Goal: Task Accomplishment & Management: Manage account settings

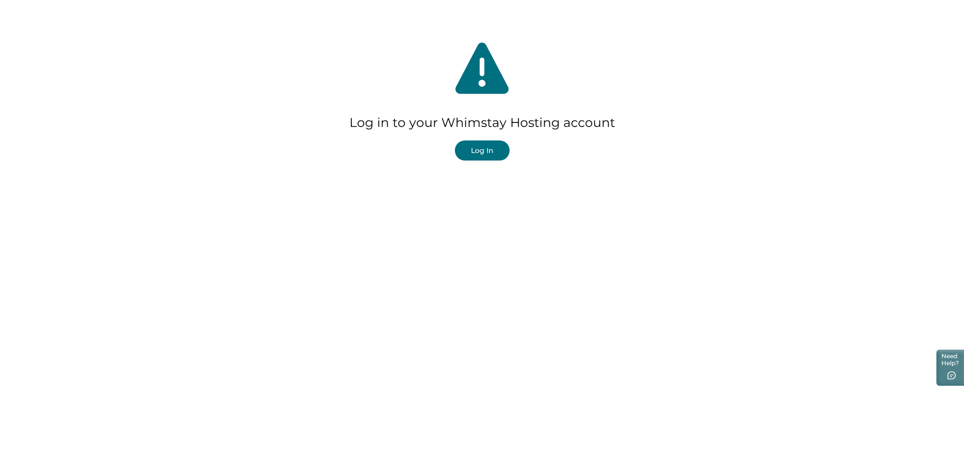
click at [486, 153] on button "Log In" at bounding box center [482, 151] width 55 height 20
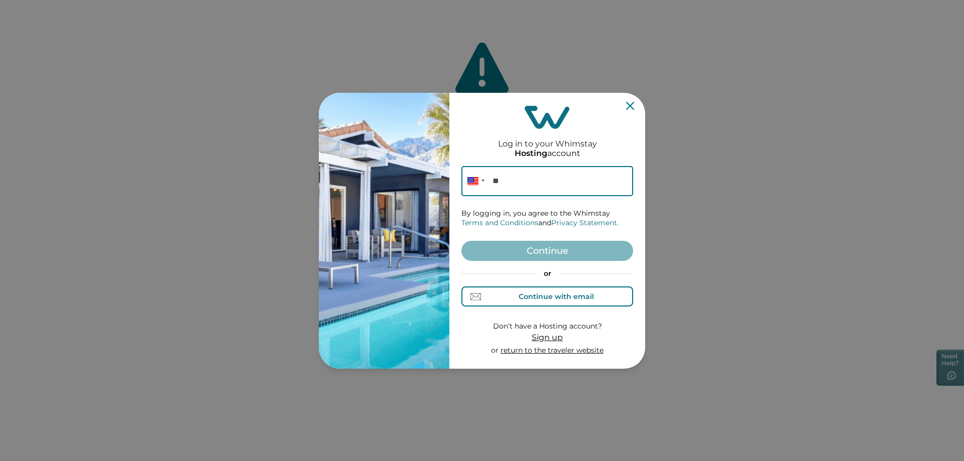
click at [534, 294] on div "Continue with email" at bounding box center [556, 297] width 75 height 8
click at [517, 183] on input at bounding box center [547, 181] width 172 height 30
type input "apulles@santexcorp.com"
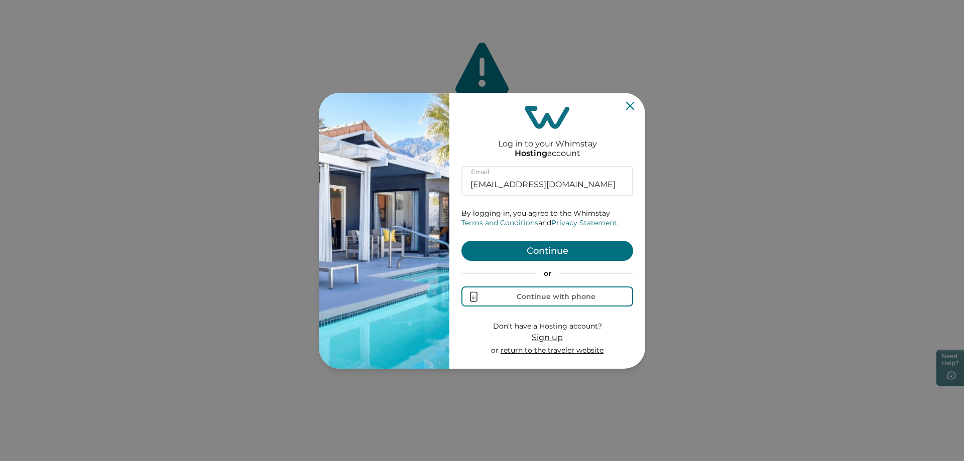
click at [552, 244] on button "Continue" at bounding box center [547, 251] width 172 height 20
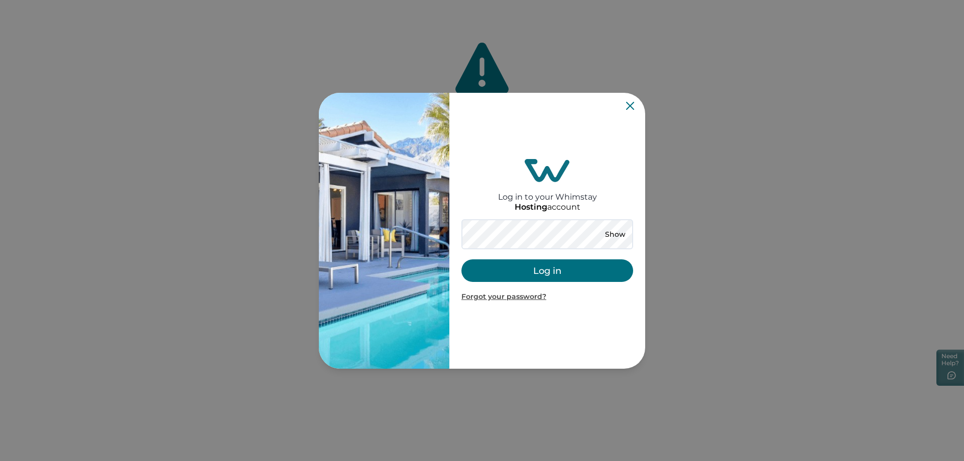
click at [553, 272] on button "Log in" at bounding box center [547, 271] width 172 height 23
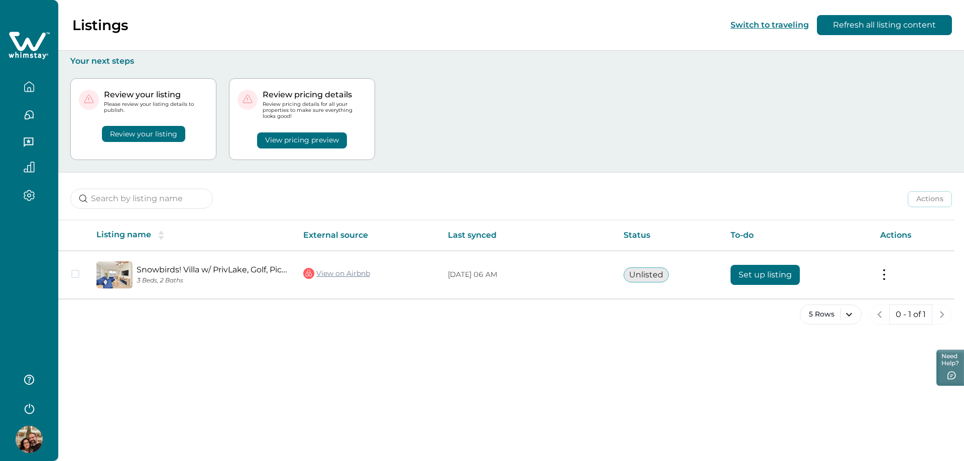
click at [135, 137] on button "Review your listing" at bounding box center [143, 134] width 83 height 16
click at [469, 124] on div "Review your listing Please review your listing details to publish. Review your …" at bounding box center [511, 119] width 882 height 106
click at [164, 131] on button "Review your listing" at bounding box center [143, 134] width 83 height 16
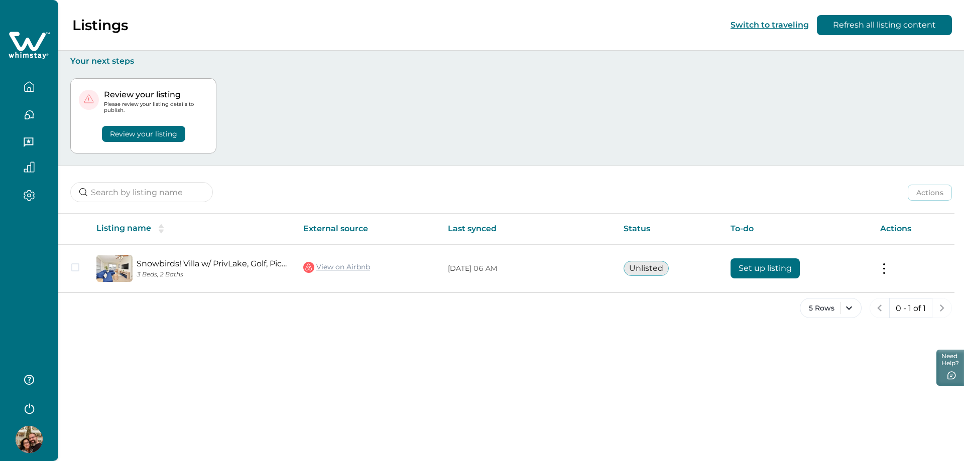
click at [404, 105] on div "Review your listing Please review your listing details to publish. Review your …" at bounding box center [511, 116] width 882 height 100
click at [151, 134] on button "Review your listing" at bounding box center [143, 134] width 83 height 16
click at [897, 25] on button "Refresh all listing content" at bounding box center [884, 25] width 135 height 20
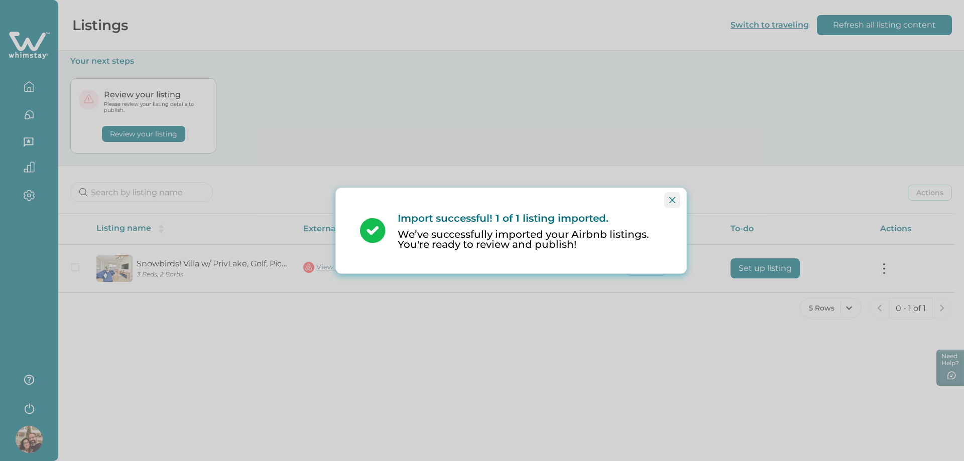
click at [675, 200] on icon "Close" at bounding box center [672, 200] width 6 height 6
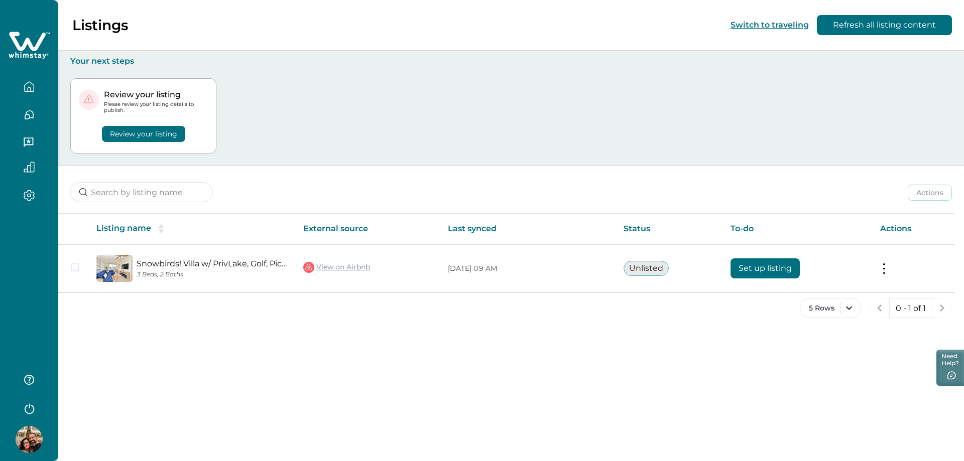
click at [272, 137] on div "Review your listing Please review your listing details to publish. Review your …" at bounding box center [511, 116] width 882 height 100
click at [141, 135] on button "Review your listing" at bounding box center [143, 134] width 83 height 16
click at [155, 132] on button "Review your listing" at bounding box center [143, 134] width 83 height 16
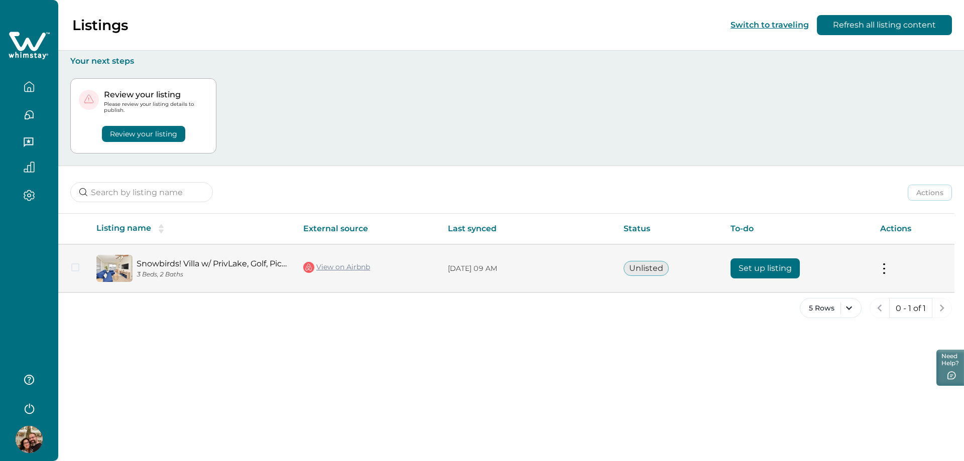
click at [763, 268] on button "Set up listing" at bounding box center [765, 269] width 69 height 20
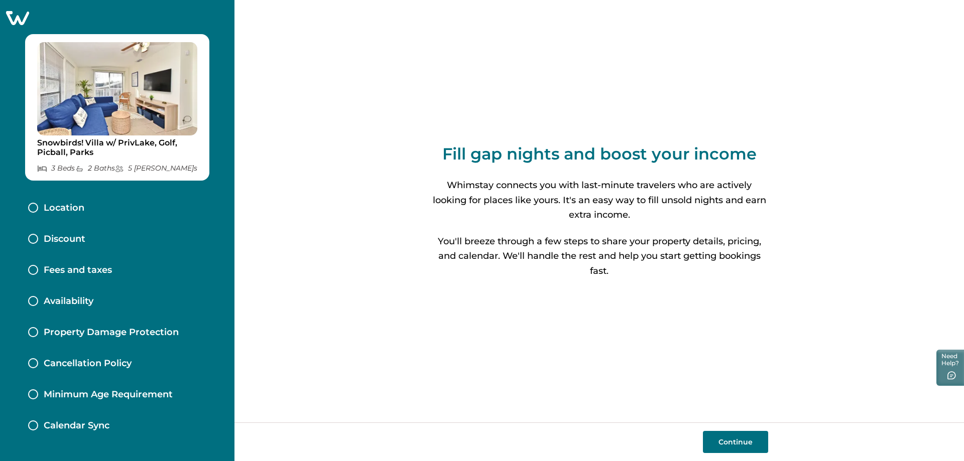
click at [743, 445] on button "Continue" at bounding box center [735, 442] width 65 height 22
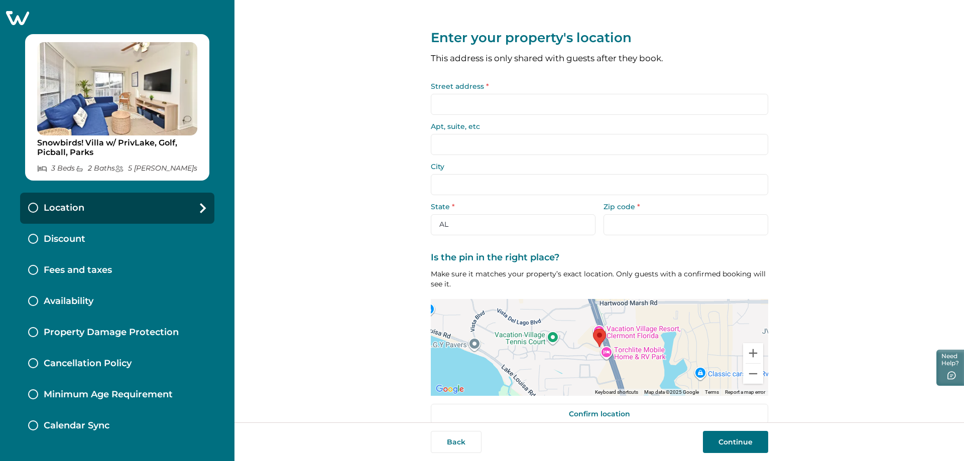
click at [514, 108] on input "Street address *" at bounding box center [599, 104] width 337 height 21
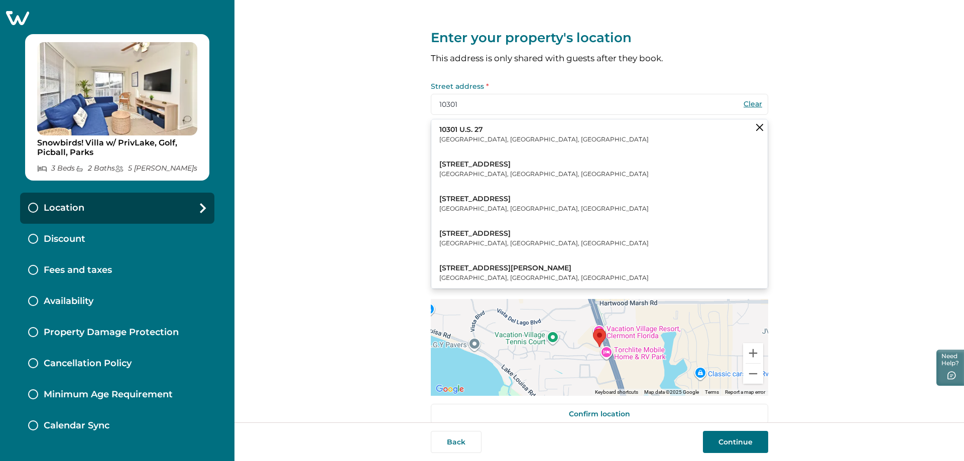
click at [536, 131] on button "10301 U.S. 27 Clermont, FL, USA" at bounding box center [599, 135] width 336 height 31
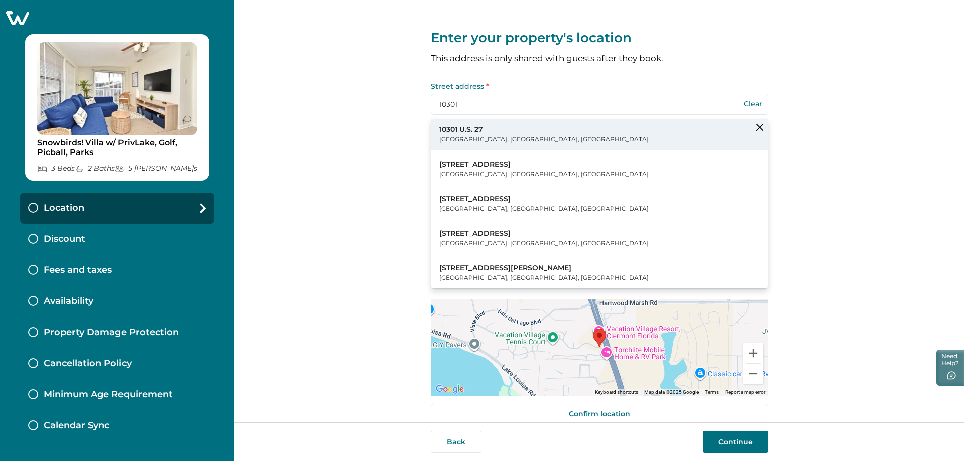
type input "10301 US-27"
type input "Clermont"
select select "FL"
type input "34711"
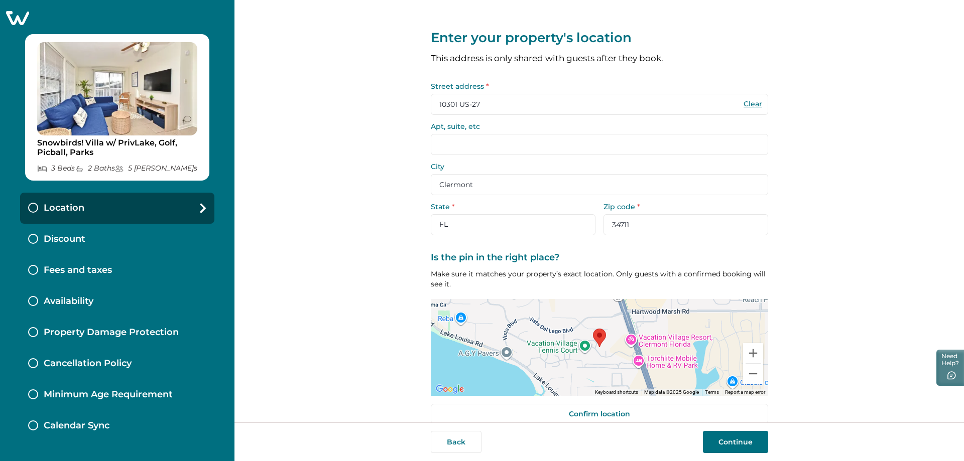
click at [474, 143] on input "Apt, suite, etc" at bounding box center [599, 144] width 337 height 21
type input "99"
click at [851, 241] on div "Enter your property's location This address is only shared with guests after th…" at bounding box center [599, 211] width 730 height 423
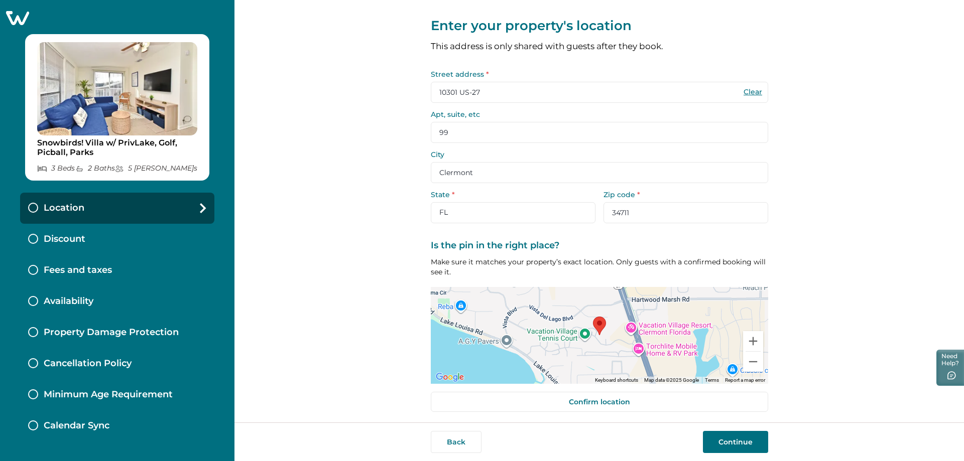
scroll to position [16, 0]
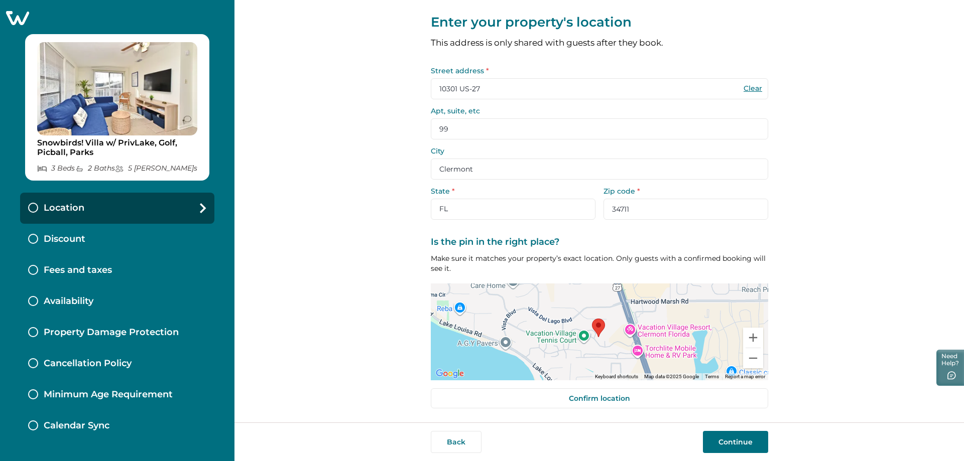
click at [625, 340] on div at bounding box center [599, 332] width 337 height 97
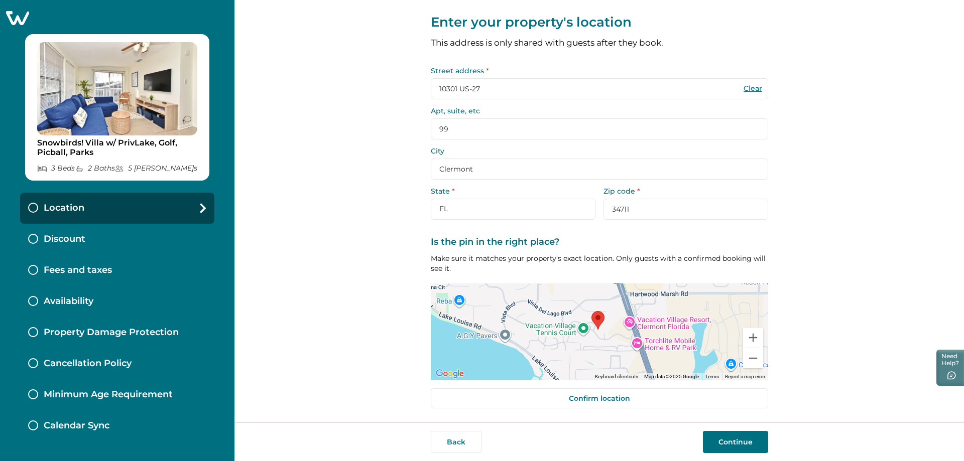
drag, startPoint x: 594, startPoint y: 324, endPoint x: 593, endPoint y: 317, distance: 7.0
click at [591, 311] on area at bounding box center [591, 311] width 0 height 0
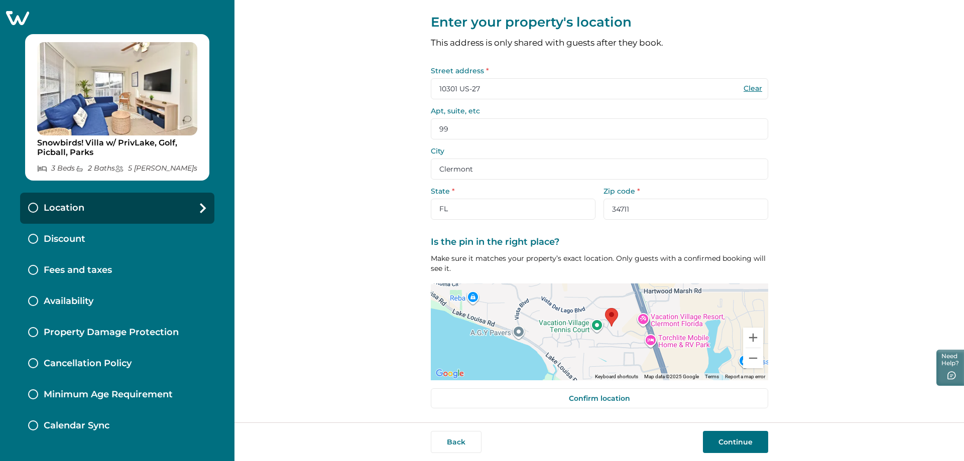
drag, startPoint x: 609, startPoint y: 330, endPoint x: 624, endPoint y: 327, distance: 15.4
click at [624, 327] on div at bounding box center [599, 332] width 337 height 97
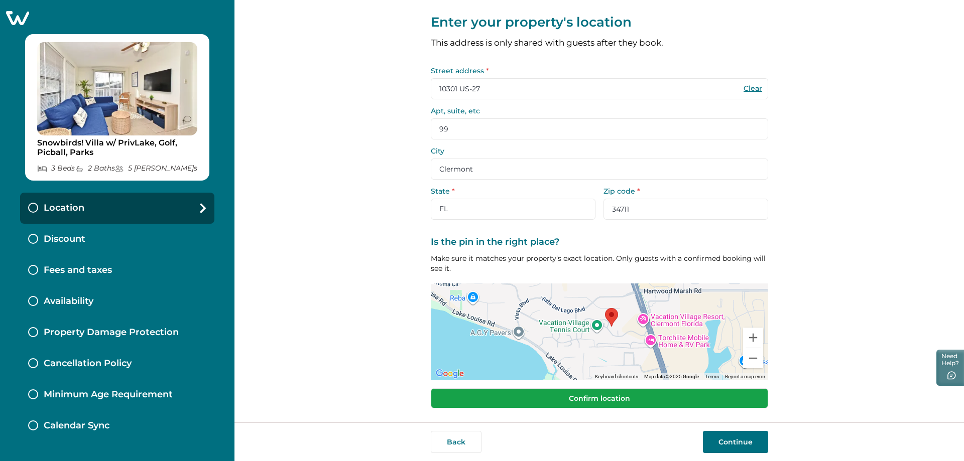
click at [627, 401] on button "Confirm location" at bounding box center [599, 399] width 337 height 20
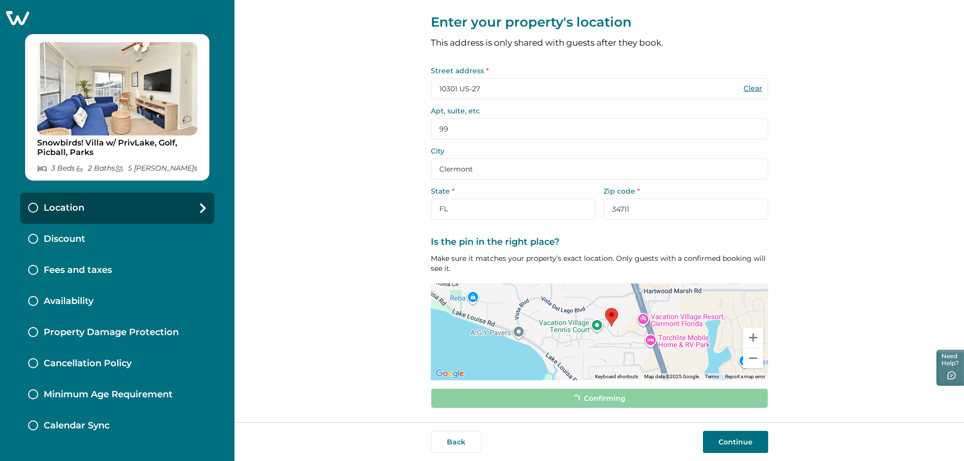
scroll to position [9, 0]
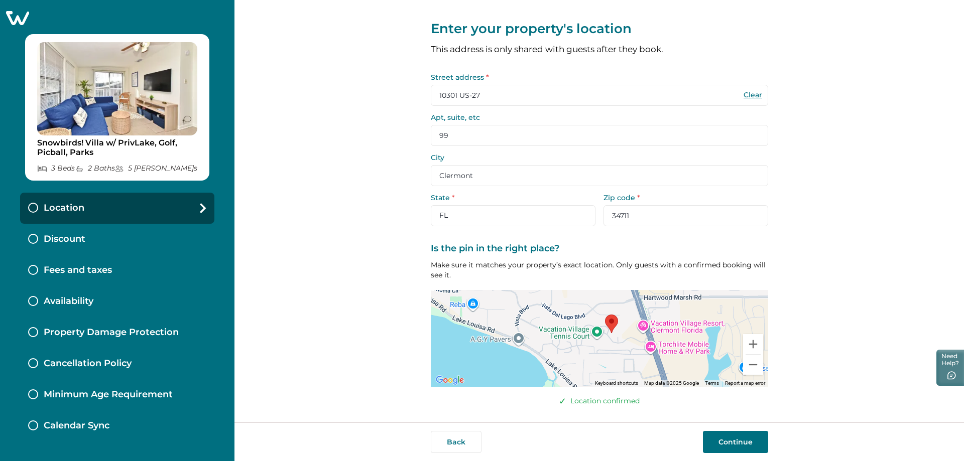
click at [736, 436] on button "Continue" at bounding box center [735, 442] width 65 height 22
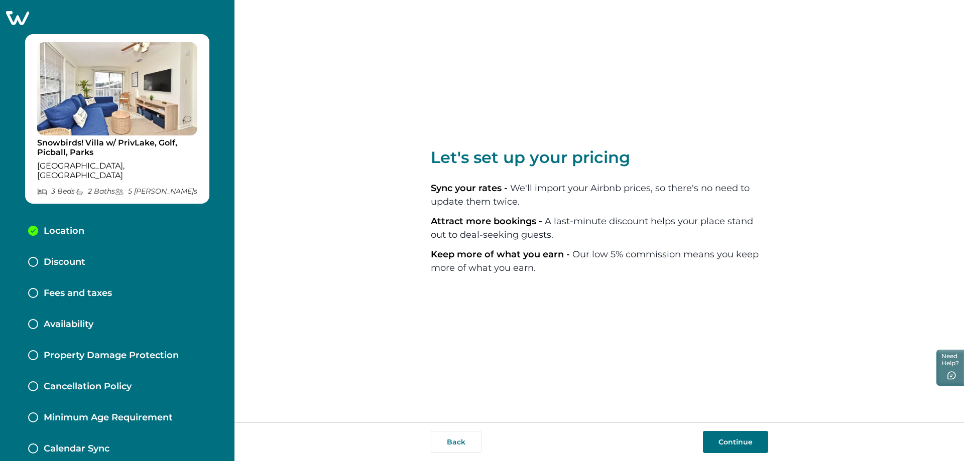
click at [730, 441] on button "Continue" at bounding box center [735, 442] width 65 height 22
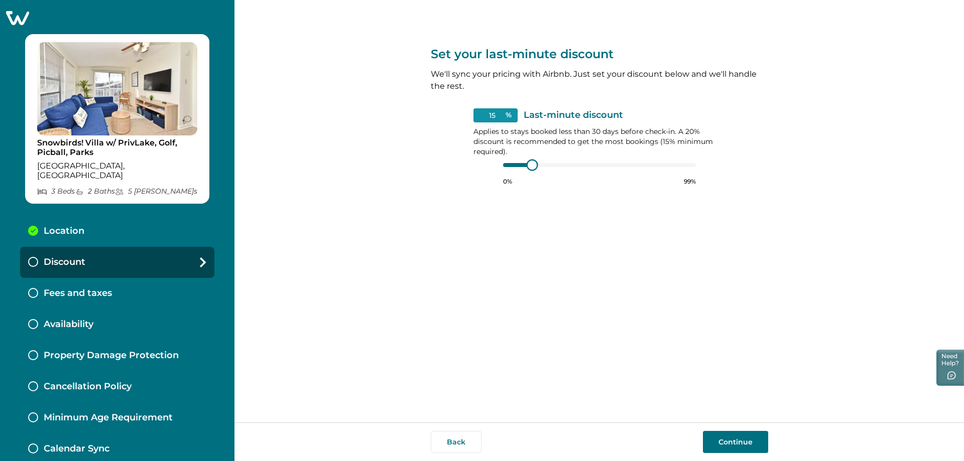
click at [508, 162] on div at bounding box center [599, 165] width 193 height 8
click at [522, 164] on div at bounding box center [599, 165] width 193 height 8
click at [542, 164] on div at bounding box center [541, 165] width 9 height 9
type input "15"
click at [515, 169] on div at bounding box center [599, 165] width 193 height 8
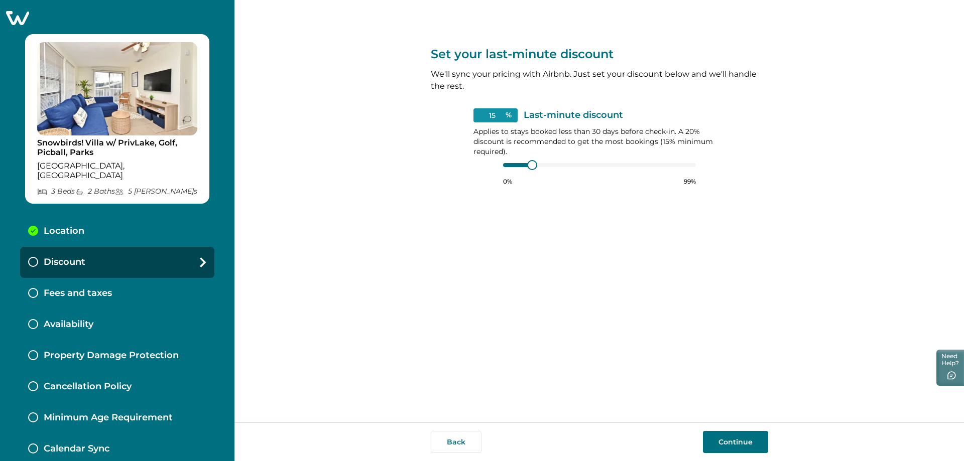
click at [736, 442] on button "Continue" at bounding box center [735, 442] width 65 height 22
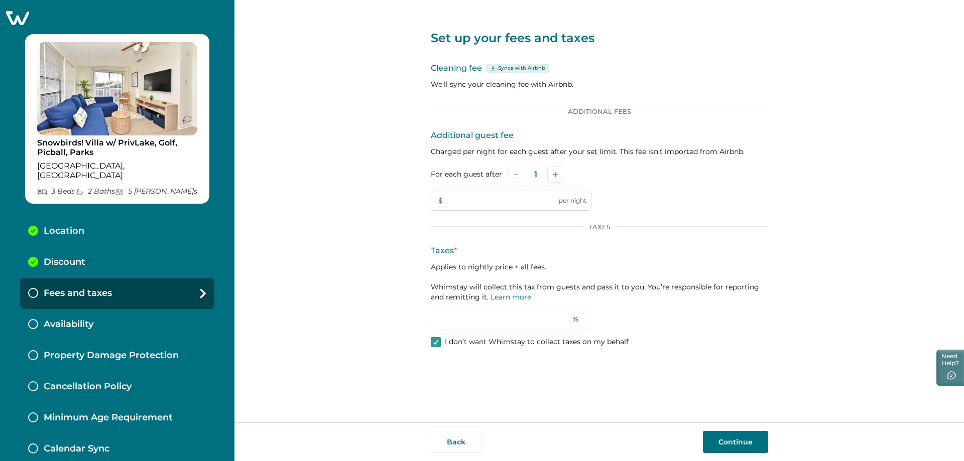
click at [574, 203] on input "text" at bounding box center [511, 201] width 161 height 20
click at [483, 175] on label "For each guest after" at bounding box center [466, 174] width 71 height 11
click at [518, 198] on input "text" at bounding box center [511, 201] width 161 height 20
type input "10"
click at [557, 178] on button "Add" at bounding box center [555, 175] width 16 height 16
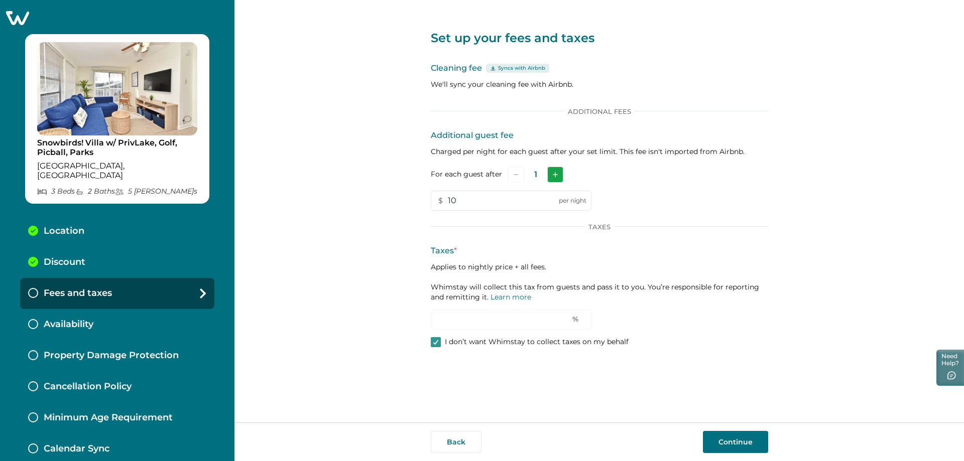
click at [557, 178] on button "Add" at bounding box center [555, 175] width 16 height 16
click at [557, 178] on button "Add" at bounding box center [557, 175] width 16 height 16
click at [557, 178] on button "Add" at bounding box center [558, 175] width 16 height 16
click at [829, 191] on div "Set up your fees and taxes Cleaning fee Syncs with Airbnb We'll sync your clean…" at bounding box center [599, 211] width 730 height 423
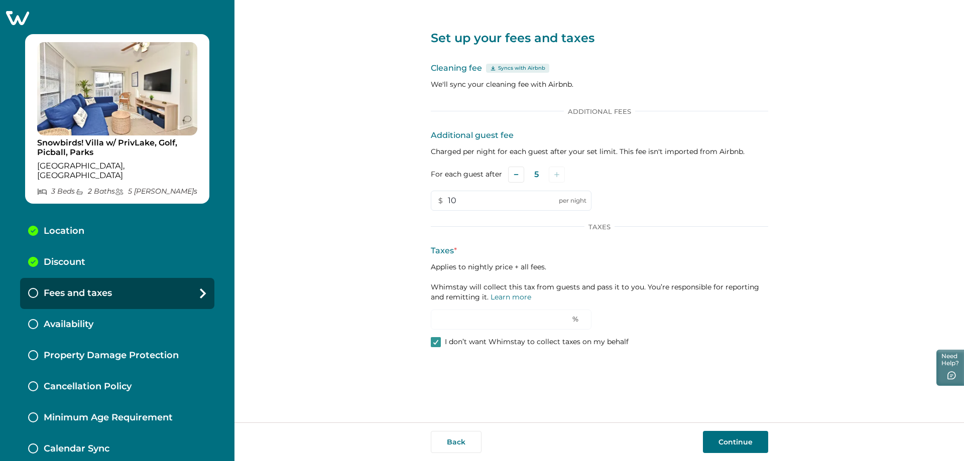
click at [804, 348] on div "Set up your fees and taxes Cleaning fee Syncs with Airbnb We'll sync your clean…" at bounding box center [599, 211] width 730 height 423
click at [472, 201] on input "10" at bounding box center [511, 201] width 161 height 20
click at [435, 340] on icon at bounding box center [436, 342] width 6 height 5
click at [527, 320] on input "0" at bounding box center [511, 320] width 161 height 20
type input "11"
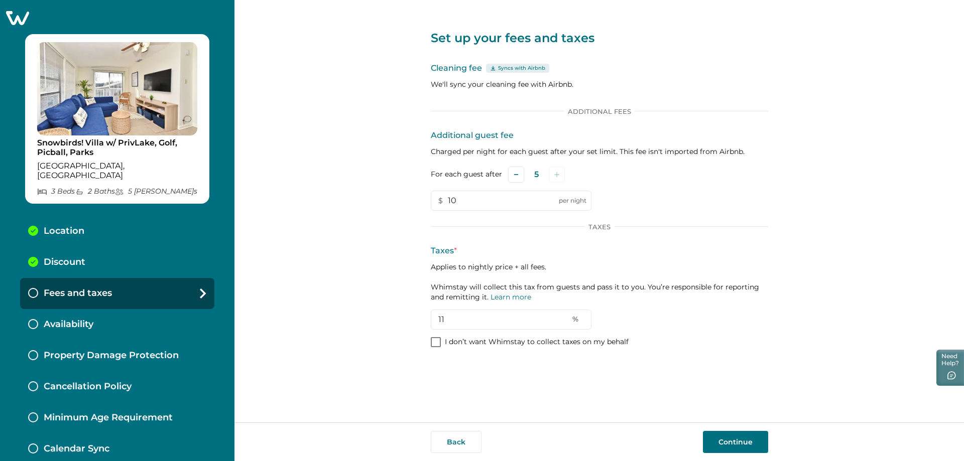
click at [735, 357] on div "Set up your fees and taxes Cleaning fee Syncs with Airbnb We'll sync your clean…" at bounding box center [599, 182] width 337 height 364
click at [745, 438] on button "Continue" at bounding box center [735, 442] width 65 height 22
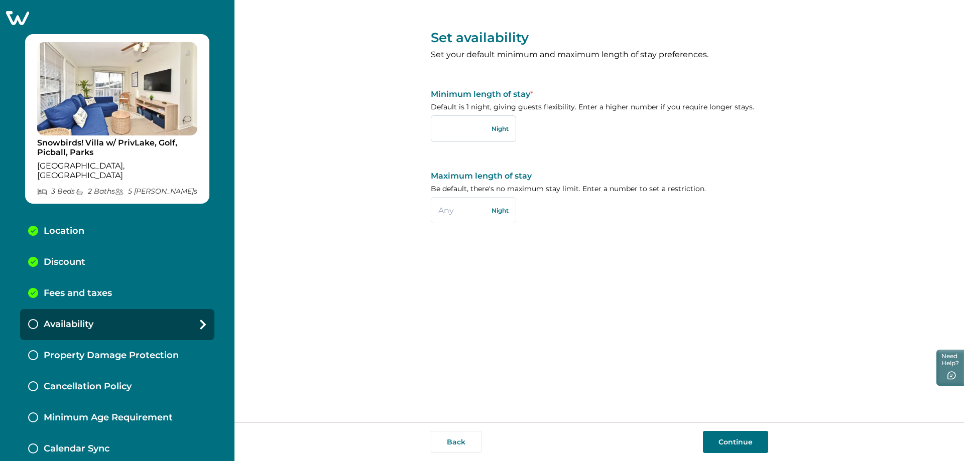
click at [452, 131] on input "text" at bounding box center [473, 128] width 85 height 26
type input "3"
click at [735, 439] on button "Continue" at bounding box center [735, 442] width 65 height 22
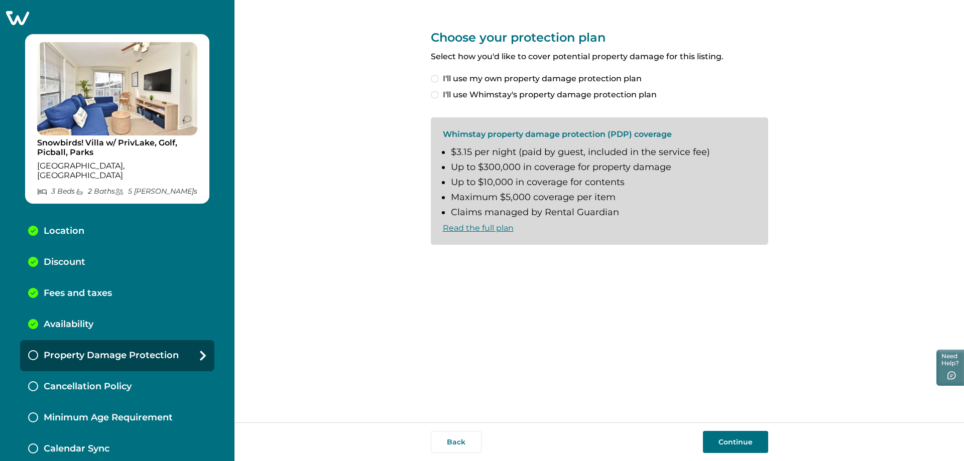
click at [497, 155] on li "$3.15 per night (paid by guest, included in the service fee)" at bounding box center [603, 152] width 305 height 11
click at [436, 93] on span at bounding box center [435, 95] width 8 height 8
click at [436, 261] on span at bounding box center [435, 262] width 8 height 8
click at [749, 436] on button "Continue" at bounding box center [735, 442] width 65 height 22
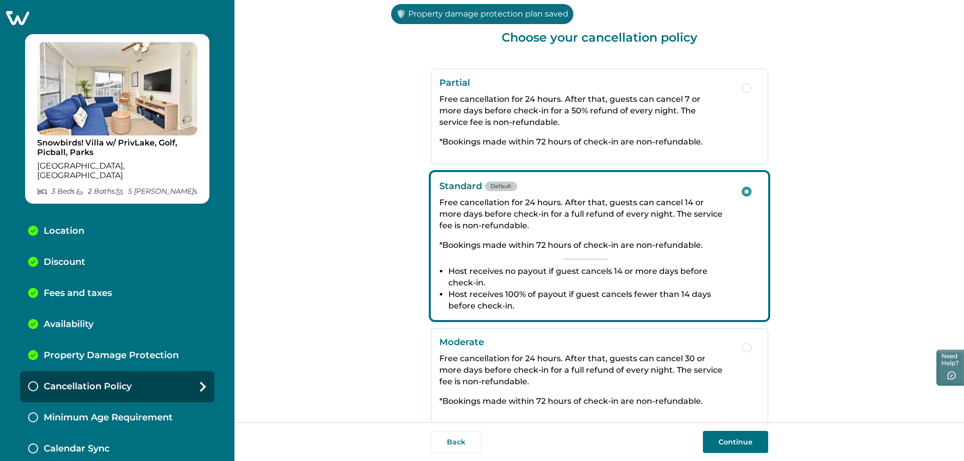
scroll to position [50, 0]
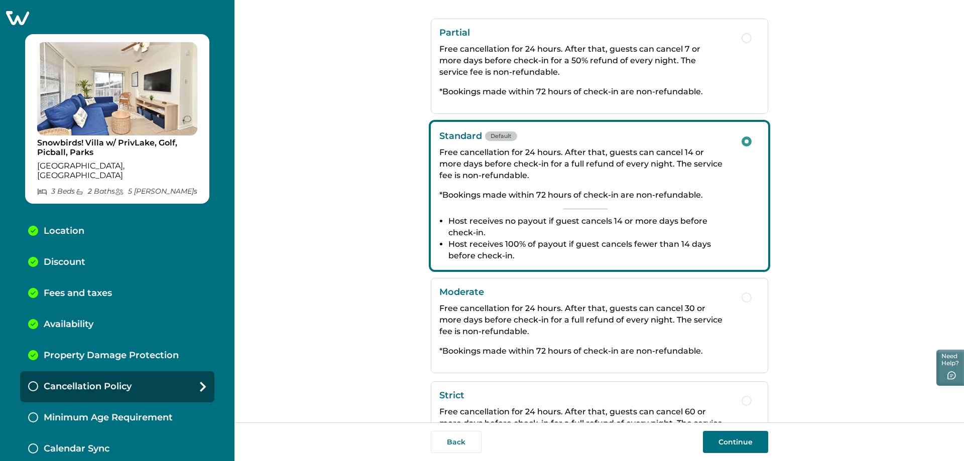
click at [616, 323] on p "Free cancellation for 24 hours. After that, guests can cancel 30 or more days b…" at bounding box center [585, 320] width 292 height 35
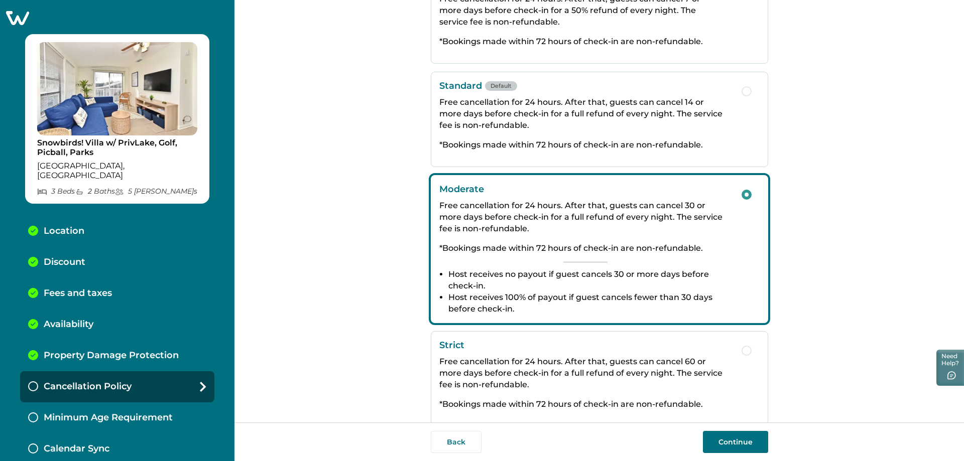
scroll to position [127, 0]
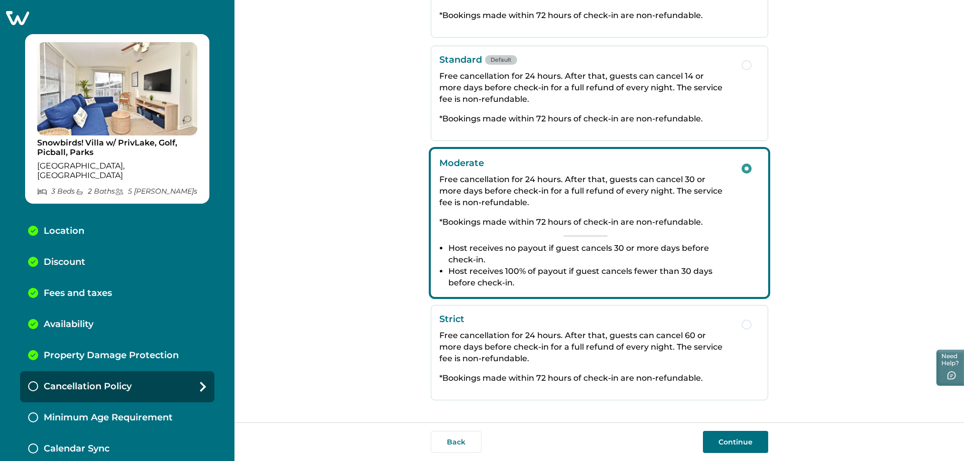
click at [635, 95] on p "Free cancellation for 24 hours. After that, guests can cancel 14 or more days b…" at bounding box center [585, 87] width 292 height 35
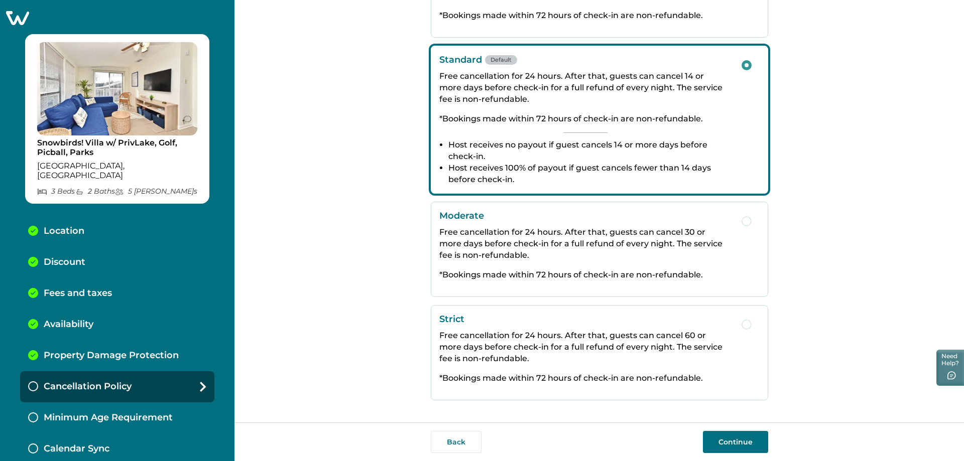
click at [737, 445] on button "Continue" at bounding box center [735, 442] width 65 height 22
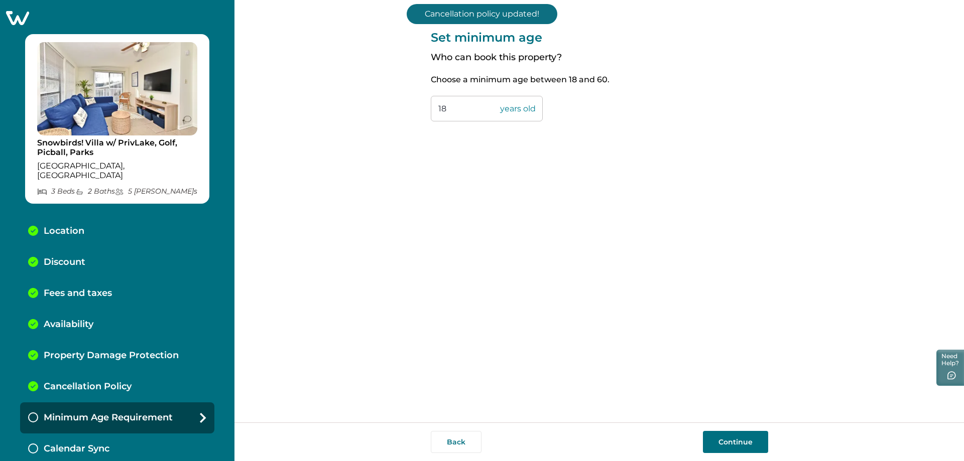
drag, startPoint x: 454, startPoint y: 110, endPoint x: 462, endPoint y: 117, distance: 10.7
click at [426, 112] on div "Set minimum age Who can book this property? Choose a minimum age between 18 and…" at bounding box center [599, 211] width 730 height 423
click at [443, 108] on input "25" at bounding box center [487, 109] width 112 height 26
click at [585, 205] on div "Set minimum age Who can book this property? Choose a minimum age between 18 and…" at bounding box center [599, 211] width 337 height 423
drag, startPoint x: 453, startPoint y: 105, endPoint x: 427, endPoint y: 100, distance: 26.6
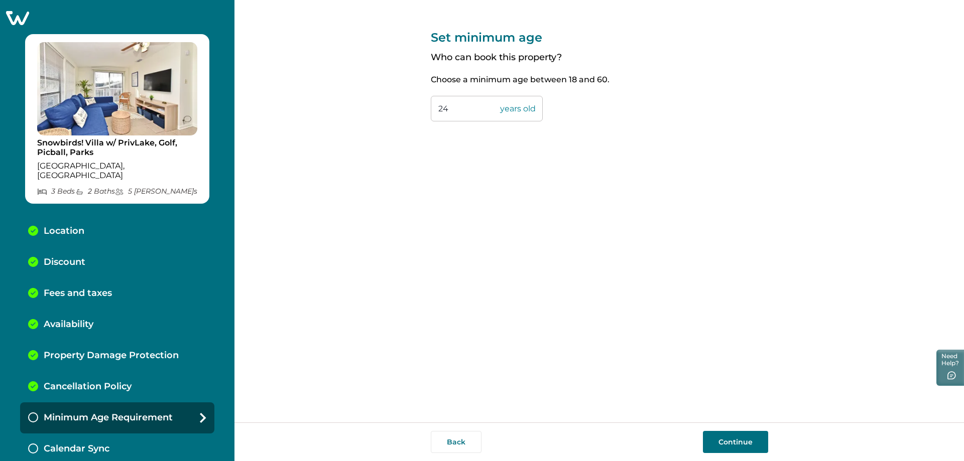
click at [426, 100] on div "Set minimum age Who can book this property? Choose a minimum age between 18 and…" at bounding box center [599, 211] width 730 height 423
type input "25"
drag, startPoint x: 643, startPoint y: 351, endPoint x: 648, endPoint y: 372, distance: 21.7
click at [643, 350] on div "Set minimum age Who can book this property? Choose a minimum age between 18 and…" at bounding box center [599, 211] width 337 height 423
click at [741, 443] on button "Continue" at bounding box center [735, 442] width 65 height 22
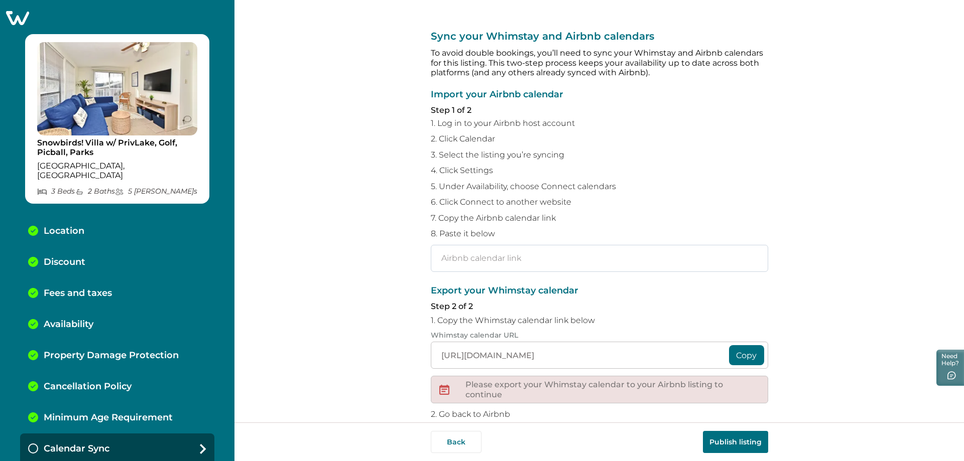
click at [491, 259] on input "text" at bounding box center [599, 258] width 337 height 27
paste input "https://www.airbnb.com/calendar/ical/1317753730202640818.ics?s=b8b1102440491f52…"
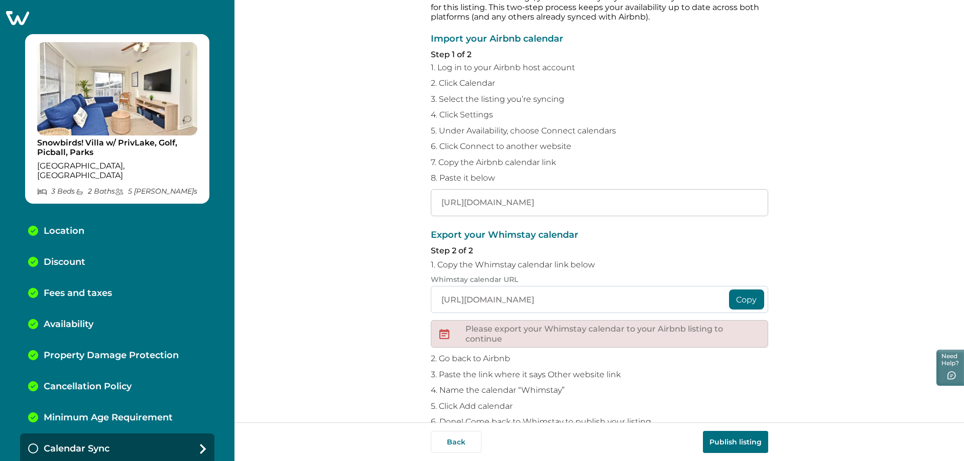
scroll to position [80, 0]
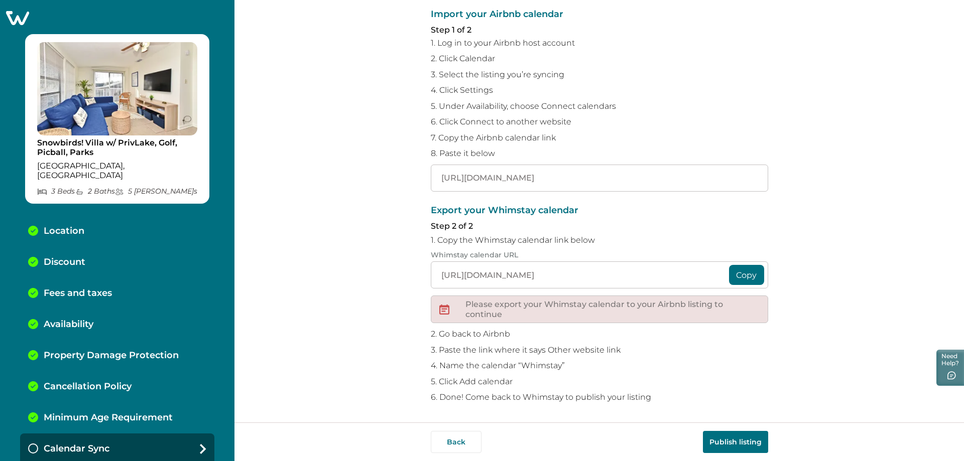
type input "https://www.airbnb.com/calendar/ical/1317753730202640818.ics?s=b8b1102440491f52…"
click at [745, 277] on button "Copy" at bounding box center [746, 275] width 35 height 20
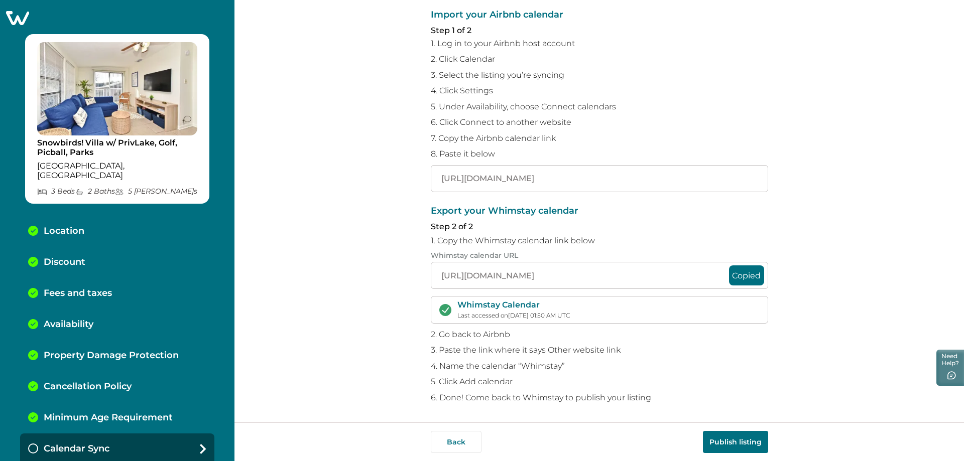
scroll to position [80, 0]
click at [743, 441] on button "Publish listing" at bounding box center [735, 442] width 65 height 22
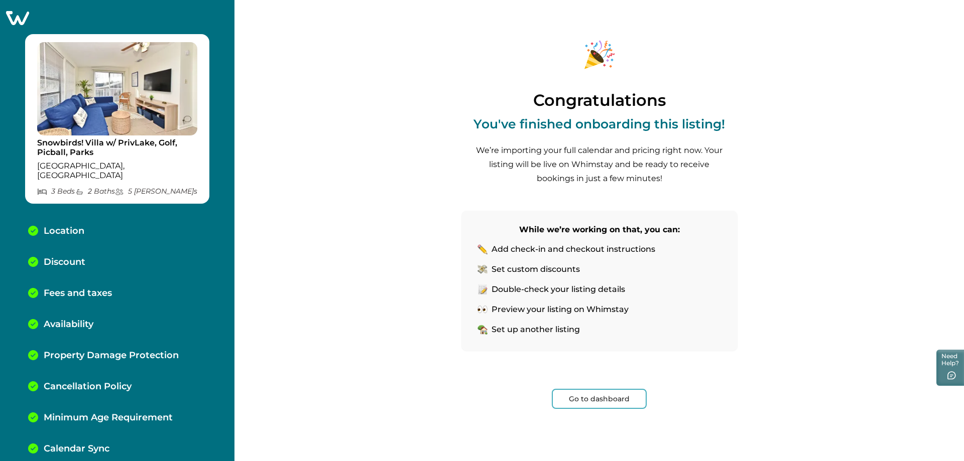
scroll to position [5, 0]
click at [91, 444] on p "Calendar Sync" at bounding box center [77, 449] width 66 height 11
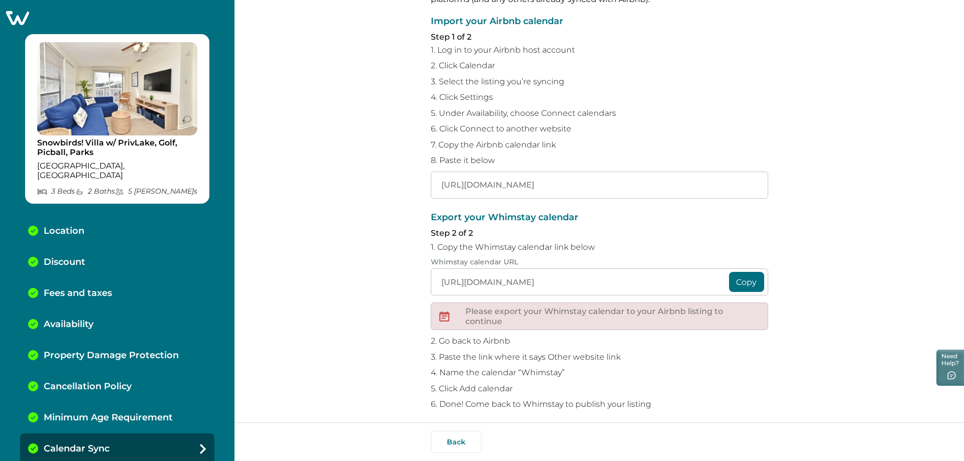
scroll to position [80, 0]
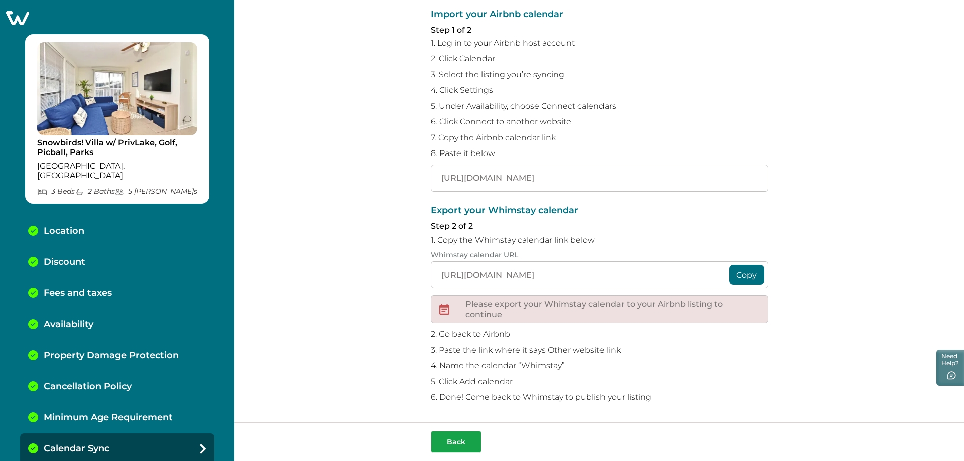
click at [465, 447] on button "Back" at bounding box center [456, 442] width 51 height 22
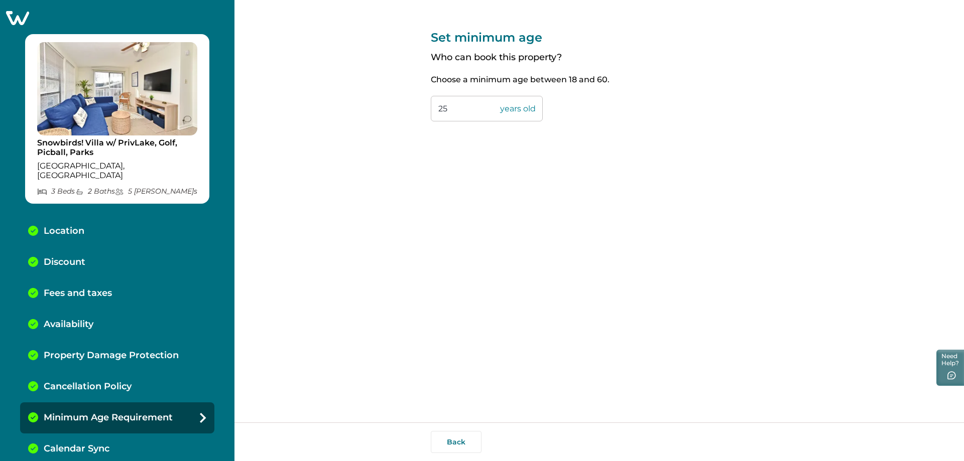
click at [90, 444] on p "Calendar Sync" at bounding box center [77, 449] width 66 height 11
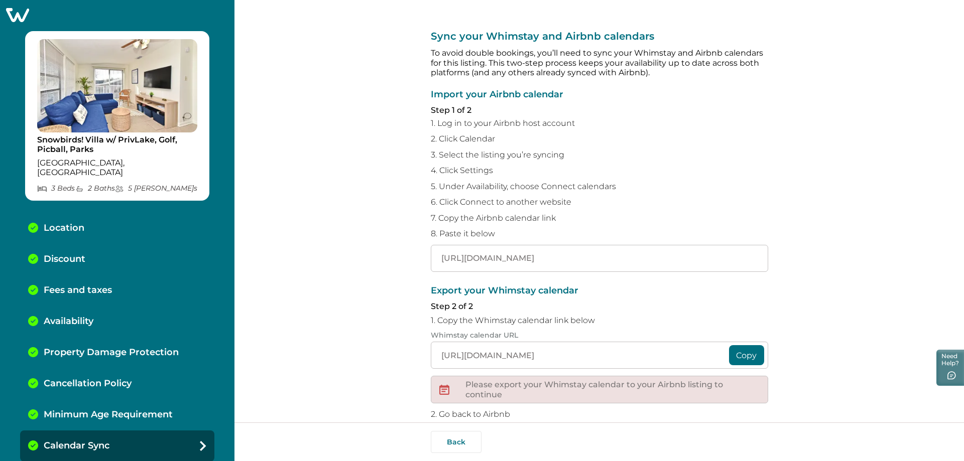
scroll to position [4, 0]
click at [847, 245] on div "Sync your Whimstay and Airbnb calendars To avoid double bookings, you’ll need t…" at bounding box center [599, 211] width 730 height 423
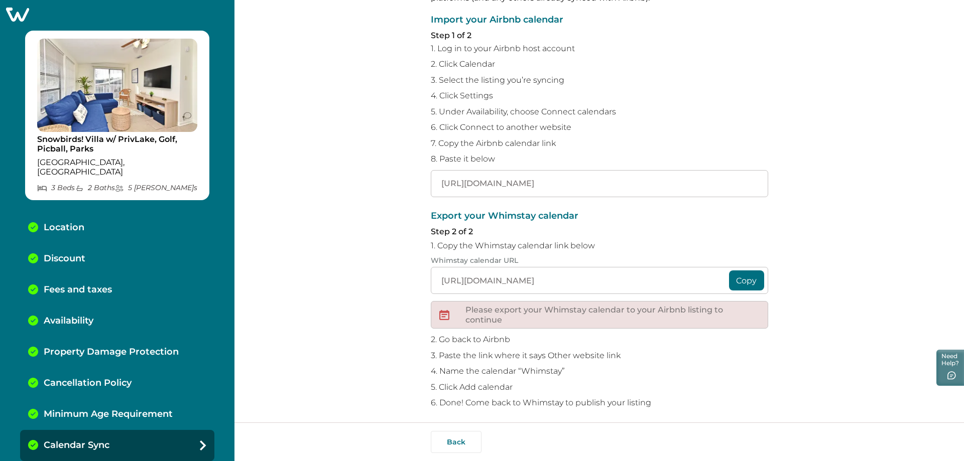
scroll to position [80, 0]
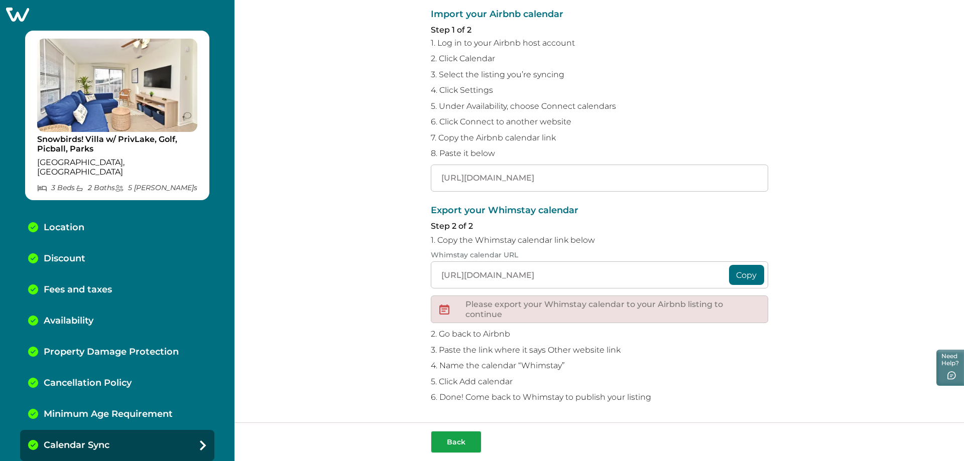
click at [457, 445] on button "Back" at bounding box center [456, 442] width 51 height 22
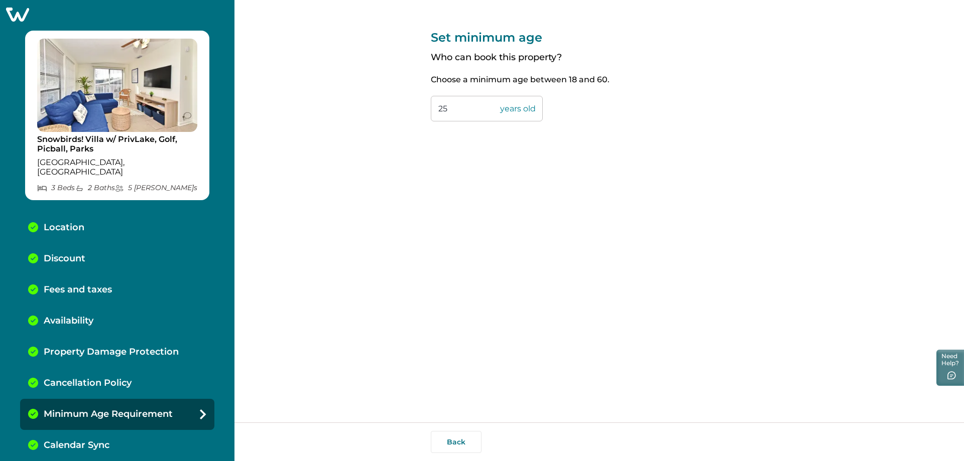
click at [457, 445] on button "Back" at bounding box center [456, 442] width 51 height 22
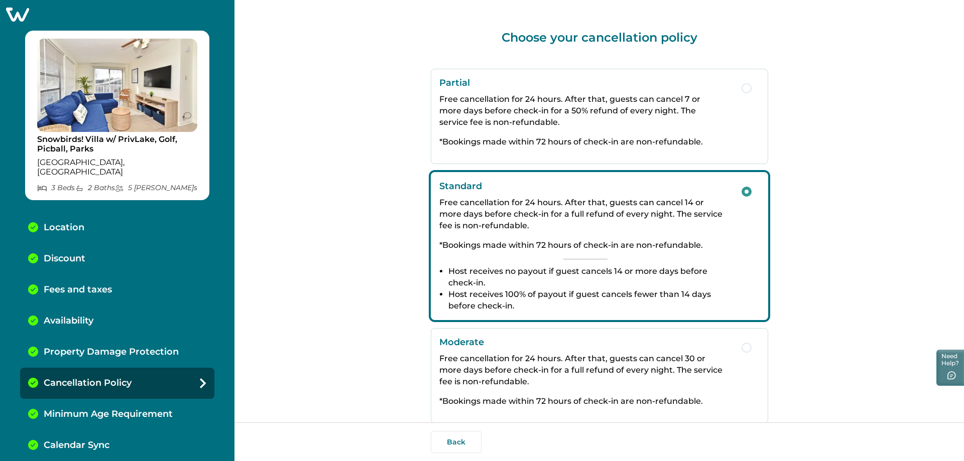
click at [457, 445] on button "Back" at bounding box center [456, 442] width 51 height 22
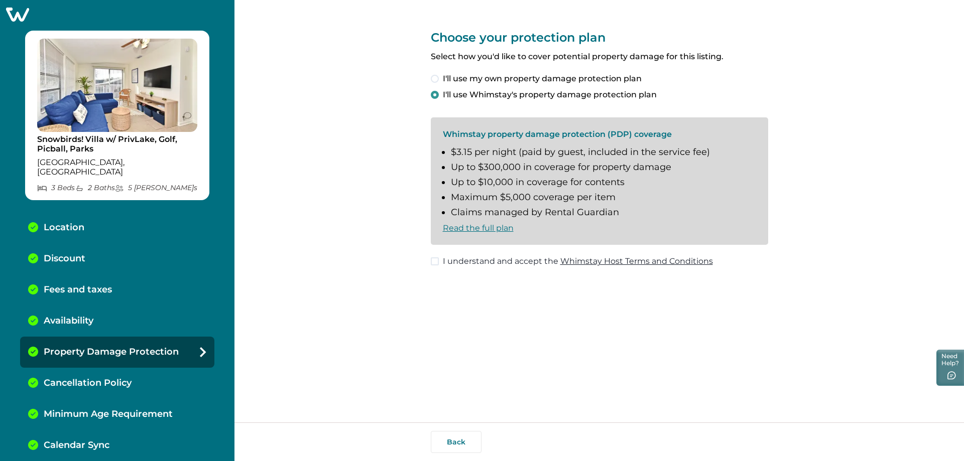
click at [109, 440] on p "Calendar Sync" at bounding box center [77, 445] width 66 height 11
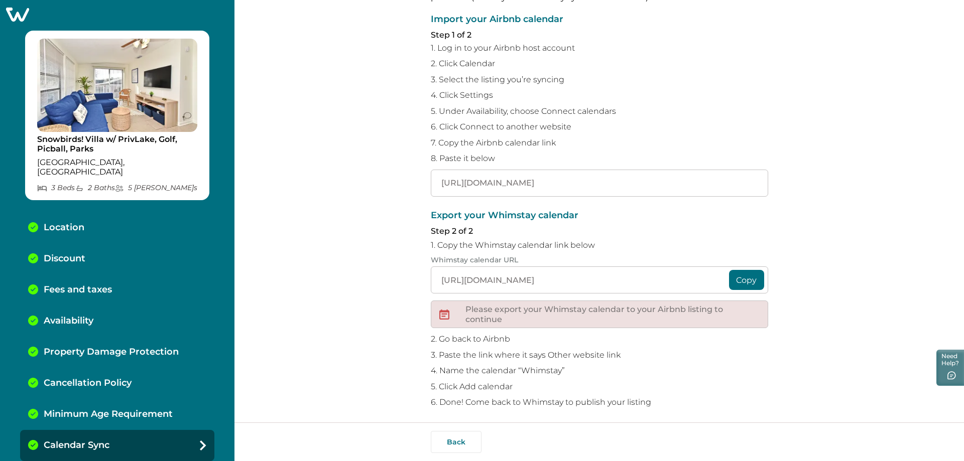
scroll to position [80, 0]
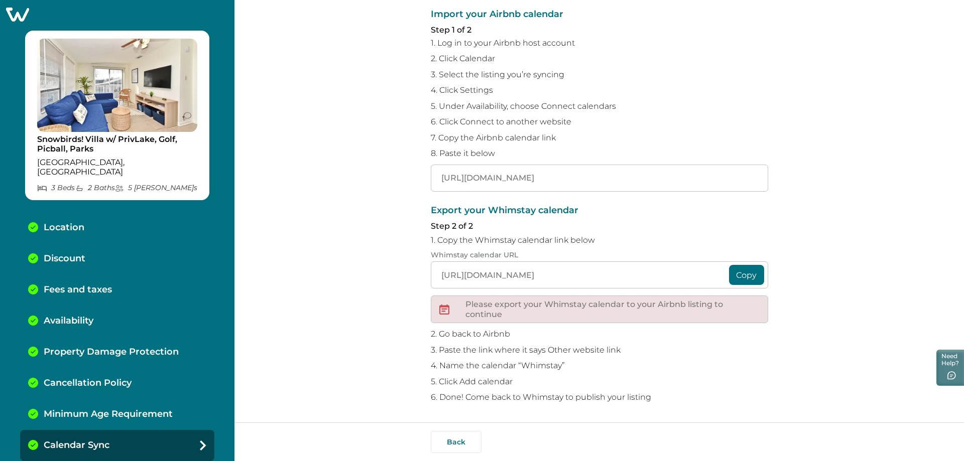
click at [871, 251] on div "Sync your Whimstay and Airbnb calendars To avoid double bookings, you’ll need t…" at bounding box center [599, 211] width 730 height 423
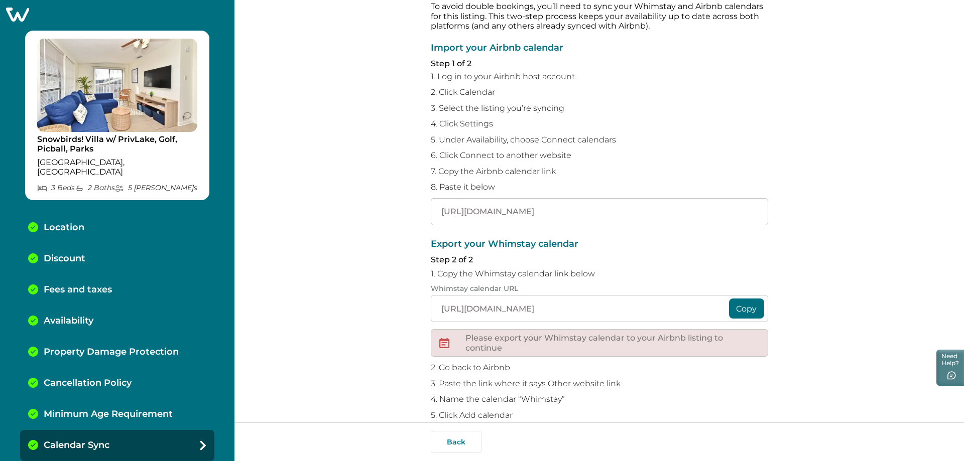
scroll to position [0, 0]
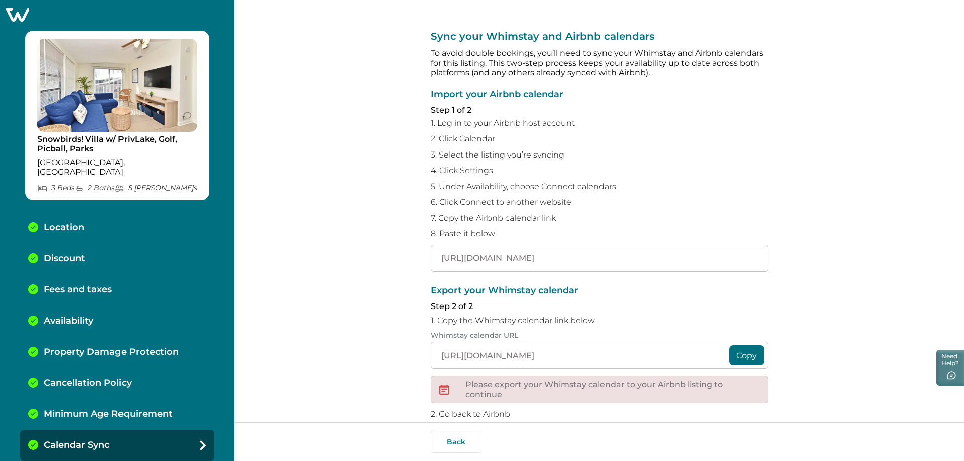
click at [852, 310] on div "Sync your Whimstay and Airbnb calendars To avoid double bookings, you’ll need t…" at bounding box center [599, 211] width 730 height 423
click at [18, 14] on icon at bounding box center [17, 15] width 23 height 14
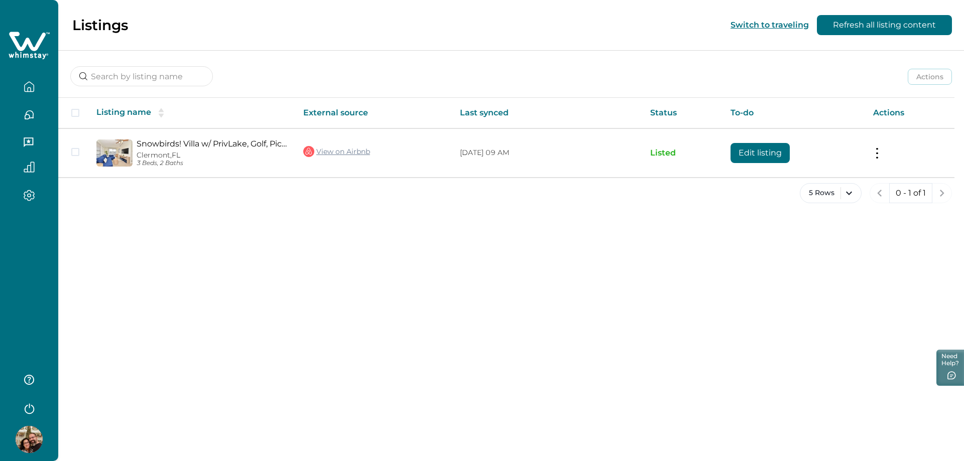
click at [361, 295] on div "Listings Switch to traveling Refresh all listing content Actions Actions Publis…" at bounding box center [511, 230] width 906 height 461
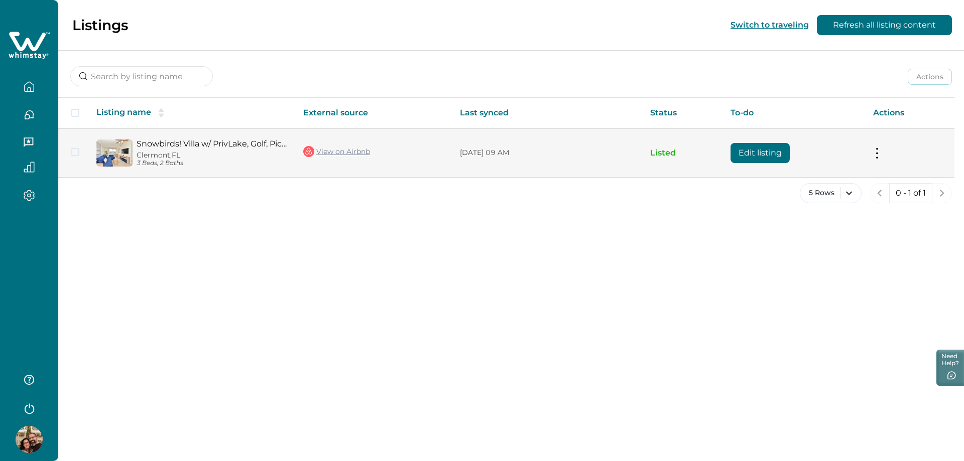
click at [763, 150] on button "Edit listing" at bounding box center [760, 153] width 59 height 20
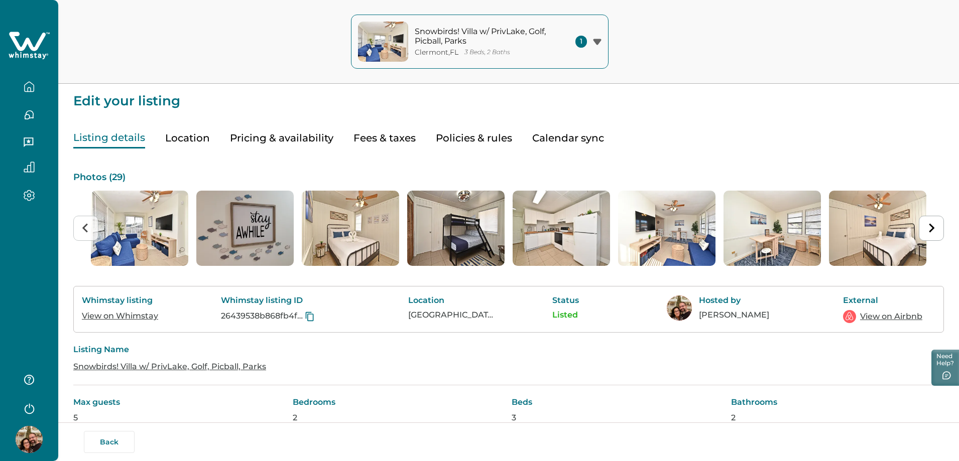
click at [561, 134] on button "Calendar sync" at bounding box center [568, 138] width 72 height 21
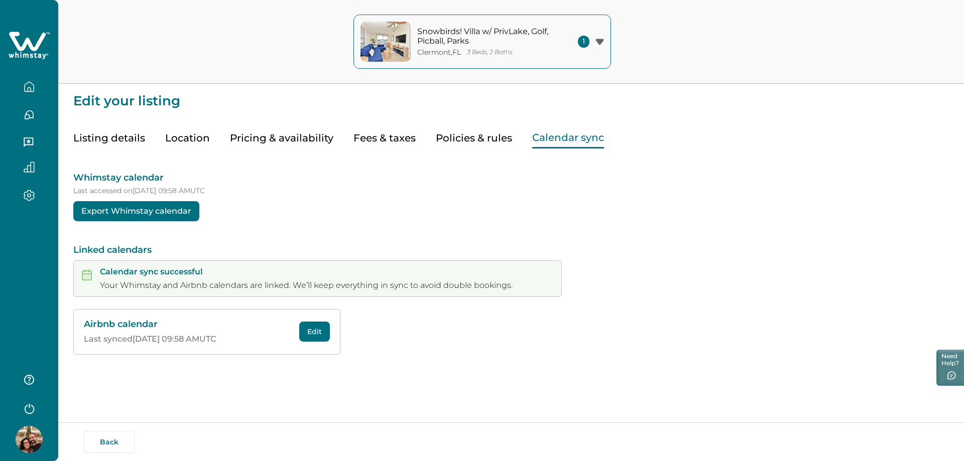
click at [224, 383] on div "Edit your listing Listing details Location Pricing & availability Fees & taxes …" at bounding box center [511, 205] width 906 height 411
click at [558, 351] on div "Airbnb calendar Last synced 10/08/2025 at 09:58 AM UTC Edit" at bounding box center [511, 332] width 876 height 46
click at [290, 136] on button "Pricing & availability" at bounding box center [281, 138] width 103 height 21
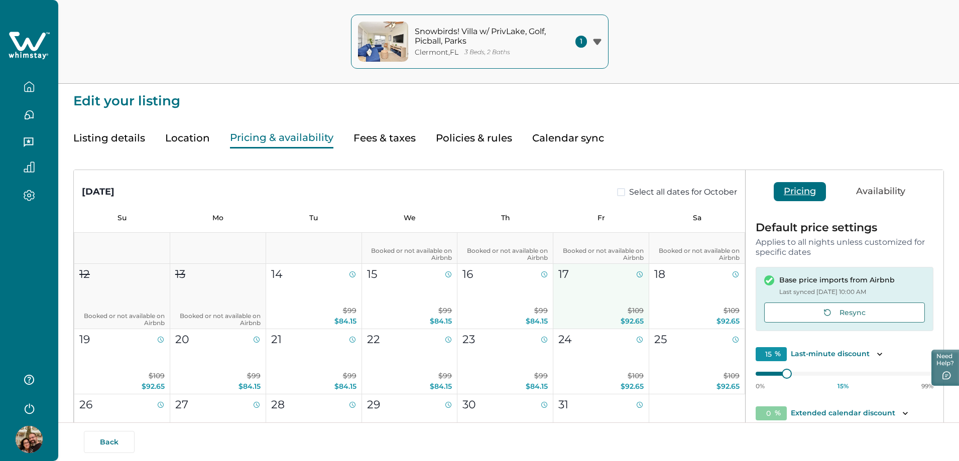
scroll to position [100, 0]
type input "15"
click at [769, 374] on div at bounding box center [845, 374] width 178 height 0
click at [541, 206] on div "October 2025 Select all dates for October Su Mo Tu We Th Fr Sa" at bounding box center [409, 201] width 671 height 63
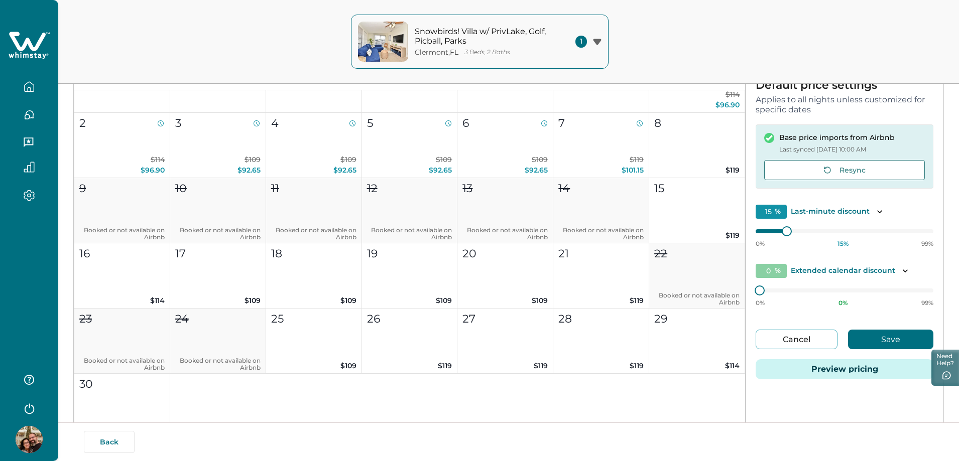
scroll to position [151, 0]
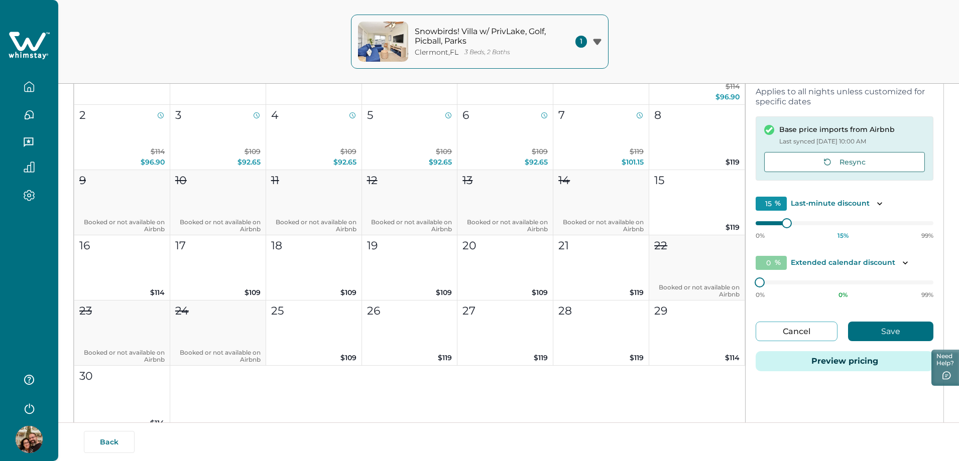
click at [852, 263] on p "Extended calendar discount" at bounding box center [843, 263] width 104 height 10
click at [903, 263] on icon "Toggle description" at bounding box center [905, 263] width 10 height 10
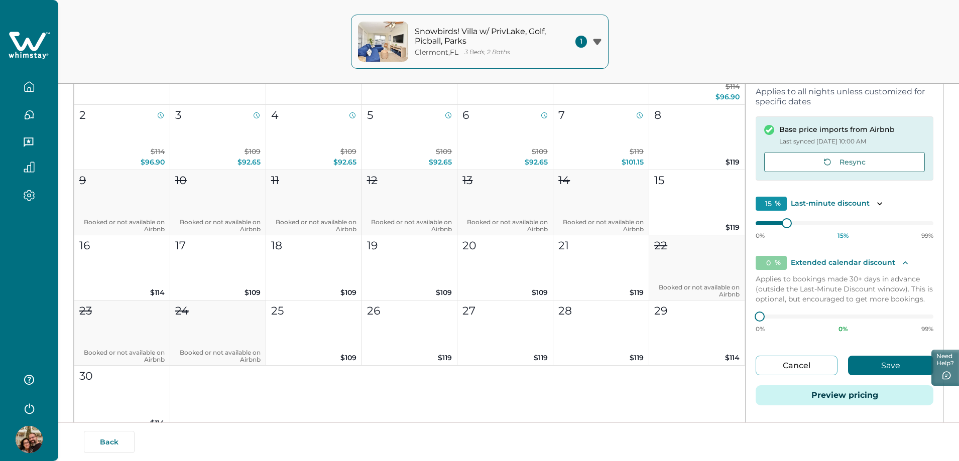
click at [949, 229] on div "Edit your listing Listing details Location Pricing & availability Fees & taxes …" at bounding box center [508, 176] width 901 height 654
click at [841, 157] on button "Resync" at bounding box center [844, 162] width 161 height 20
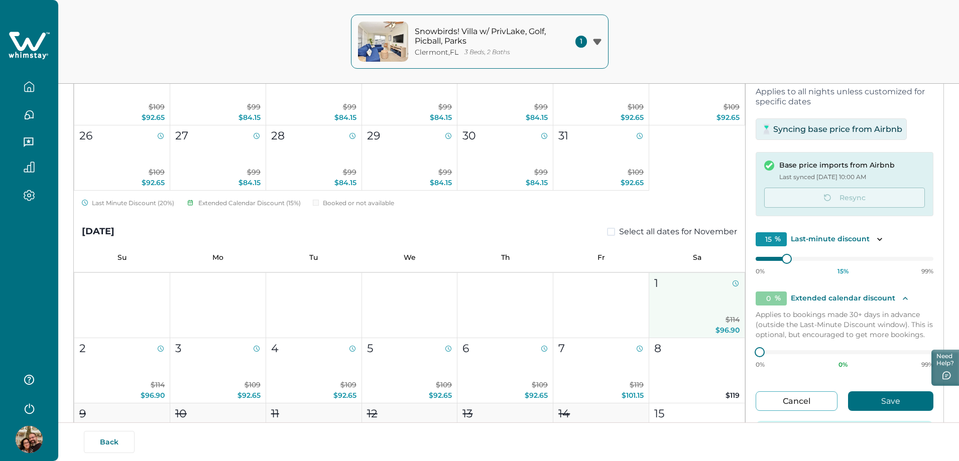
scroll to position [201, 0]
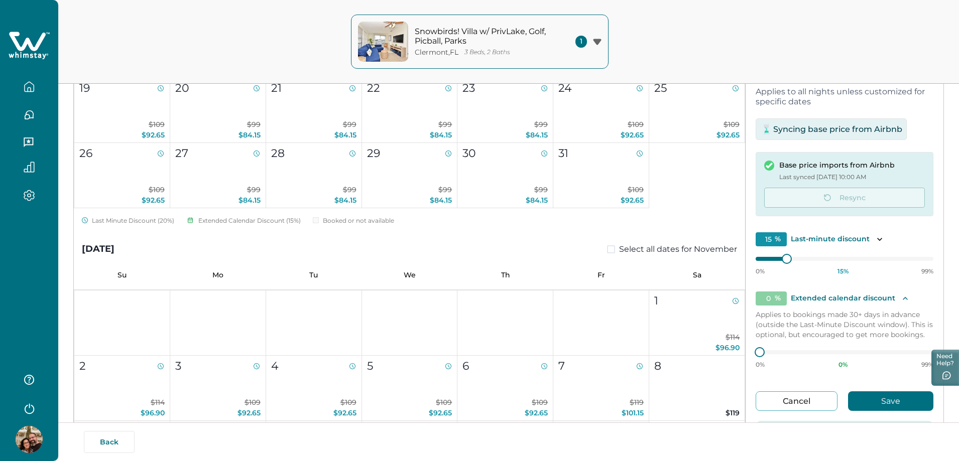
click at [317, 220] on span at bounding box center [316, 220] width 6 height 6
click at [227, 221] on div "Extended Calendar Discount (15%)" at bounding box center [243, 220] width 114 height 9
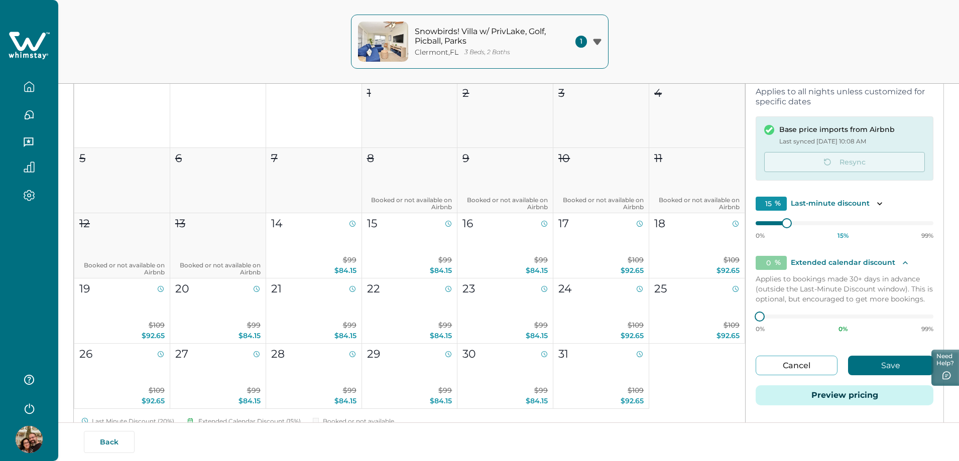
scroll to position [0, 0]
click at [712, 400] on div "1 2 3 4 5 6 7 8 Booked or not available on Airbnb 9 Booked or not available on …" at bounding box center [409, 245] width 671 height 327
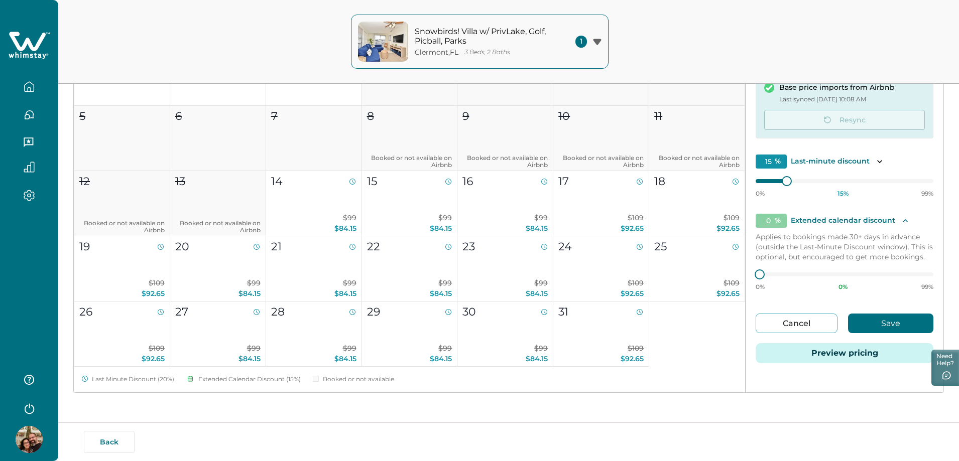
scroll to position [143, 0]
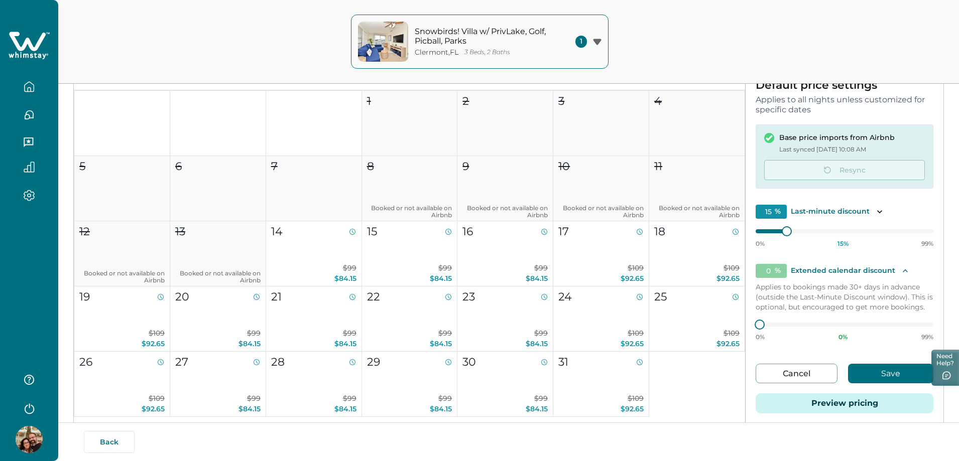
click at [849, 192] on div "Default price settings Applies to all nights unless customized for specific dat…" at bounding box center [845, 253] width 198 height 366
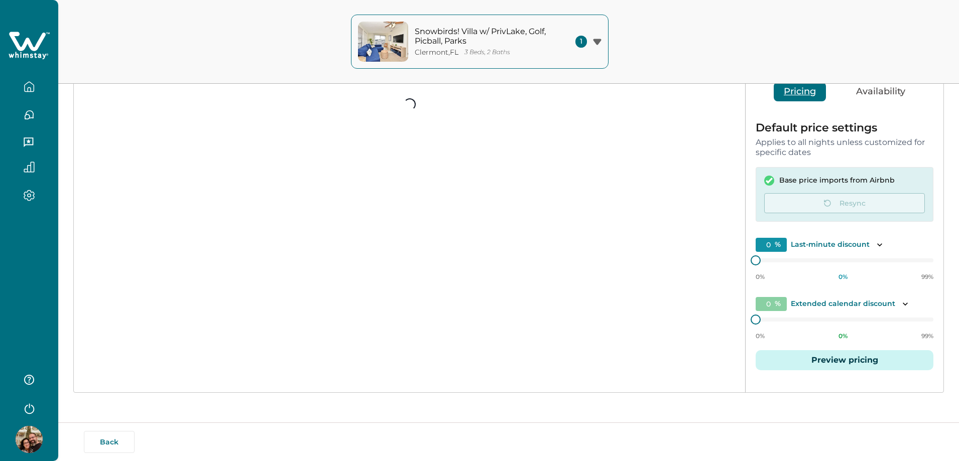
type input "15"
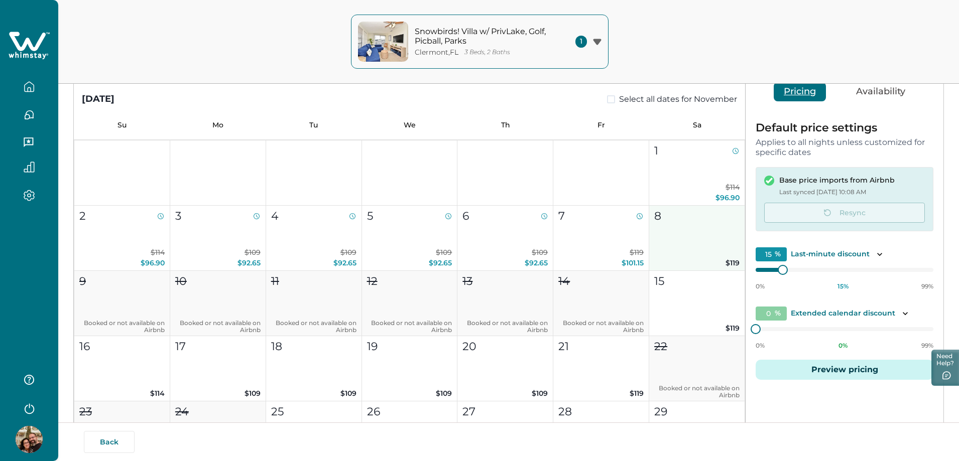
scroll to position [351, 0]
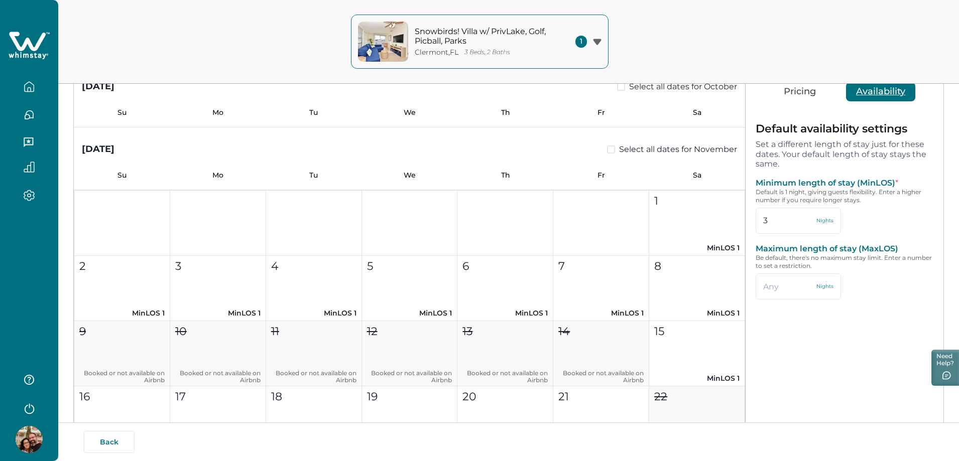
click at [871, 93] on button "Availability" at bounding box center [880, 91] width 69 height 19
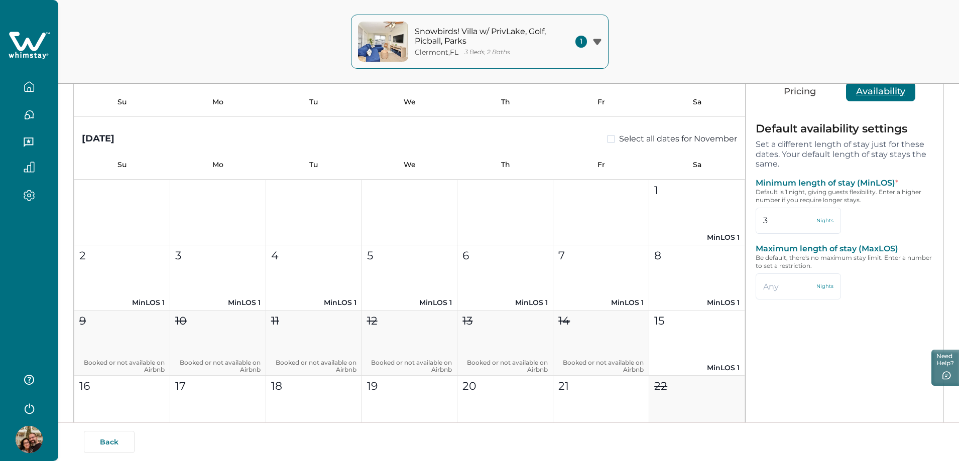
click at [791, 95] on button "Pricing" at bounding box center [800, 91] width 52 height 19
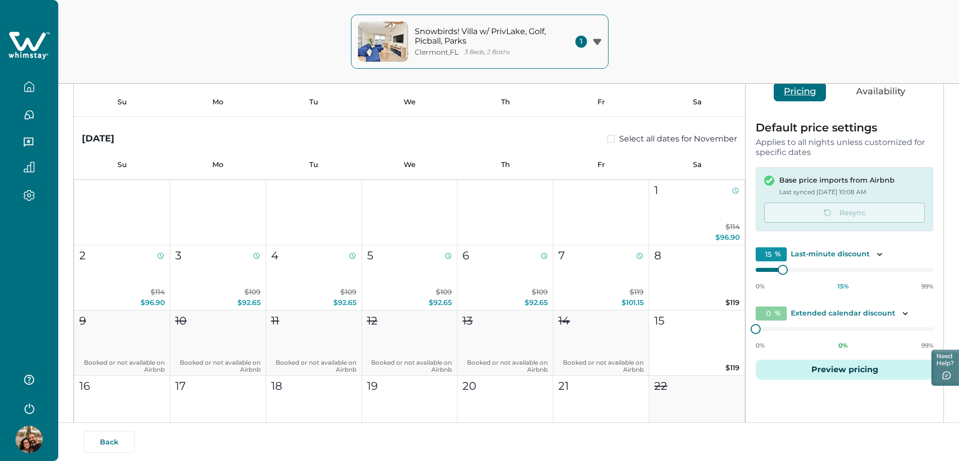
scroll to position [351, 0]
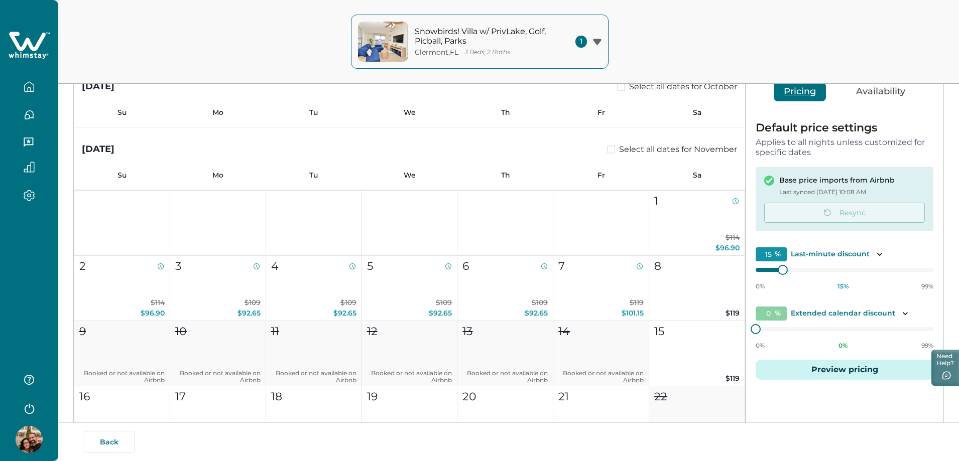
click at [828, 146] on p "Applies to all nights unless customized for specific dates" at bounding box center [845, 148] width 178 height 20
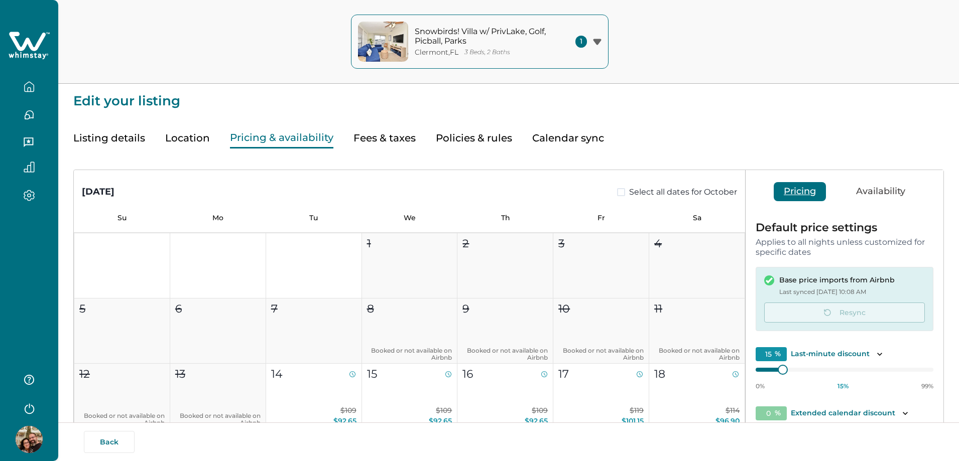
type input "15"
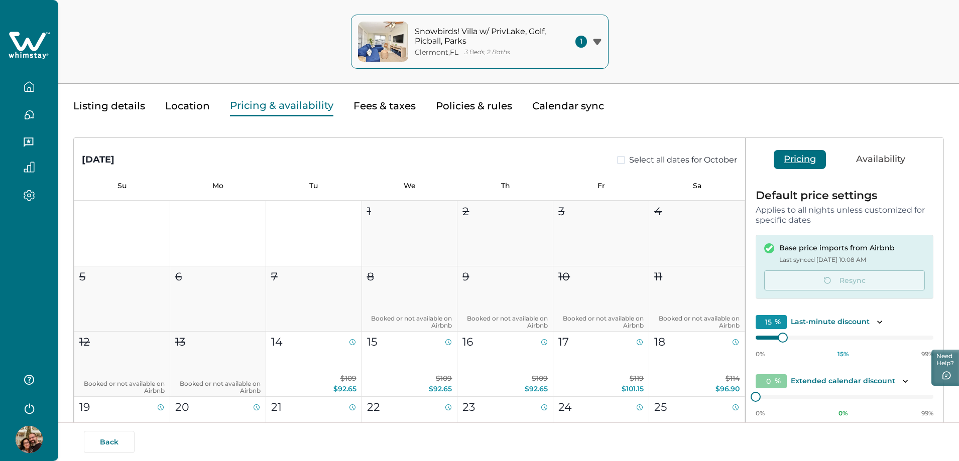
scroll to position [50, 0]
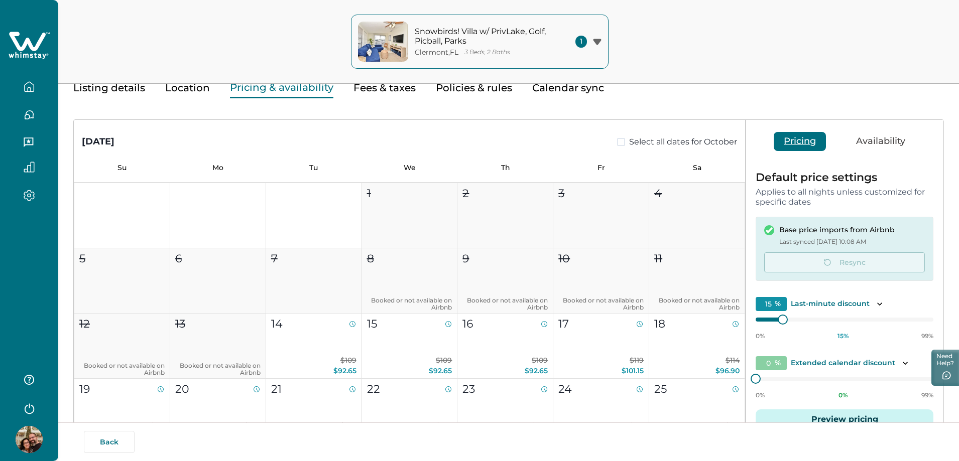
click at [498, 145] on div "October 2025 Select all dates for October" at bounding box center [409, 134] width 671 height 29
click at [33, 89] on icon "button" at bounding box center [29, 86] width 11 height 11
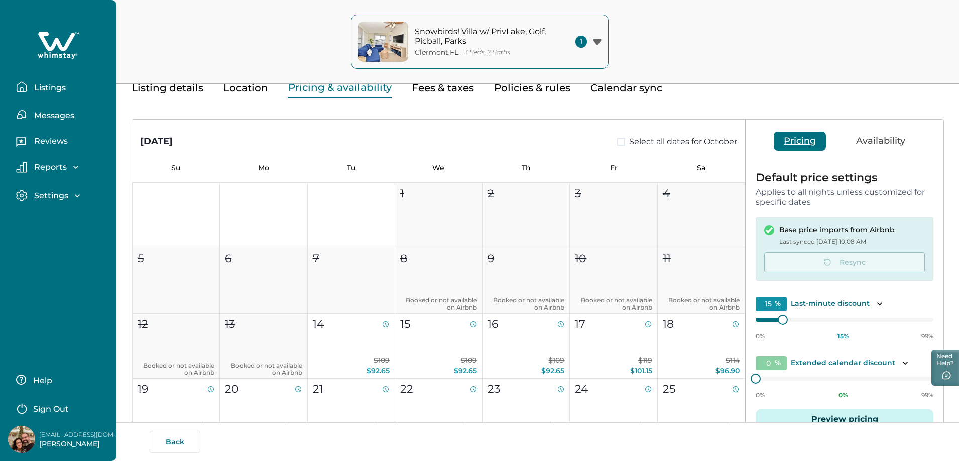
click at [51, 117] on p "Messages" at bounding box center [52, 116] width 43 height 10
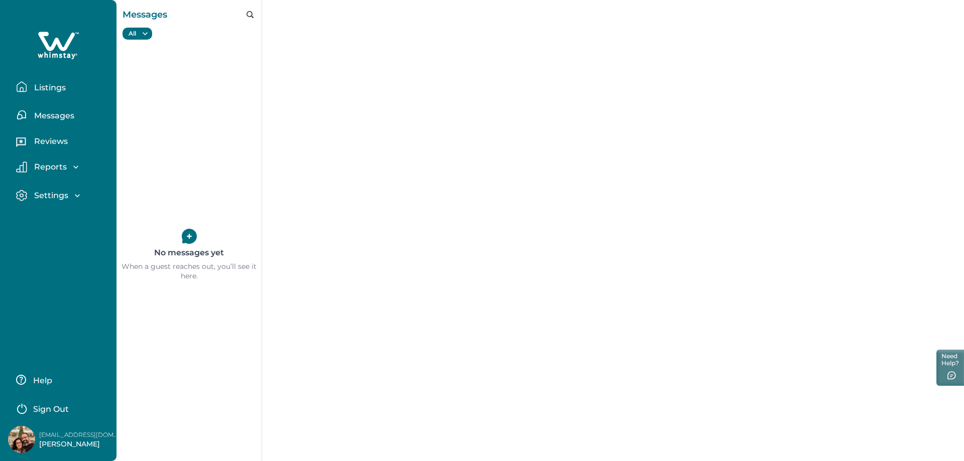
click at [50, 143] on p "Reviews" at bounding box center [49, 142] width 37 height 10
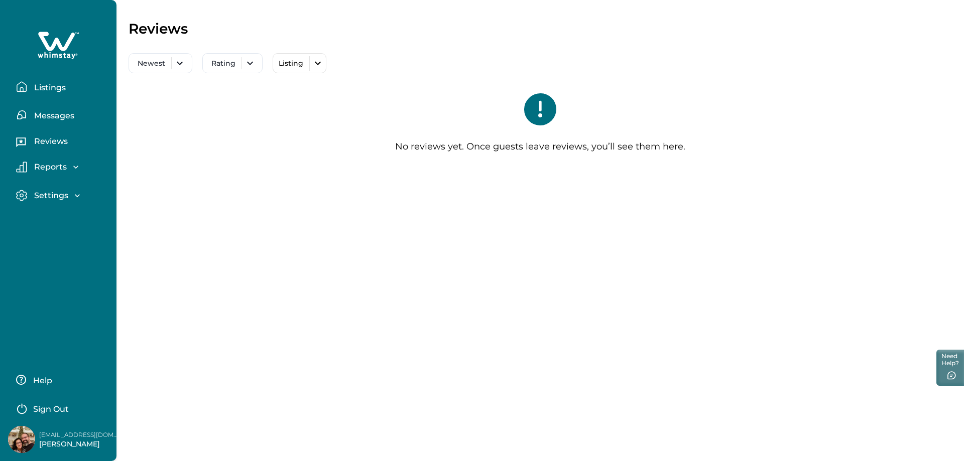
click at [54, 168] on p "Reports" at bounding box center [49, 167] width 36 height 10
click at [44, 249] on p "Settings" at bounding box center [49, 253] width 37 height 10
click at [68, 272] on p "Profile details" at bounding box center [60, 275] width 59 height 10
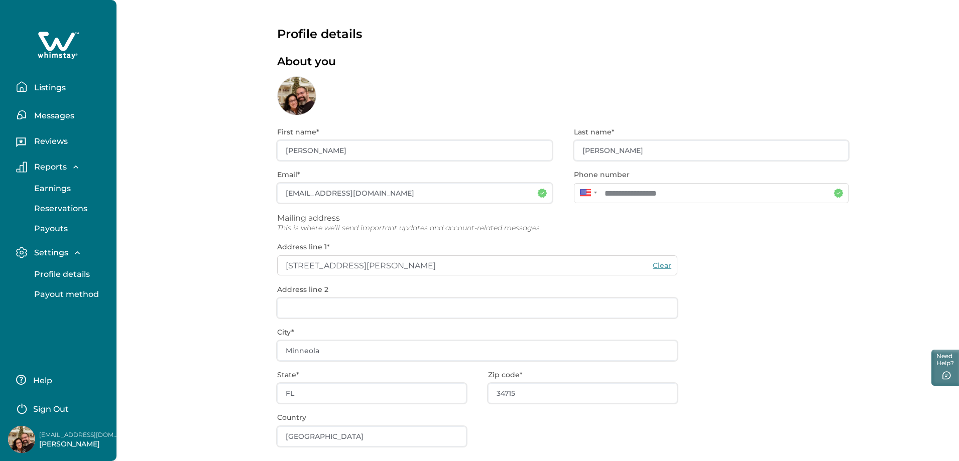
click at [51, 82] on button "Listings" at bounding box center [62, 87] width 92 height 20
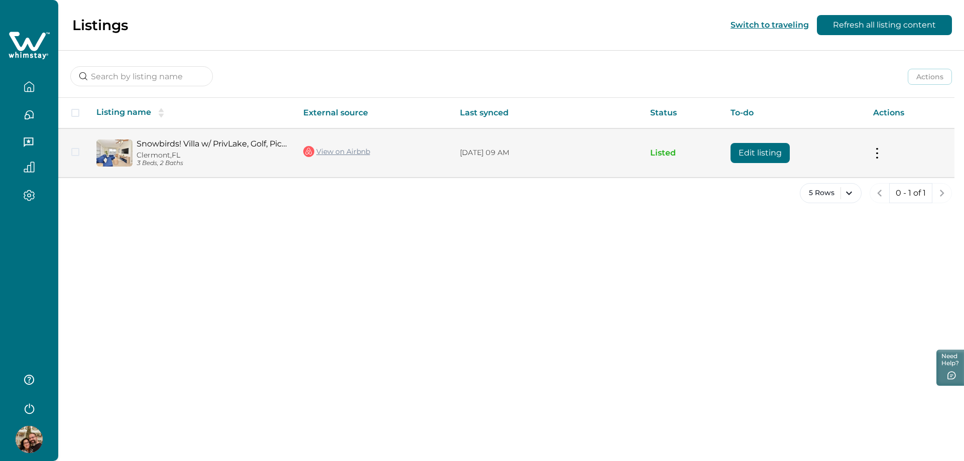
click at [259, 151] on div "Snowbirds! Villa w/ PrivLake, Golf, Picball, Parks Clermont, FL 3 Beds, 2 Baths" at bounding box center [210, 153] width 155 height 28
click at [771, 154] on button "Edit listing" at bounding box center [760, 153] width 59 height 20
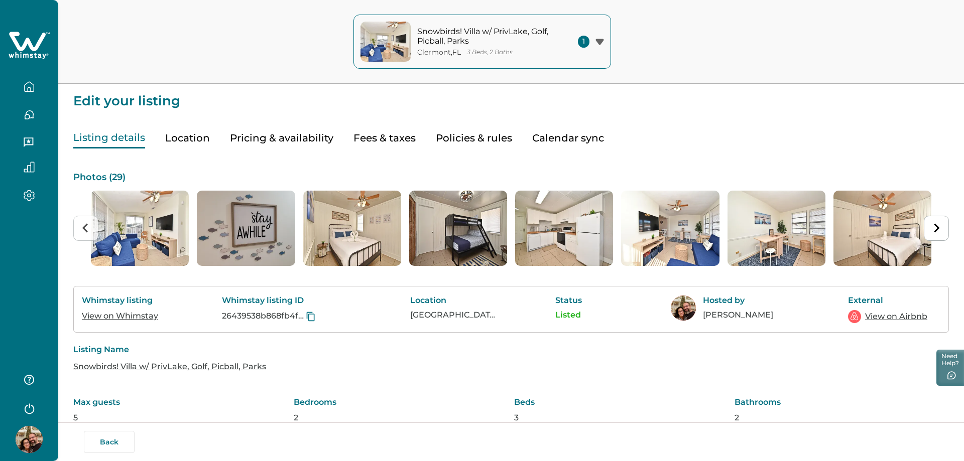
click at [546, 140] on button "Calendar sync" at bounding box center [568, 138] width 72 height 21
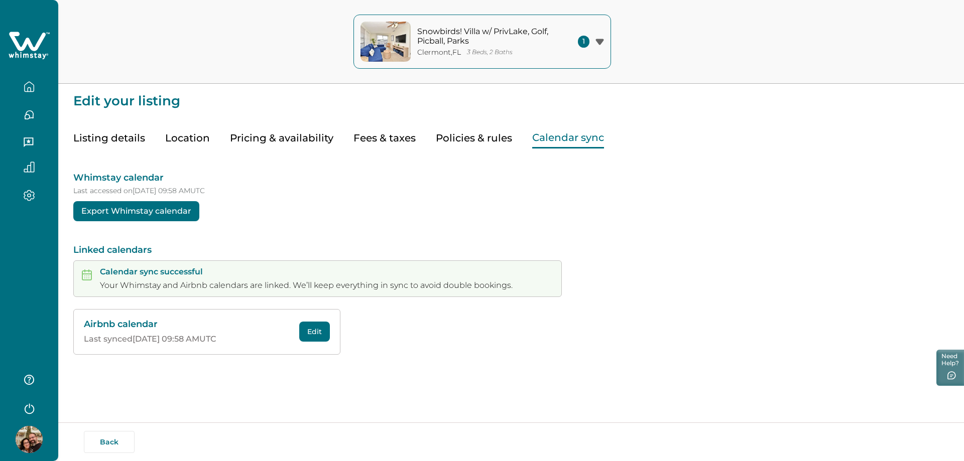
click at [187, 272] on p "Calendar sync successful" at bounding box center [306, 272] width 413 height 10
click at [535, 227] on div "Whimstay calendar Last accessed on [DATE] 09:58 AM UTC Export Whimstay calendar…" at bounding box center [511, 252] width 876 height 206
click at [317, 138] on button "Pricing & availability" at bounding box center [281, 138] width 103 height 21
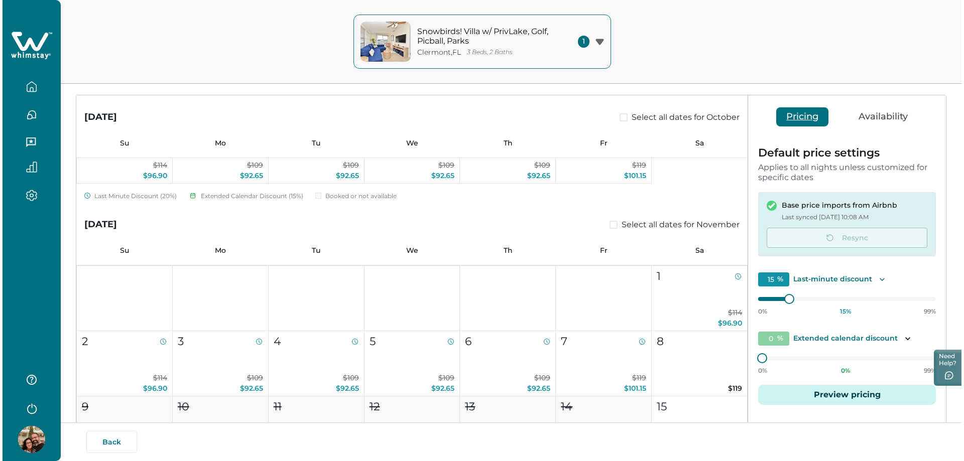
scroll to position [151, 0]
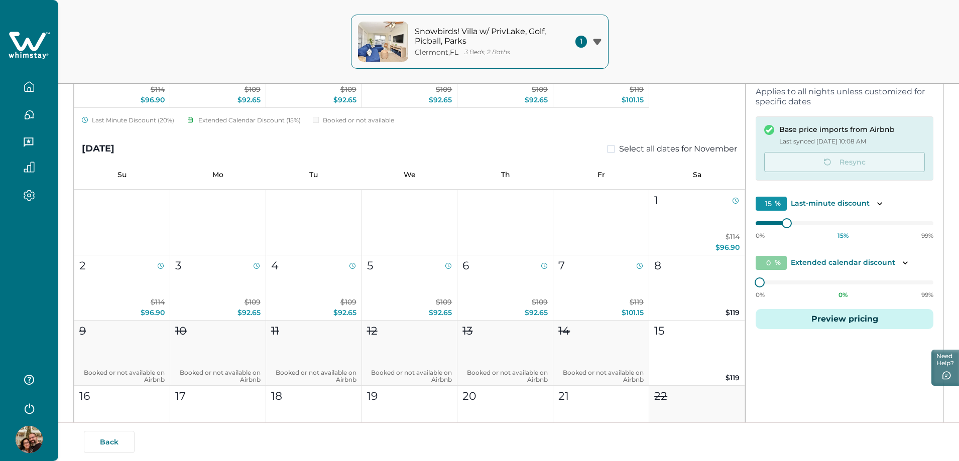
click at [852, 317] on button "Preview pricing" at bounding box center [845, 319] width 178 height 20
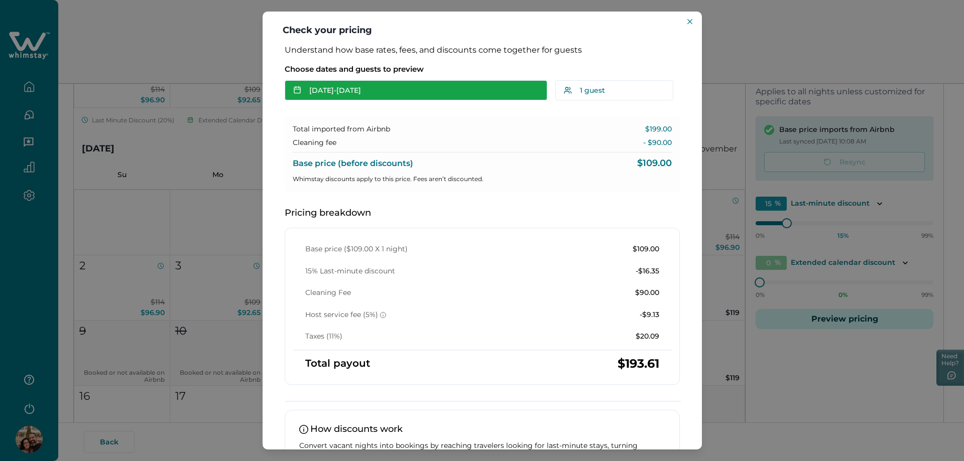
click at [358, 96] on button "Oct 14 - Oct 15" at bounding box center [416, 90] width 263 height 20
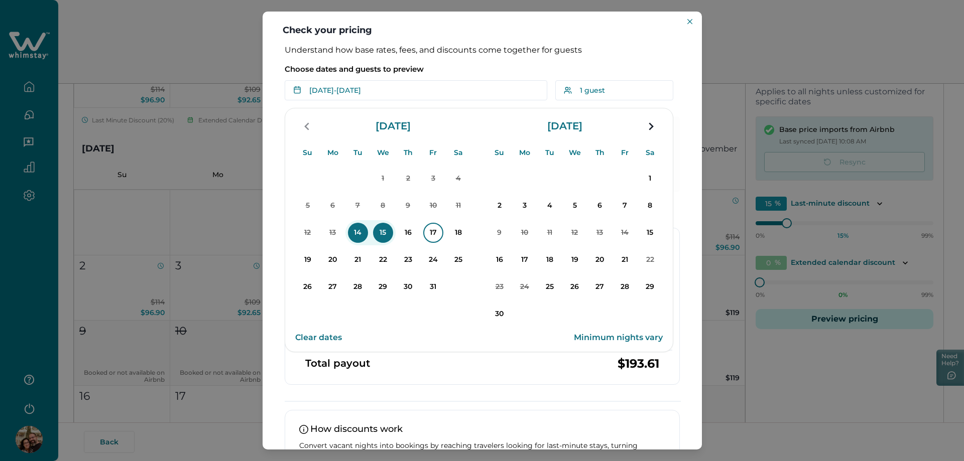
click at [428, 235] on p "17" at bounding box center [433, 233] width 20 height 20
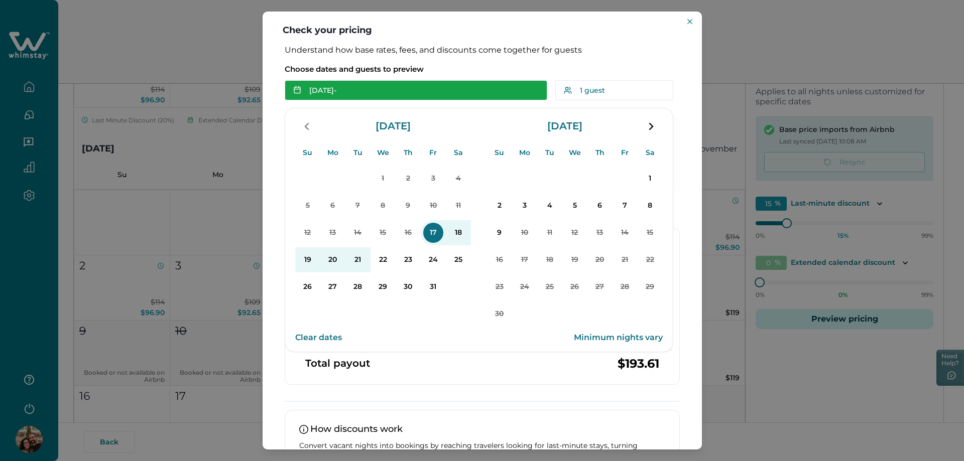
click at [364, 92] on button "Oct 17 -" at bounding box center [416, 90] width 263 height 20
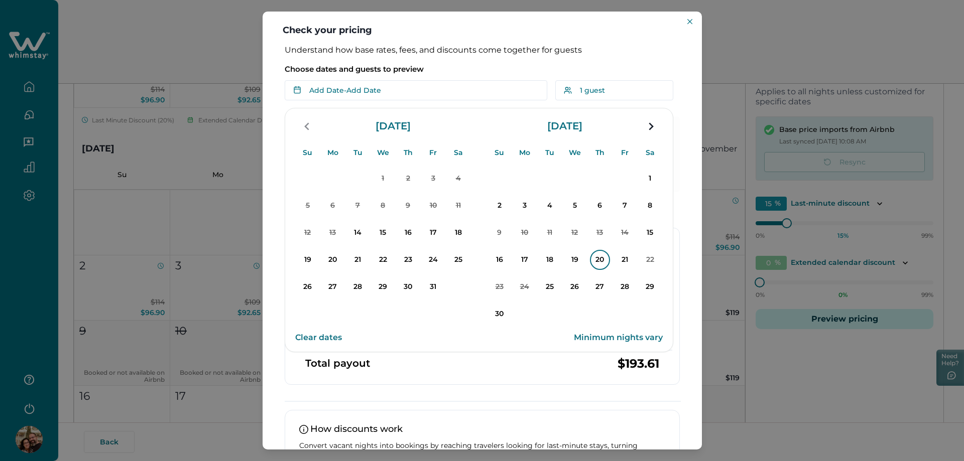
click at [593, 258] on p "20" at bounding box center [600, 260] width 20 height 20
click at [648, 259] on p "22" at bounding box center [650, 260] width 20 height 20
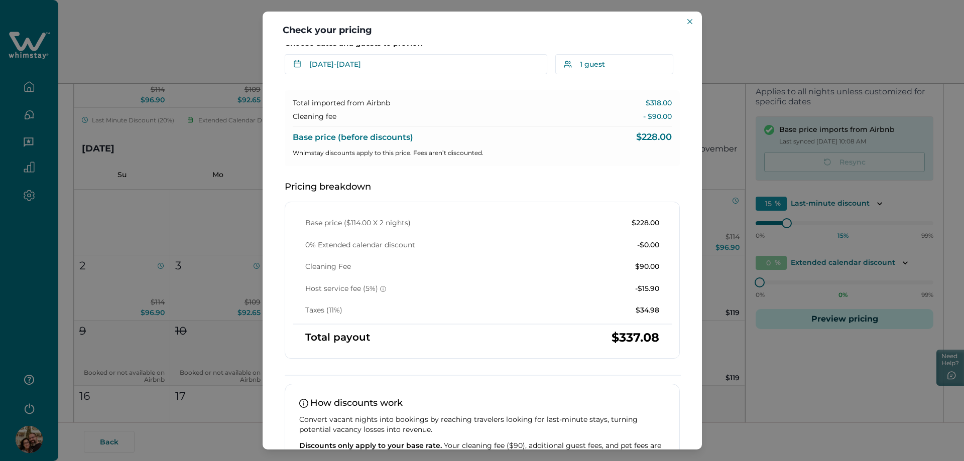
scroll to position [0, 0]
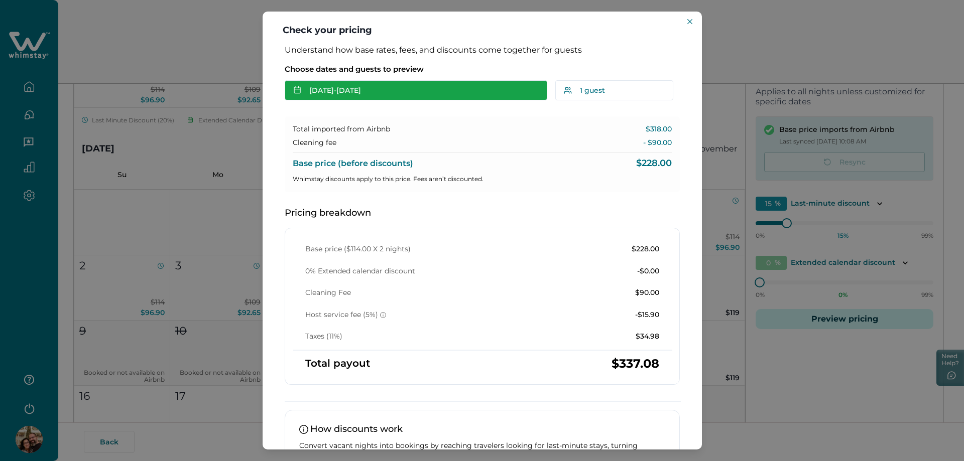
click at [375, 90] on button "Nov 20 - Nov 22" at bounding box center [416, 90] width 263 height 20
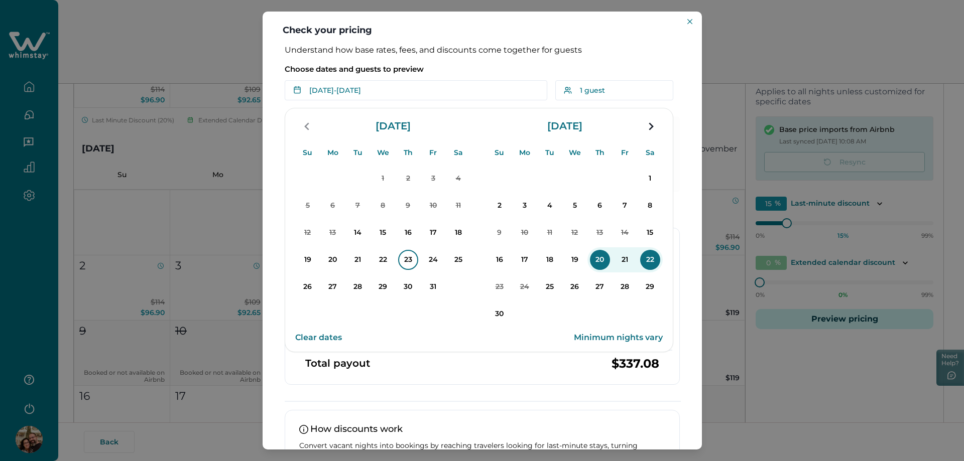
click at [415, 262] on p "23" at bounding box center [408, 260] width 20 height 20
click at [434, 260] on p "24" at bounding box center [433, 260] width 20 height 20
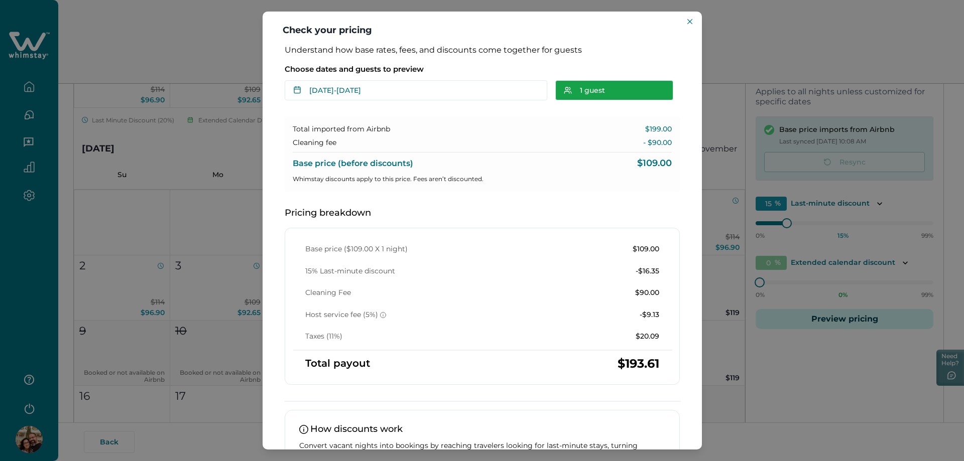
click at [589, 96] on button "1 guest" at bounding box center [614, 90] width 118 height 20
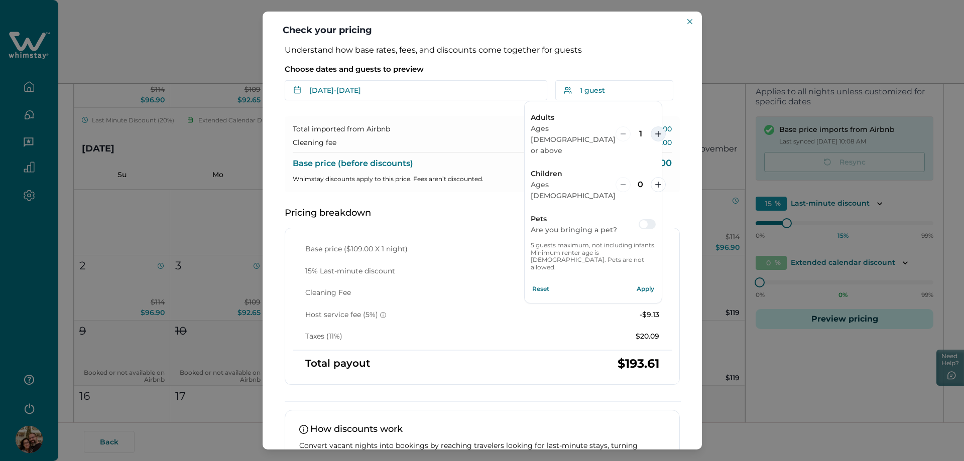
click at [651, 127] on button "increment" at bounding box center [658, 134] width 15 height 15
click at [642, 279] on button "Apply" at bounding box center [646, 289] width 20 height 20
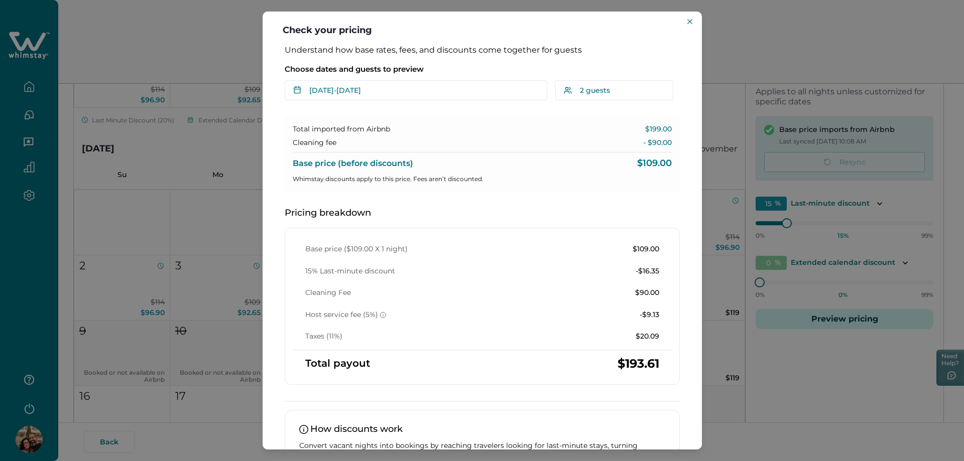
click at [341, 130] on p "Total imported from Airbnb" at bounding box center [341, 130] width 97 height 10
click at [689, 23] on icon "Close" at bounding box center [689, 21] width 5 height 5
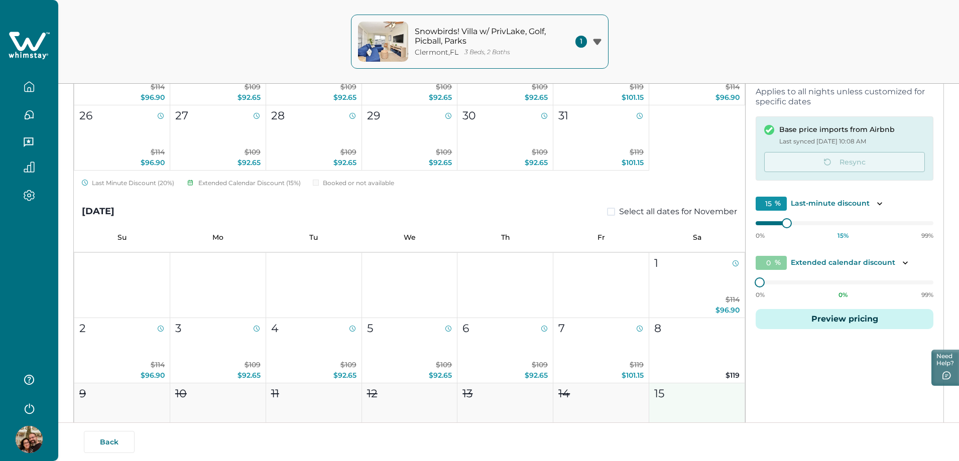
scroll to position [151, 0]
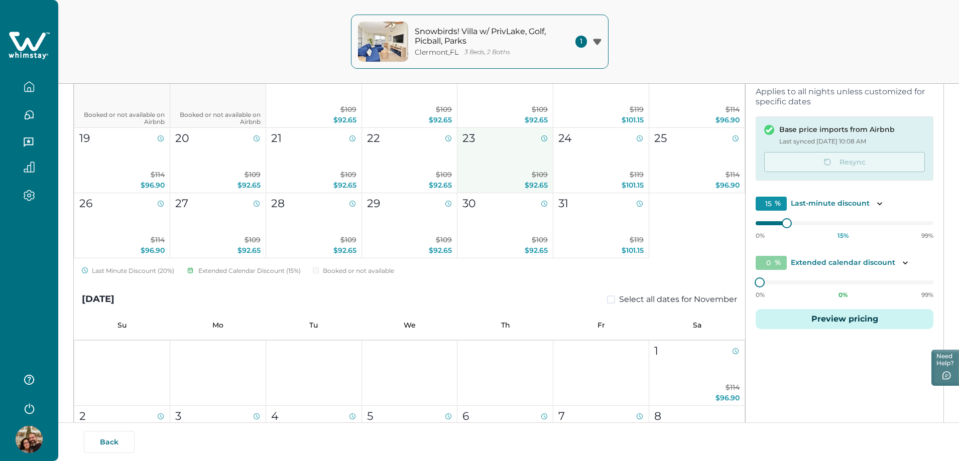
click at [516, 157] on button "23 $109 $92.65" at bounding box center [505, 160] width 96 height 65
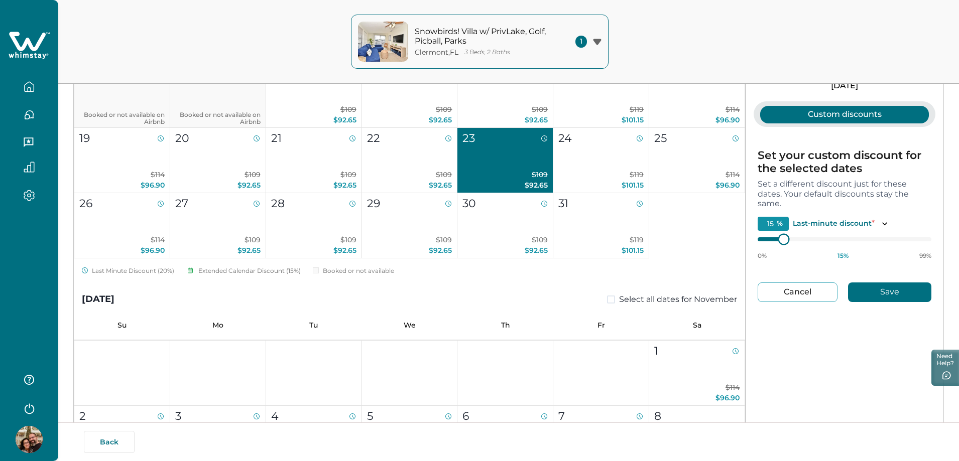
click at [774, 240] on div at bounding box center [845, 239] width 174 height 8
click at [880, 224] on icon "Toggle description" at bounding box center [885, 224] width 10 height 10
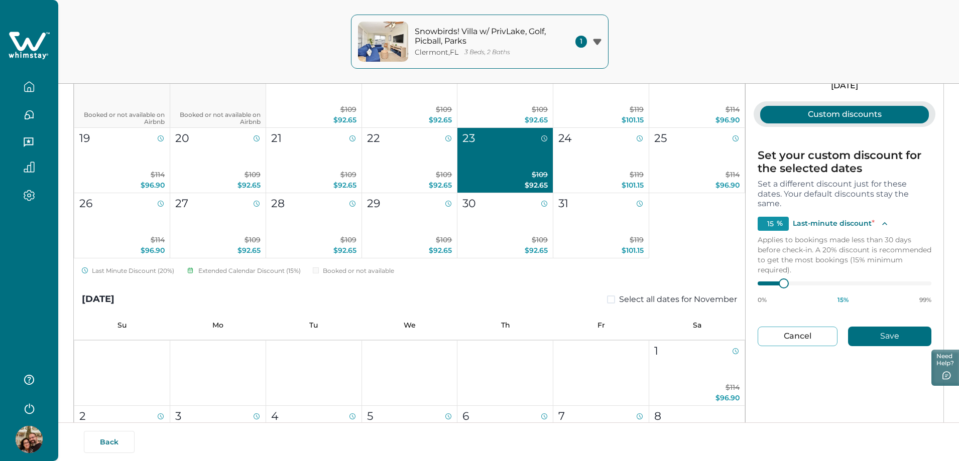
click at [884, 224] on icon "Toggle description" at bounding box center [885, 224] width 10 height 10
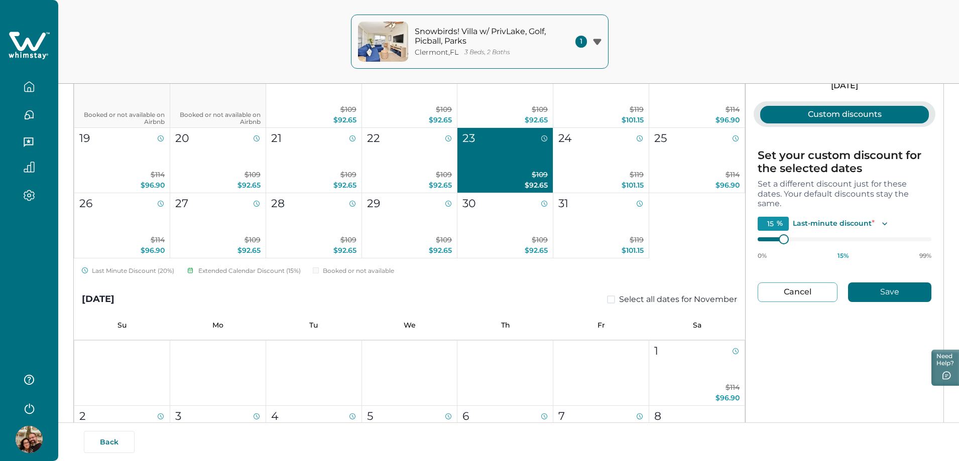
click at [813, 295] on button "Cancel" at bounding box center [798, 293] width 80 height 20
type input "0"
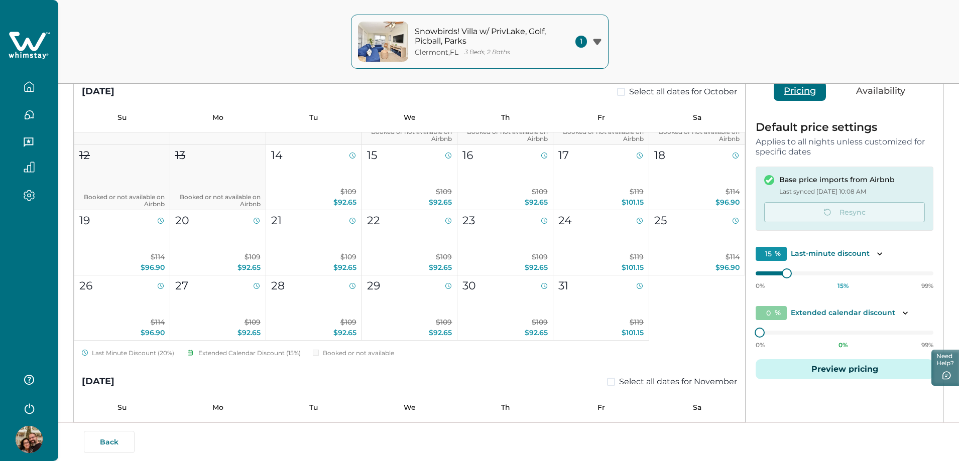
scroll to position [100, 0]
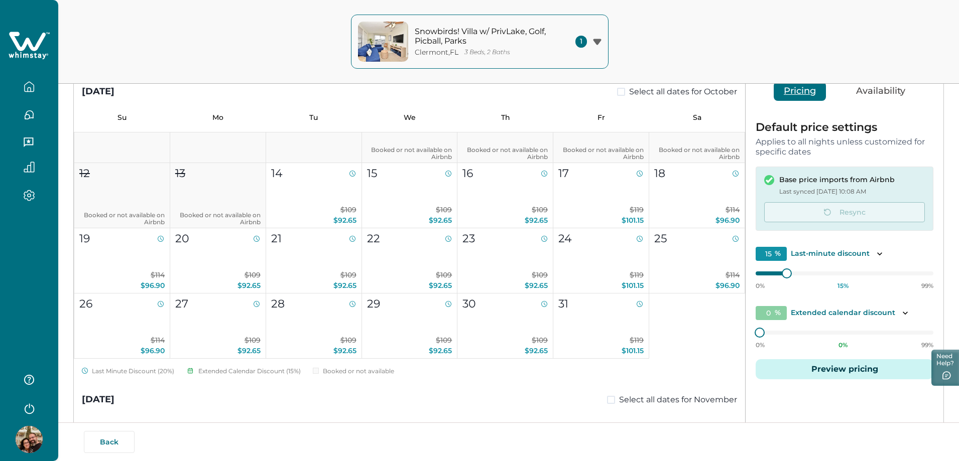
click at [823, 145] on p "Applies to all nights unless customized for specific dates" at bounding box center [845, 147] width 178 height 20
click at [874, 89] on button "Availability" at bounding box center [880, 91] width 69 height 19
click at [798, 92] on button "Pricing" at bounding box center [800, 91] width 52 height 19
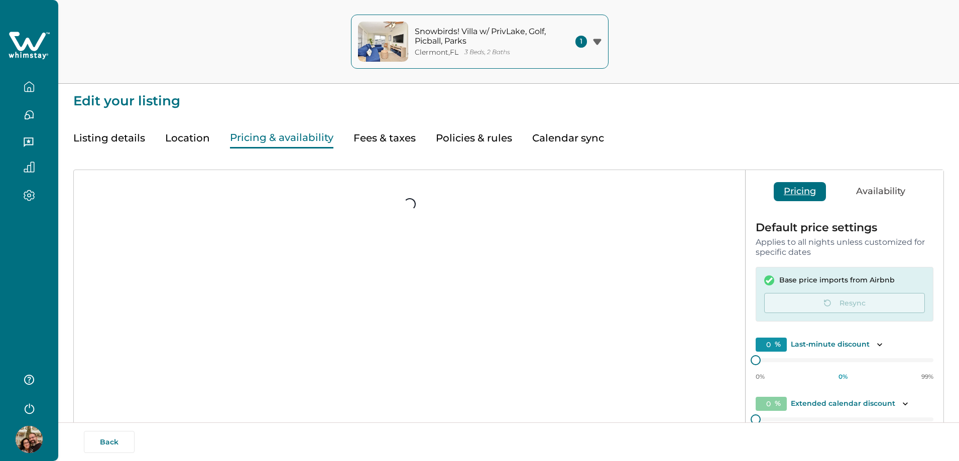
type input "15"
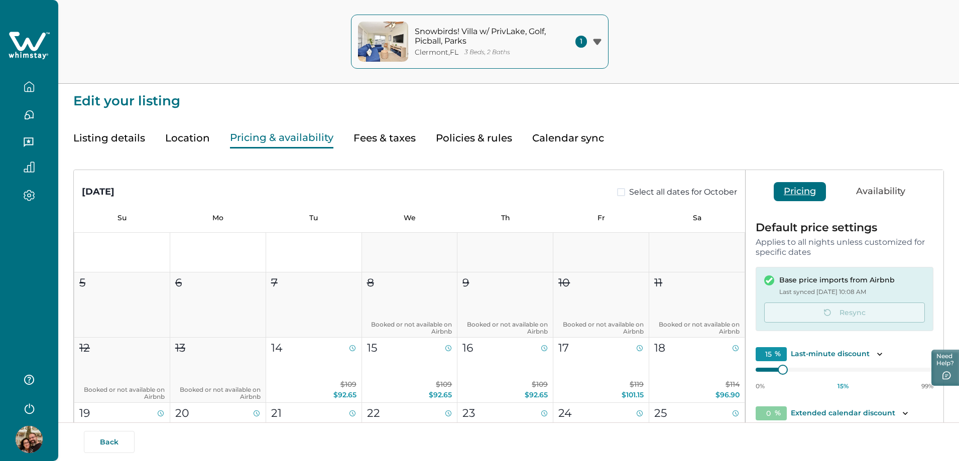
scroll to position [50, 0]
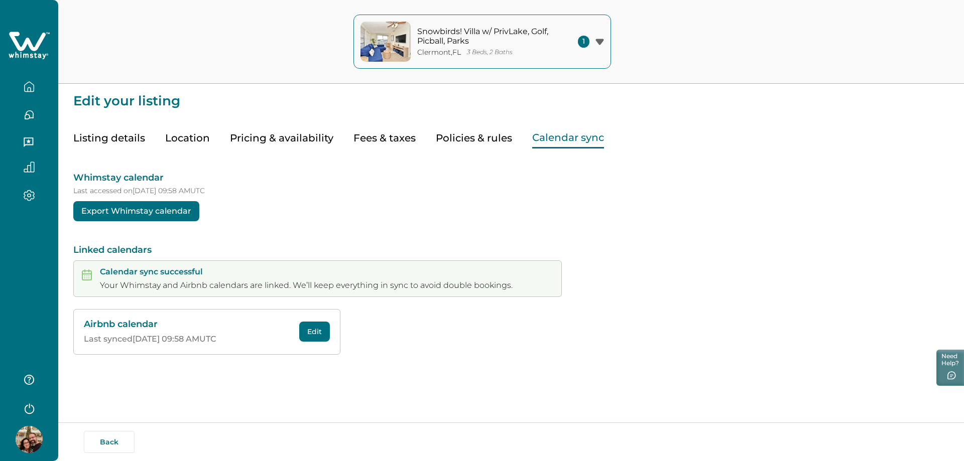
click at [569, 138] on button "Calendar sync" at bounding box center [568, 138] width 72 height 21
click at [479, 347] on div "Airbnb calendar Last synced [DATE] 09:58 AM UTC Edit" at bounding box center [511, 332] width 876 height 46
click at [361, 288] on p "Your Whimstay and Airbnb calendars are linked. We’ll keep everything in sync to…" at bounding box center [306, 286] width 413 height 10
click at [304, 334] on button "Edit" at bounding box center [314, 332] width 31 height 20
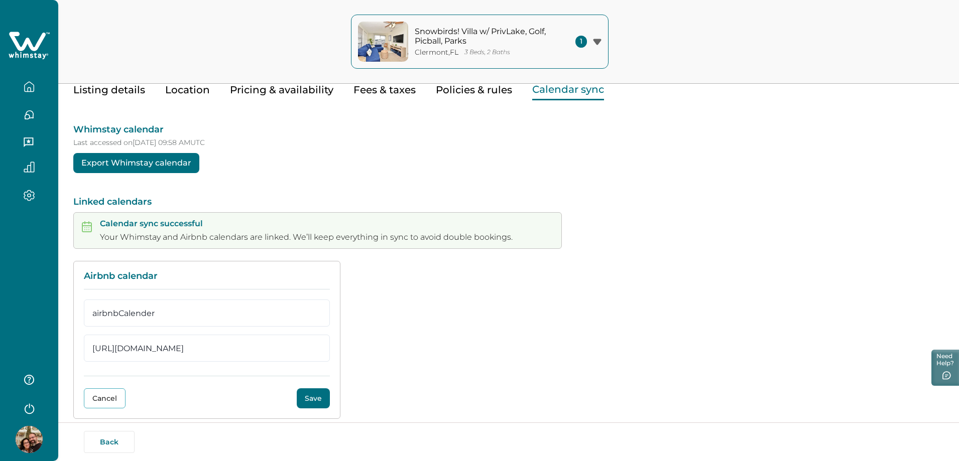
scroll to position [50, 0]
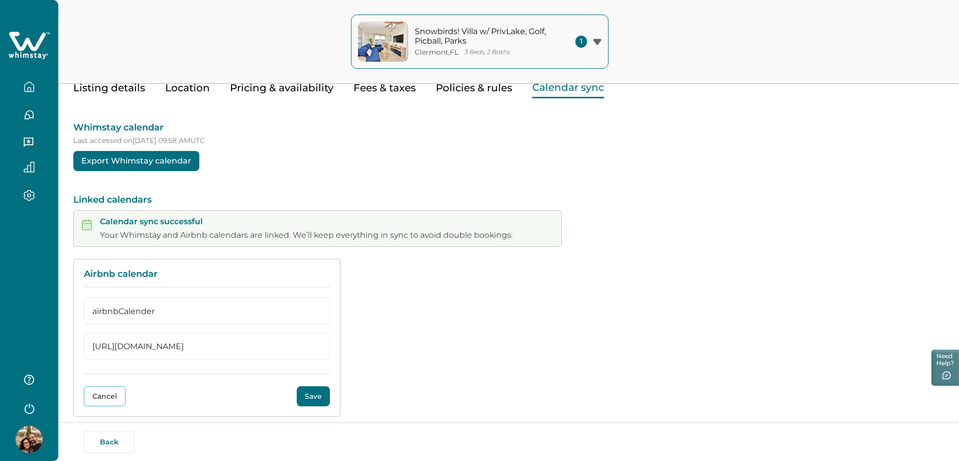
click at [314, 398] on button "Save" at bounding box center [313, 397] width 33 height 20
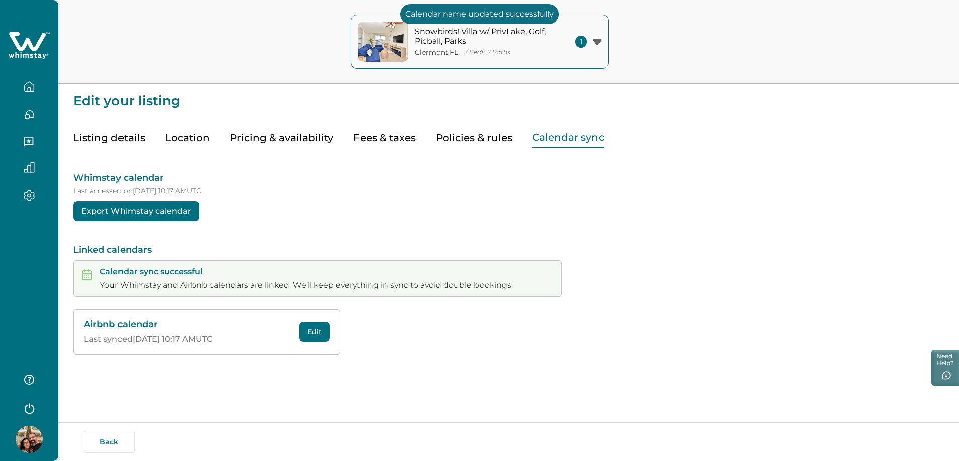
click at [281, 138] on button "Pricing & availability" at bounding box center [281, 138] width 103 height 21
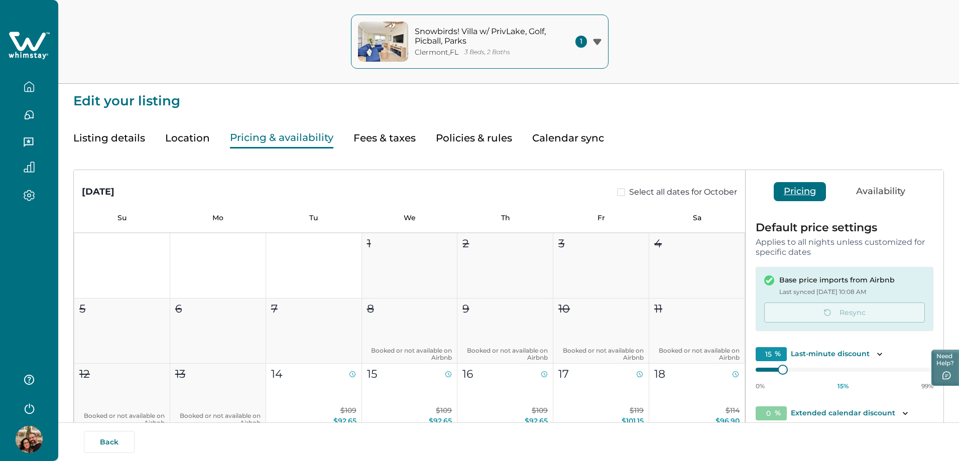
click at [852, 245] on p "Applies to all nights unless customized for specific dates" at bounding box center [845, 247] width 178 height 20
click at [872, 195] on button "Availability" at bounding box center [880, 191] width 69 height 19
click at [796, 192] on button "Pricing" at bounding box center [800, 191] width 52 height 19
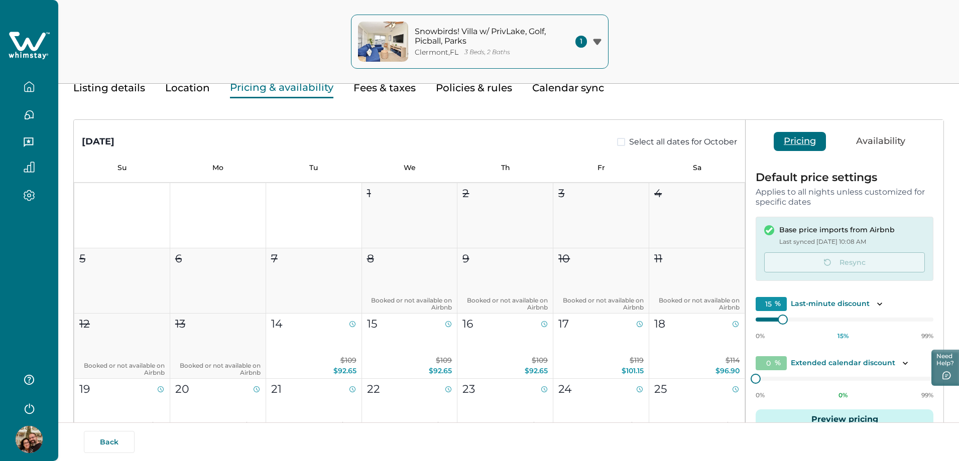
click at [29, 412] on icon "button" at bounding box center [29, 408] width 15 height 15
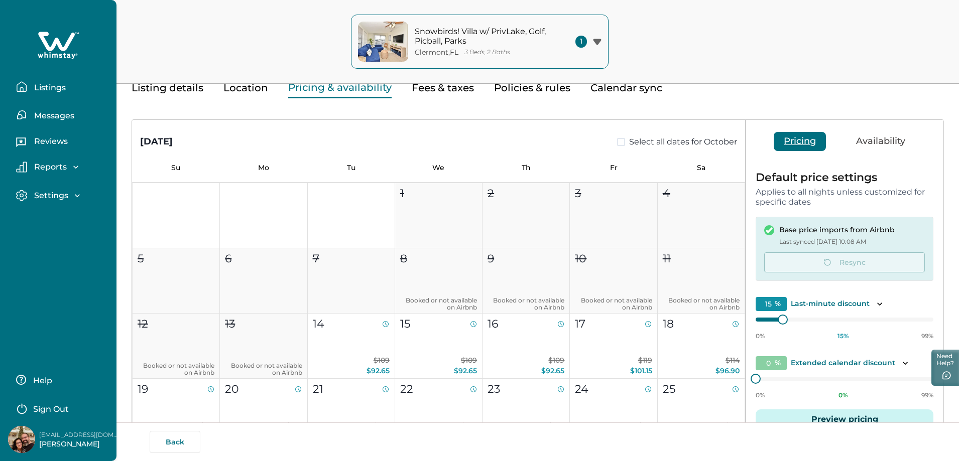
click at [49, 411] on p "Sign Out" at bounding box center [51, 410] width 36 height 10
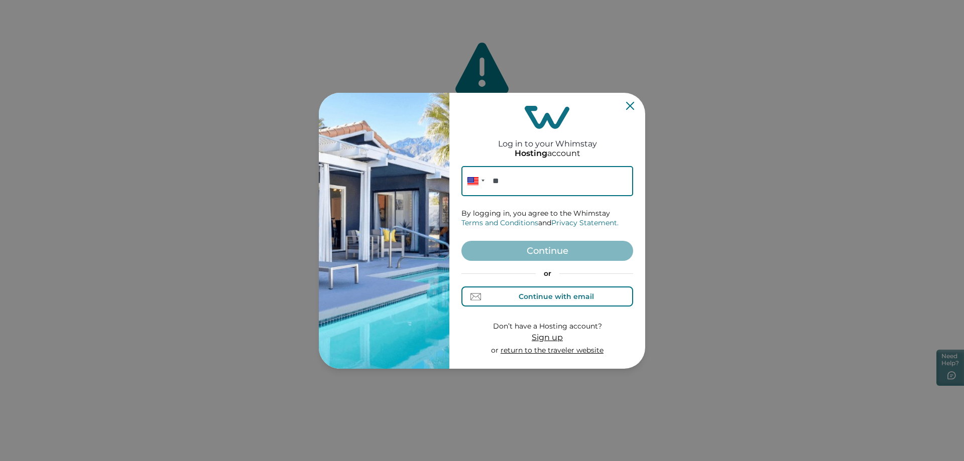
click at [538, 289] on button "Continue with email" at bounding box center [547, 297] width 172 height 20
click at [516, 196] on form "Email By logging in, you agree to the Whimstay Terms and Conditions and Privacy…" at bounding box center [547, 261] width 172 height 190
click at [517, 187] on input at bounding box center [547, 181] width 172 height 30
type input "[EMAIL_ADDRESS][DOMAIN_NAME]"
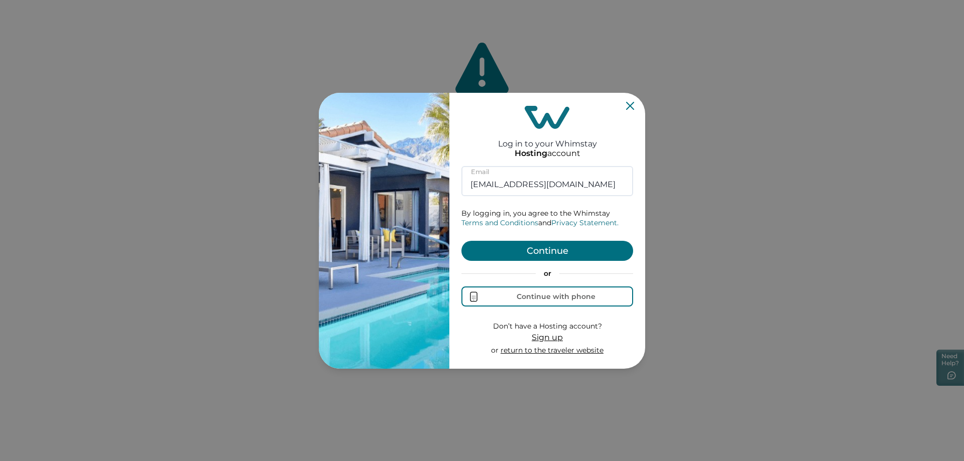
click at [555, 252] on button "Continue" at bounding box center [547, 251] width 172 height 20
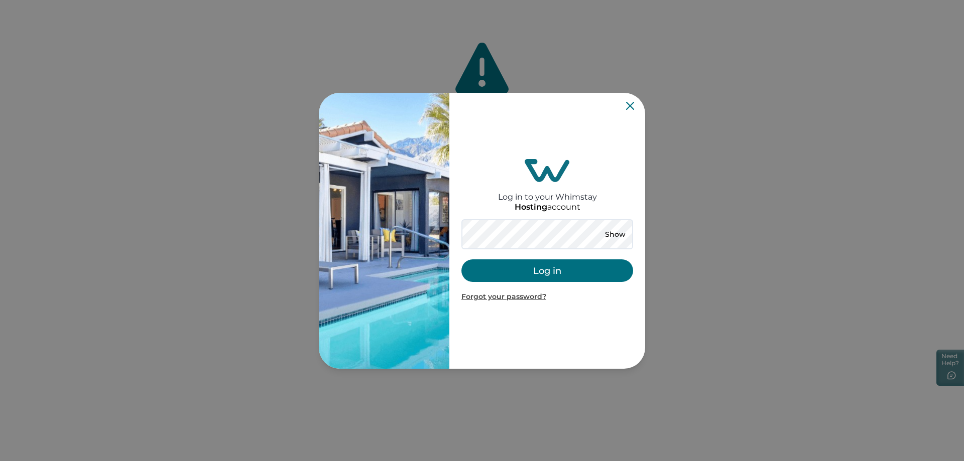
click at [532, 269] on button "Log in" at bounding box center [547, 271] width 172 height 23
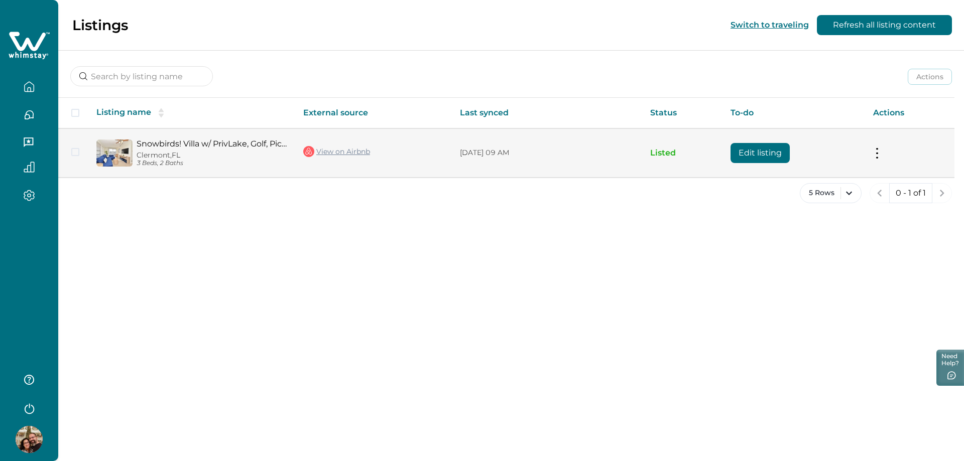
click at [878, 152] on button at bounding box center [877, 153] width 8 height 11
click at [170, 139] on link "Snowbirds! Villa w/ PrivLake, Golf, Picball, Parks" at bounding box center [212, 144] width 151 height 10
click at [222, 147] on link "Snowbirds! Villa w/ PrivLake, Golf, Picball, Parks" at bounding box center [212, 144] width 151 height 10
click at [872, 150] on td "Actions View listing on Whimstay Unlist listing View listing details" at bounding box center [909, 153] width 89 height 49
click at [879, 154] on button at bounding box center [877, 153] width 8 height 11
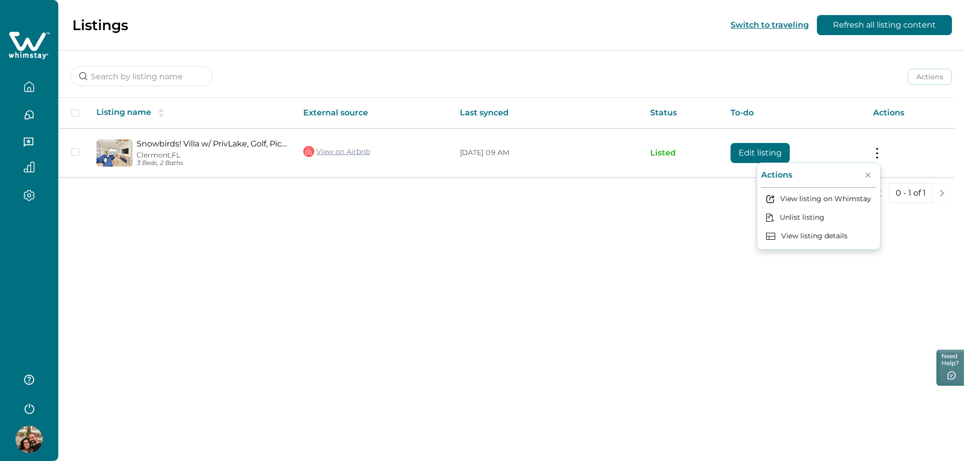
click at [631, 282] on div "Listings Switch to traveling Refresh all listing content Actions Actions Publis…" at bounding box center [511, 230] width 906 height 461
click at [30, 85] on icon "button" at bounding box center [29, 86] width 11 height 11
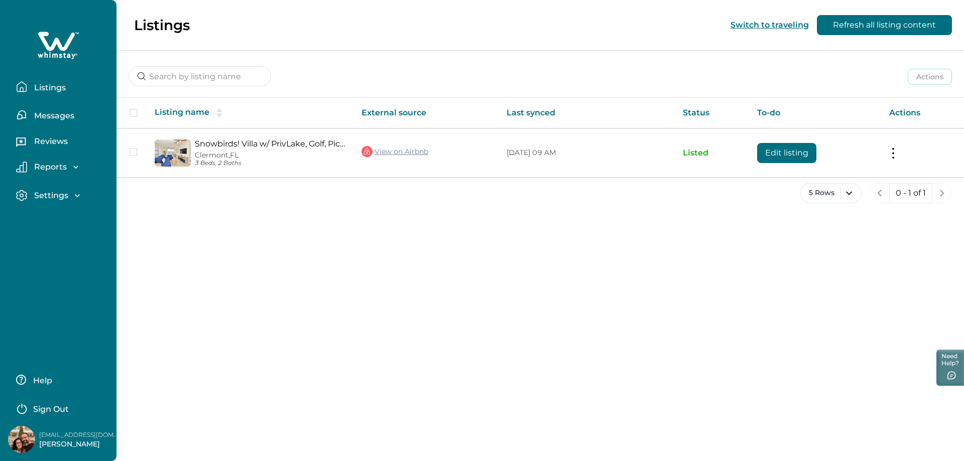
click at [58, 192] on div "Settings Profile details Payout method" at bounding box center [58, 196] width 100 height 29
click at [58, 195] on p "Settings" at bounding box center [49, 196] width 37 height 10
click at [59, 193] on p "Settings" at bounding box center [49, 196] width 37 height 10
click at [51, 87] on p "Listings" at bounding box center [48, 88] width 35 height 10
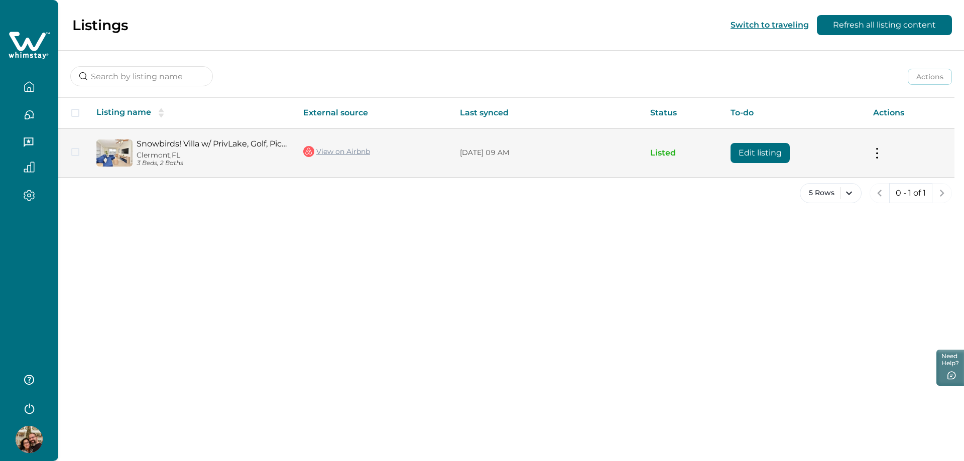
click at [134, 150] on tr "Snowbirds! Villa w/ PrivLake, Golf, Picball, [GEOGRAPHIC_DATA], [GEOGRAPHIC_DAT…" at bounding box center [506, 153] width 896 height 49
click at [75, 152] on span at bounding box center [75, 152] width 8 height 8
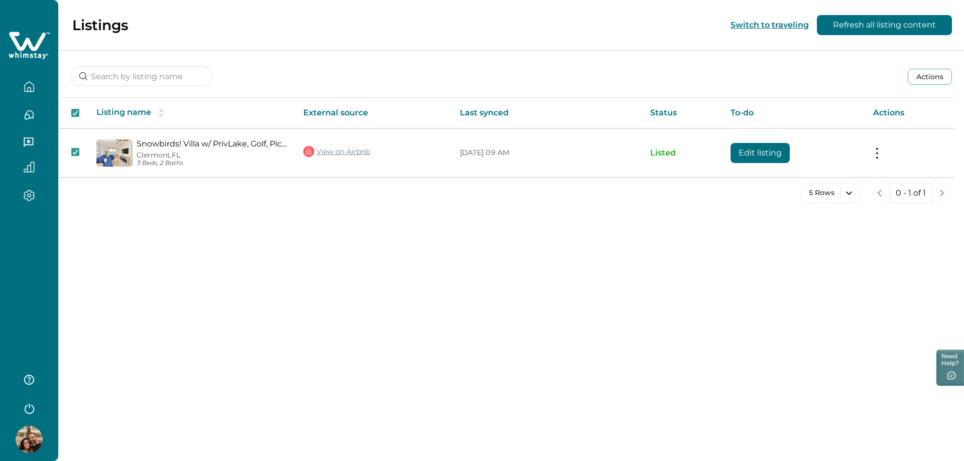
click at [933, 70] on button "Actions" at bounding box center [930, 77] width 44 height 16
click at [855, 252] on div "Listings Switch to traveling Refresh all listing content Actions Actions Publis…" at bounding box center [511, 230] width 906 height 461
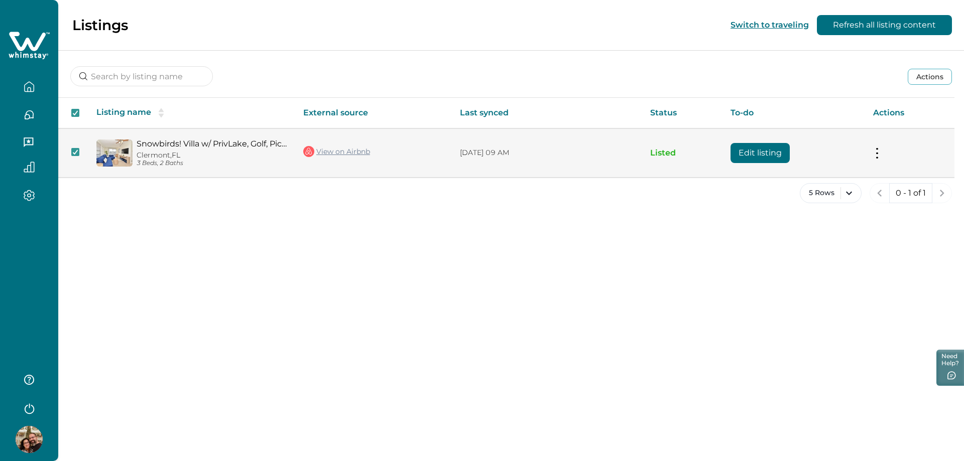
click at [873, 153] on button at bounding box center [877, 153] width 8 height 11
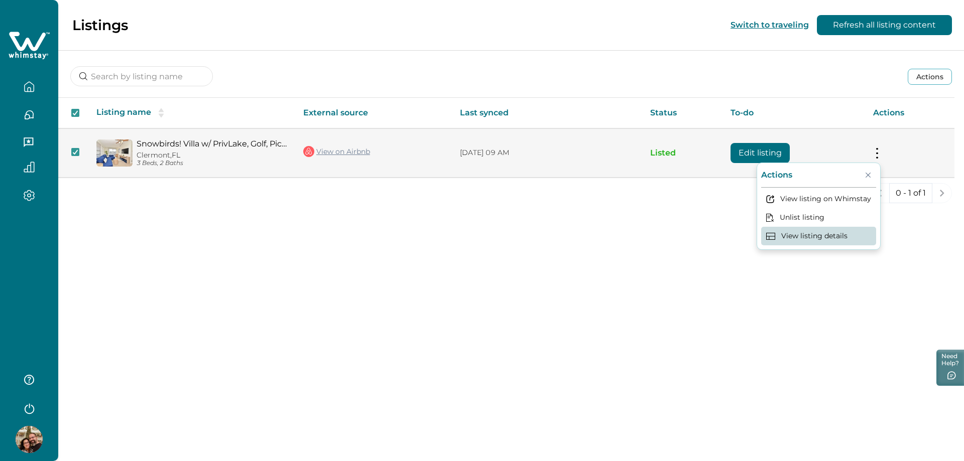
click at [825, 235] on button "View listing details" at bounding box center [818, 236] width 115 height 19
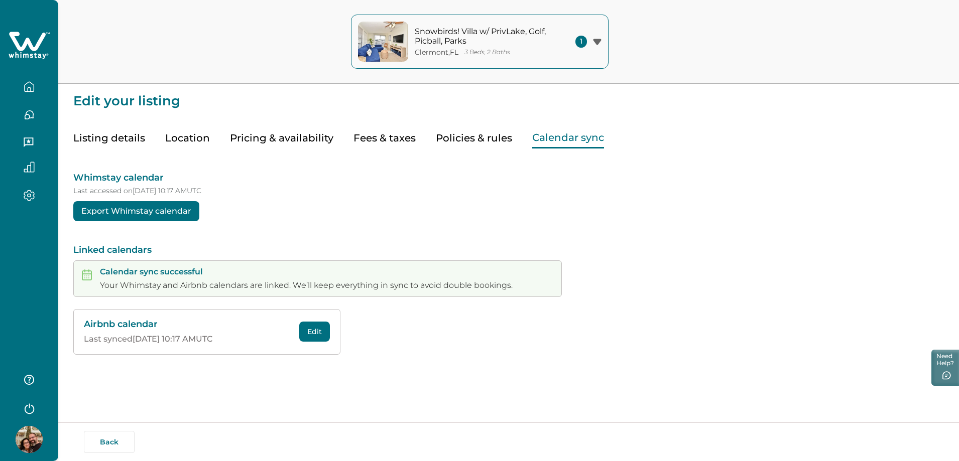
click at [548, 140] on button "Calendar sync" at bounding box center [568, 138] width 72 height 21
click at [277, 137] on button "Pricing & availability" at bounding box center [281, 138] width 103 height 21
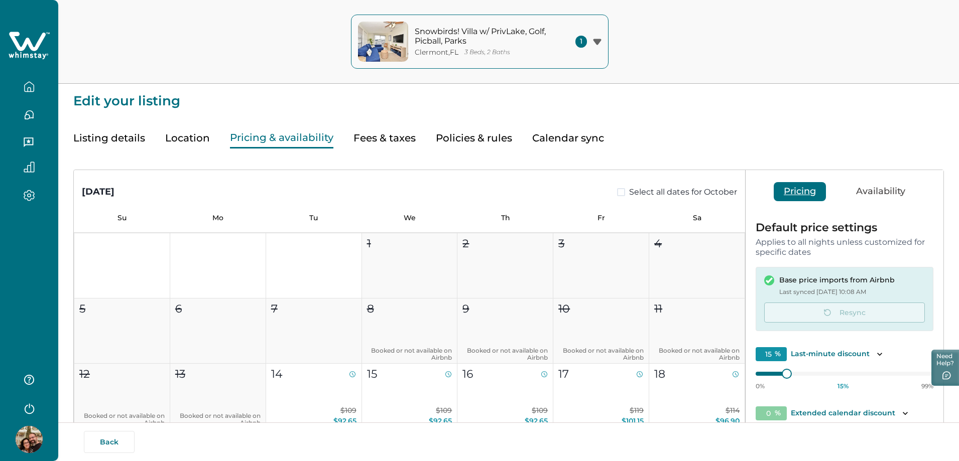
click at [822, 244] on p "Applies to all nights unless customized for specific dates" at bounding box center [845, 247] width 178 height 20
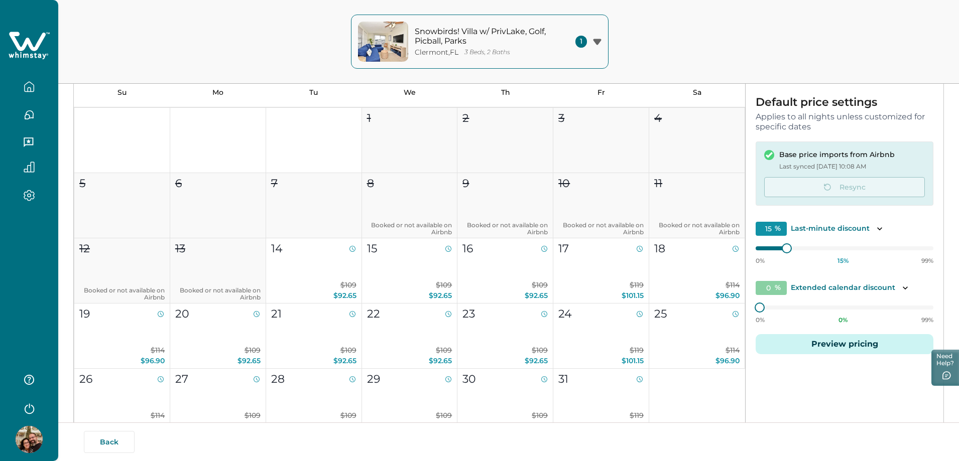
scroll to position [151, 0]
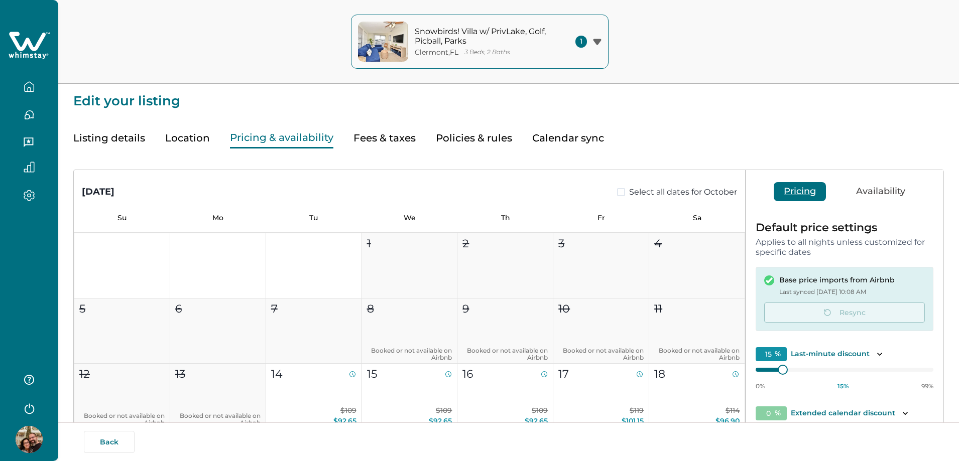
type input "15"
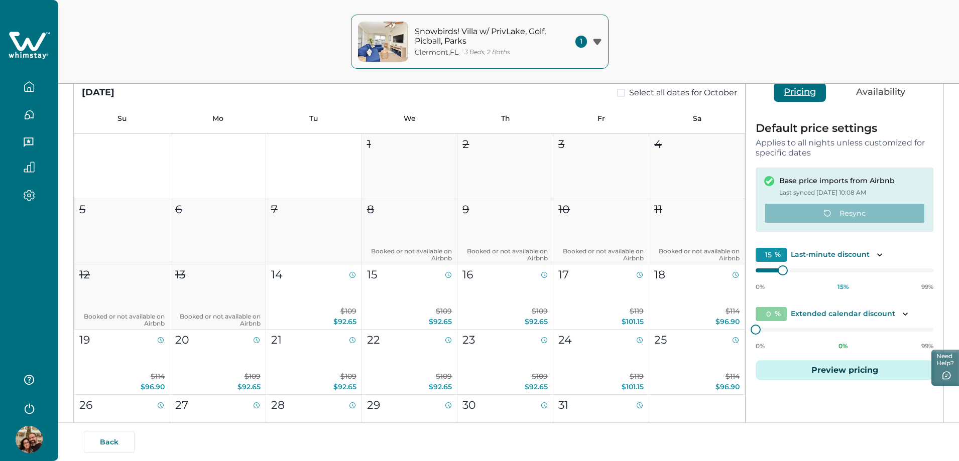
scroll to position [100, 0]
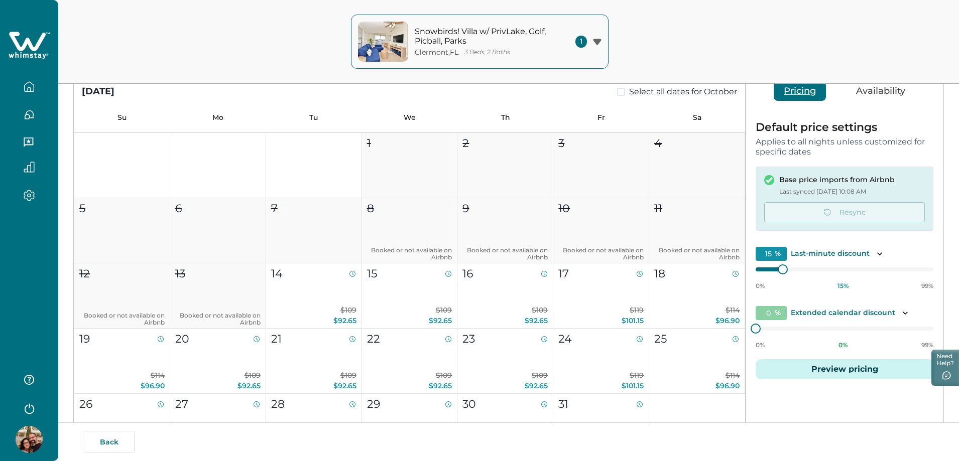
click at [689, 44] on div "Snowbirds! Villa w/ PrivLake, Golf, Picball, Parks [GEOGRAPHIC_DATA] , [GEOGRAP…" at bounding box center [479, 42] width 959 height 84
click at [696, 288] on button "18 $114 $96.90" at bounding box center [697, 296] width 96 height 65
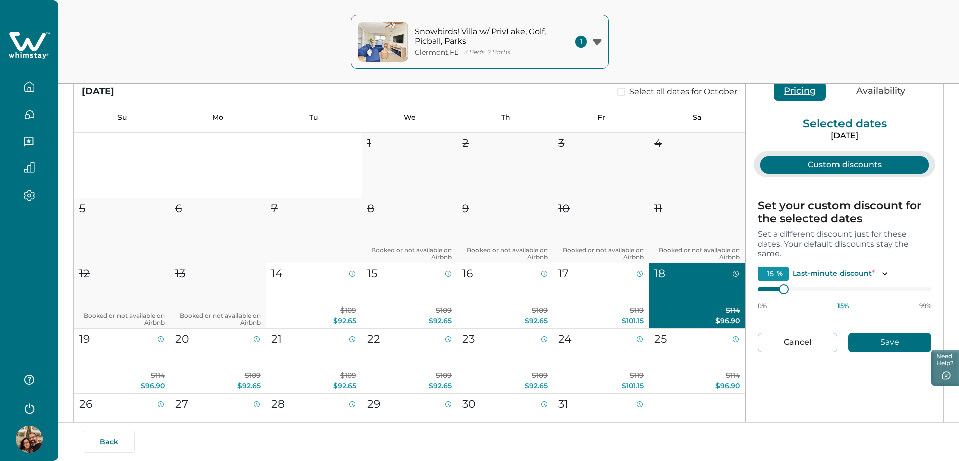
click at [826, 166] on button "Custom discounts" at bounding box center [844, 165] width 169 height 18
click at [857, 163] on button "Custom discounts" at bounding box center [844, 165] width 169 height 18
click at [880, 93] on button "Availability" at bounding box center [880, 91] width 69 height 19
click at [805, 89] on button "Pricing" at bounding box center [800, 91] width 52 height 19
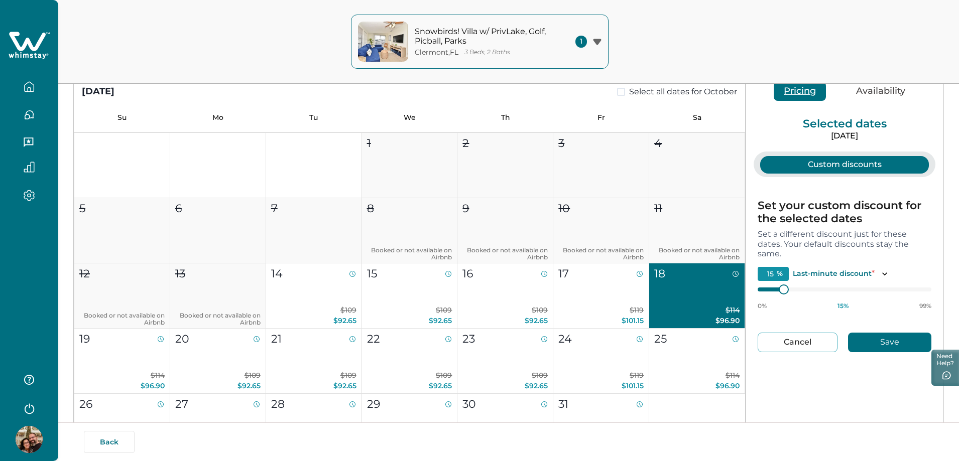
click at [833, 163] on button "Custom discounts" at bounding box center [844, 165] width 169 height 18
click at [721, 53] on div "Snowbirds! Villa w/ PrivLake, Golf, Picball, Parks [GEOGRAPHIC_DATA] , [GEOGRAP…" at bounding box center [479, 42] width 959 height 84
click at [610, 302] on button "17 $119 $101.15" at bounding box center [601, 296] width 96 height 65
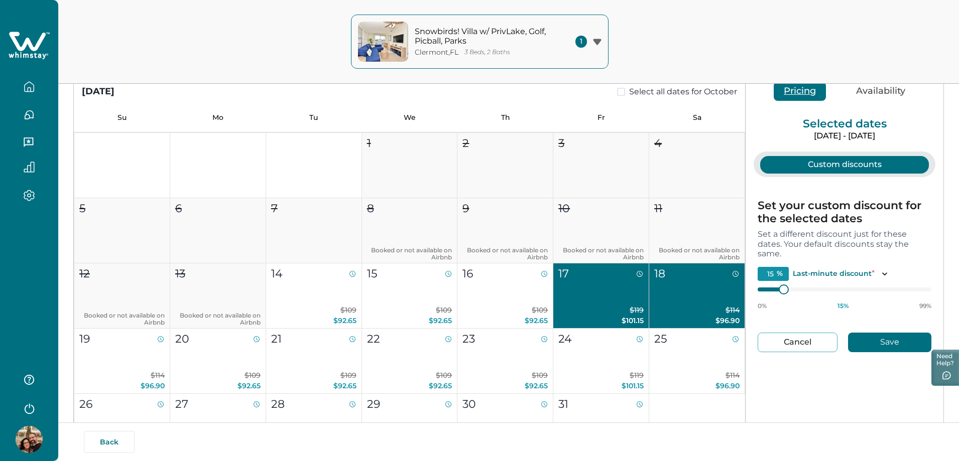
click at [830, 164] on button "Custom discounts" at bounding box center [844, 165] width 169 height 18
click at [713, 284] on button "18 $114 $96.90" at bounding box center [697, 296] width 96 height 65
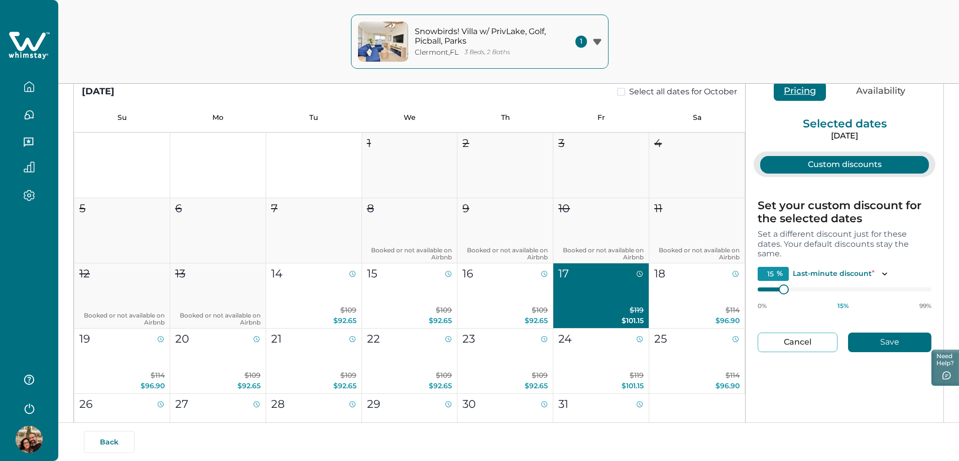
click at [835, 164] on button "Custom discounts" at bounding box center [844, 165] width 169 height 18
click at [825, 390] on div "Selected dates Oct 17, 2025 Custom discounts Set your custom discount for the s…" at bounding box center [845, 277] width 198 height 415
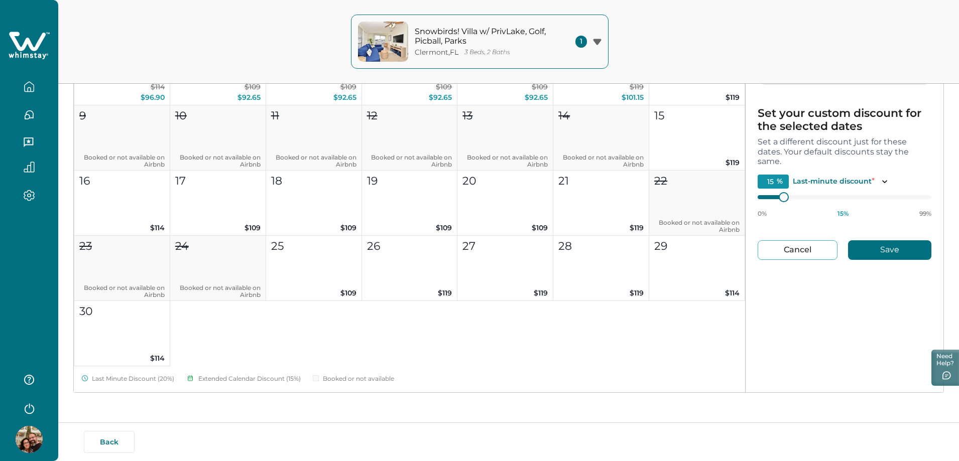
scroll to position [502, 0]
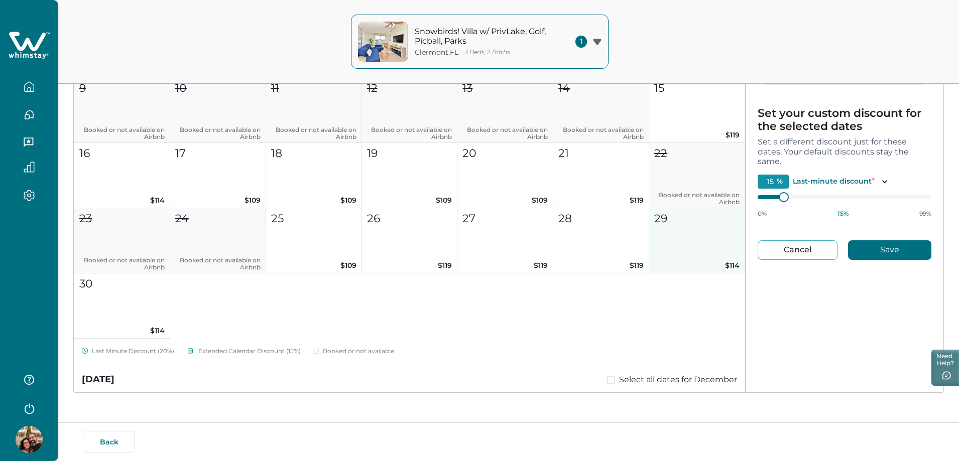
click at [686, 247] on button "29 $114" at bounding box center [697, 240] width 96 height 65
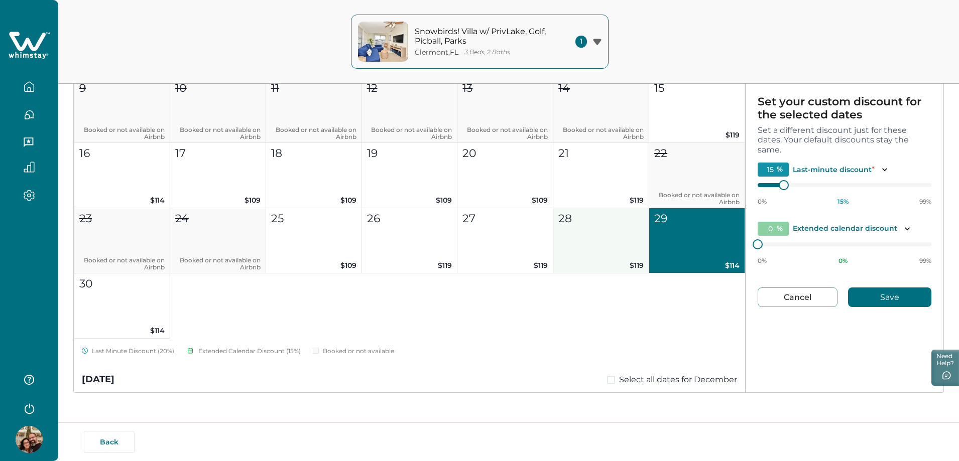
click at [615, 235] on button "28 $119" at bounding box center [601, 240] width 96 height 65
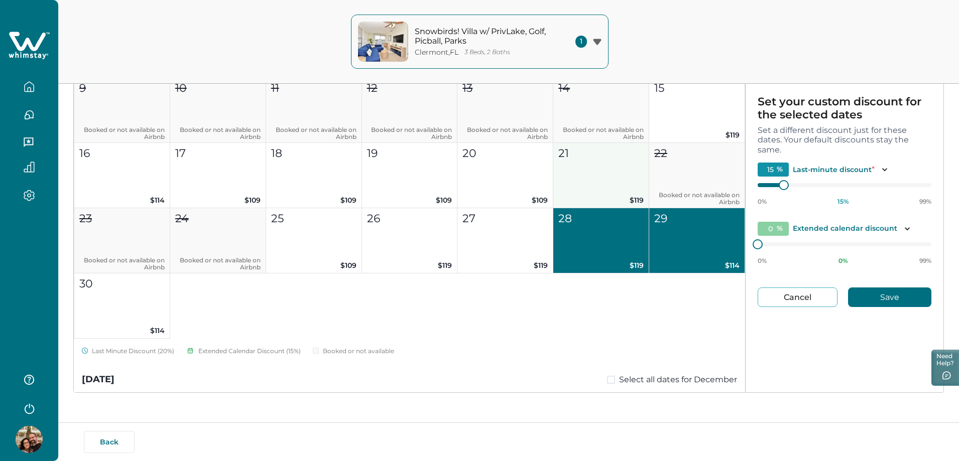
click at [606, 178] on button "21 $119" at bounding box center [601, 175] width 96 height 65
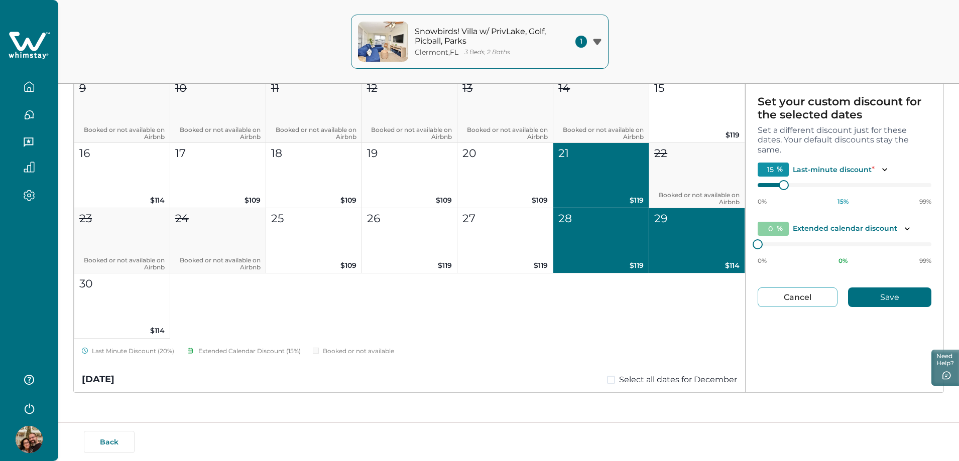
click at [681, 228] on button "29 $114" at bounding box center [697, 240] width 96 height 65
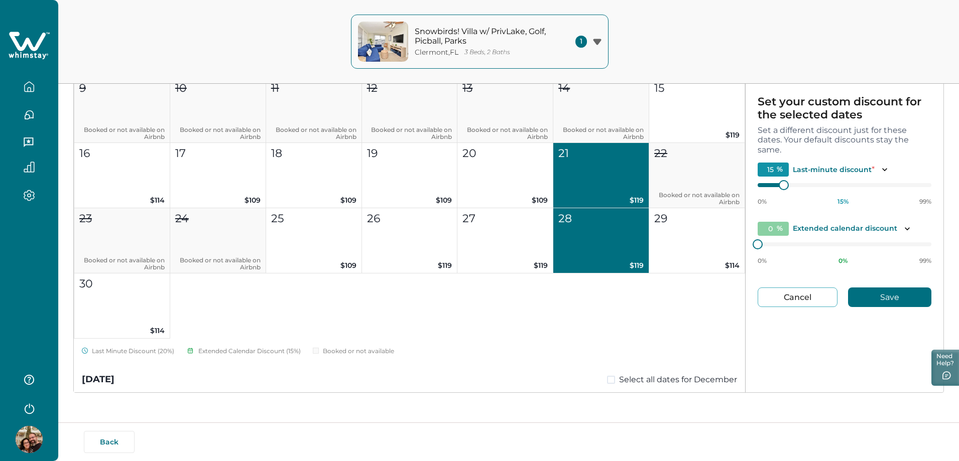
click at [616, 236] on button "28 $119" at bounding box center [601, 240] width 96 height 65
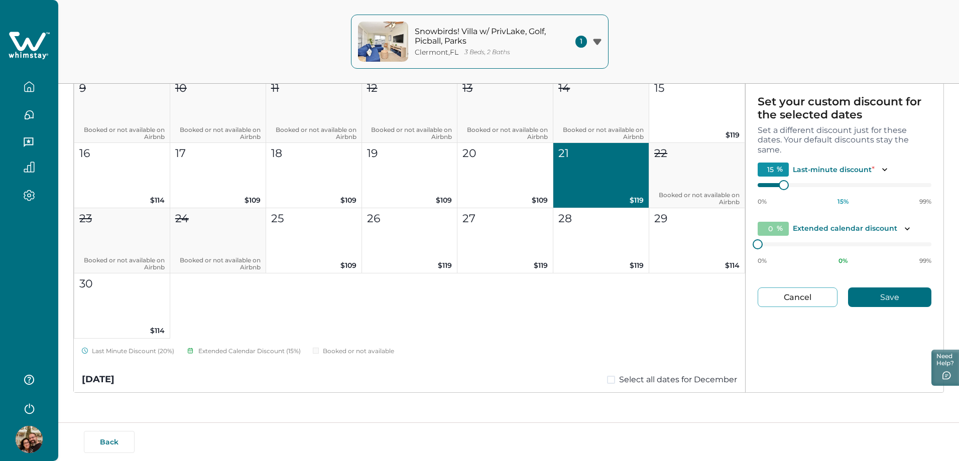
click at [622, 179] on button "21 $119" at bounding box center [601, 175] width 96 height 65
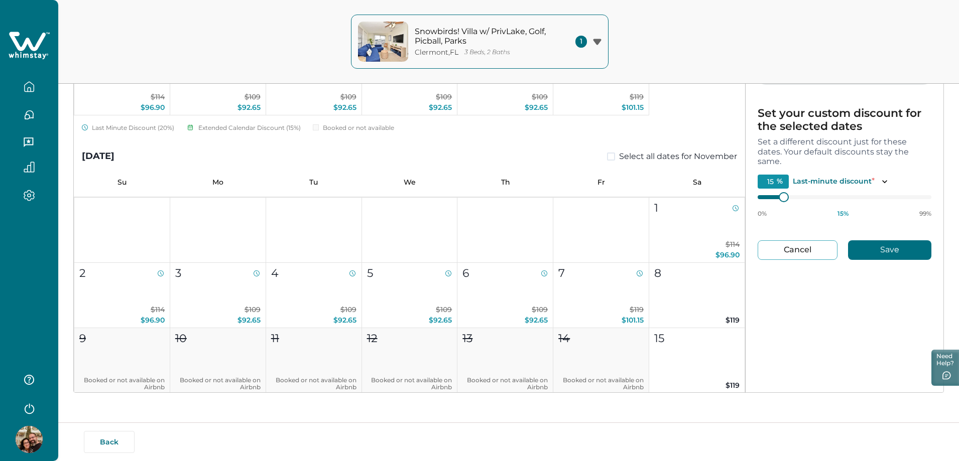
scroll to position [251, 0]
click at [705, 240] on p "$114 $96.90" at bounding box center [696, 250] width 85 height 21
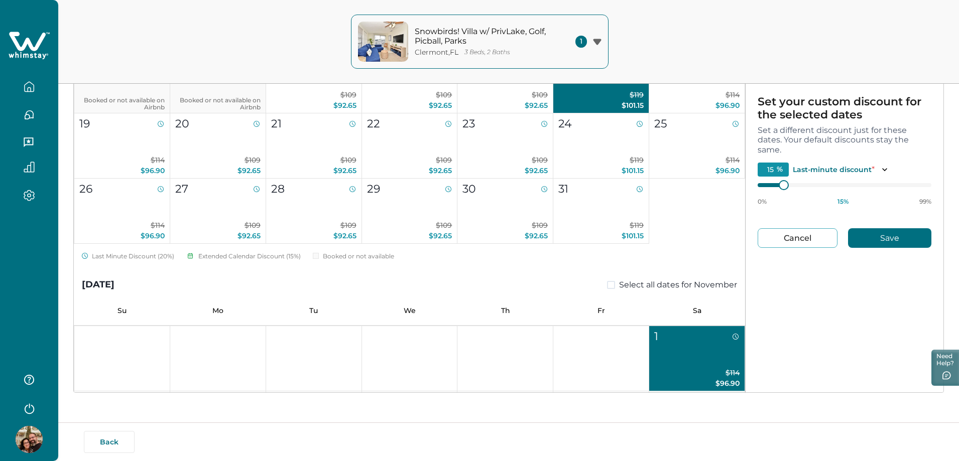
scroll to position [0, 0]
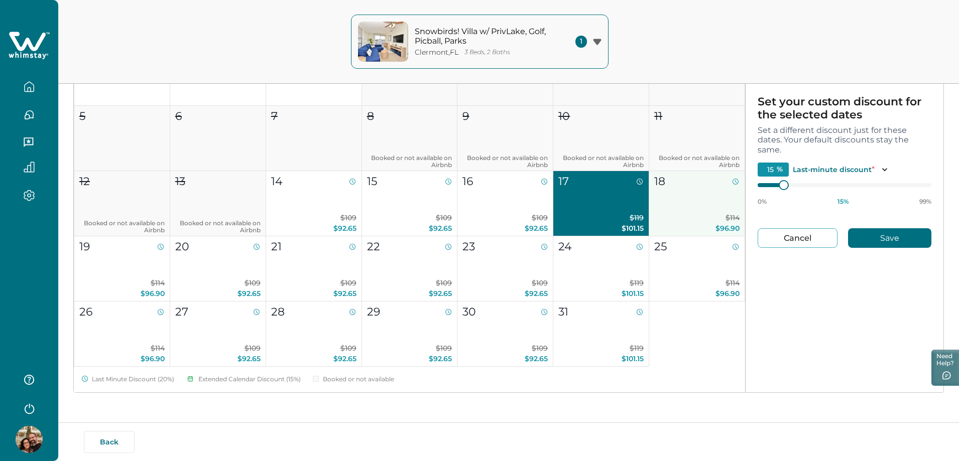
click at [706, 210] on button "18 $114 $96.90" at bounding box center [697, 203] width 96 height 65
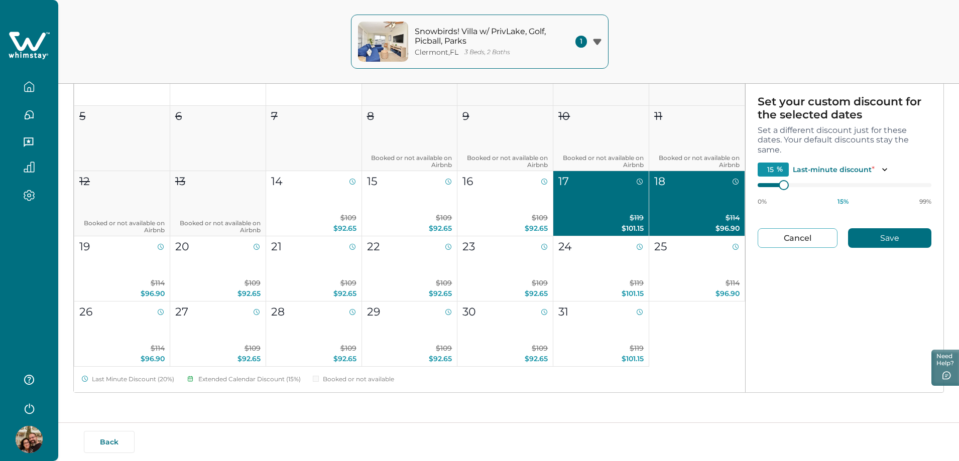
click at [630, 214] on span "$119" at bounding box center [637, 217] width 14 height 9
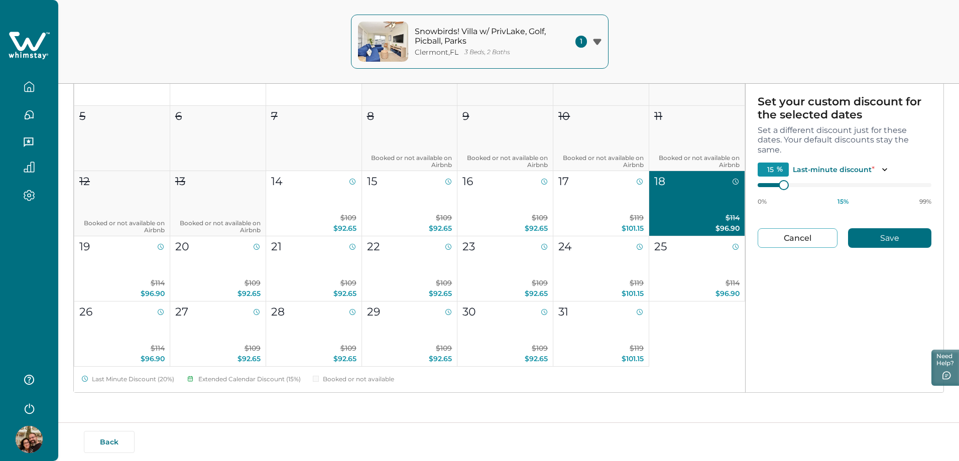
click at [677, 204] on button "18 $114 $96.90" at bounding box center [697, 203] width 96 height 65
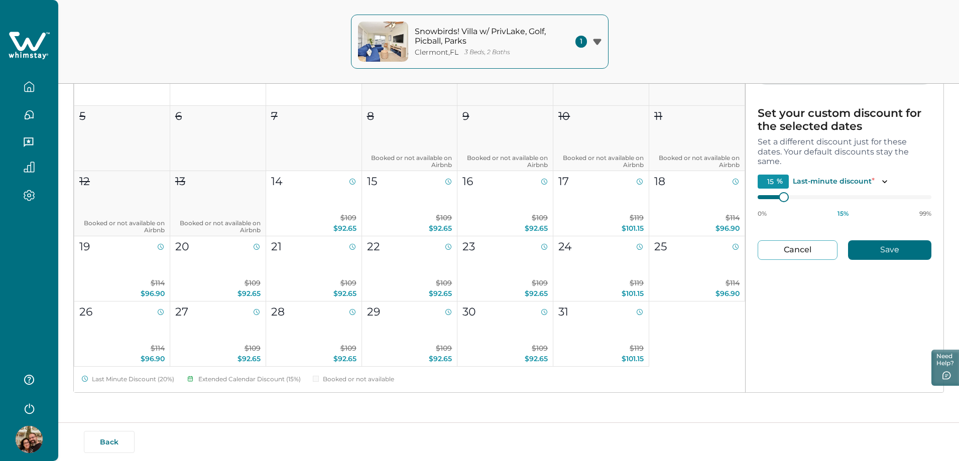
click at [806, 254] on button "Cancel" at bounding box center [798, 251] width 80 height 20
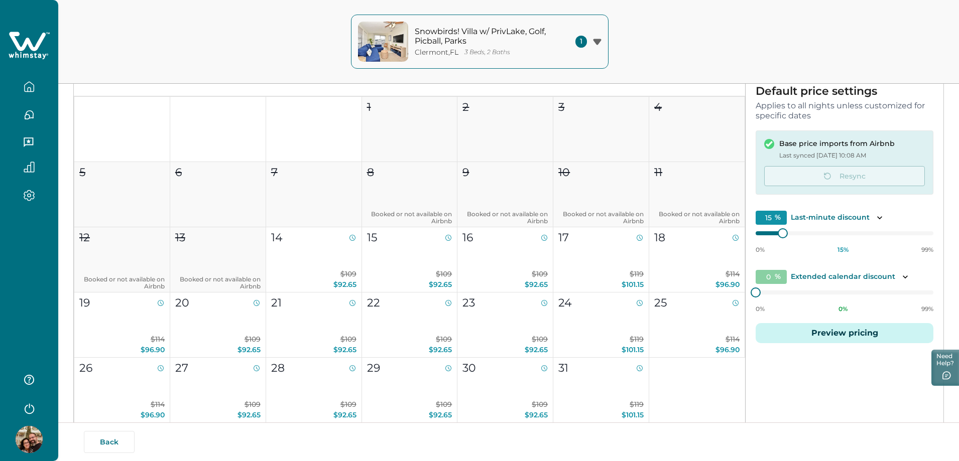
scroll to position [193, 0]
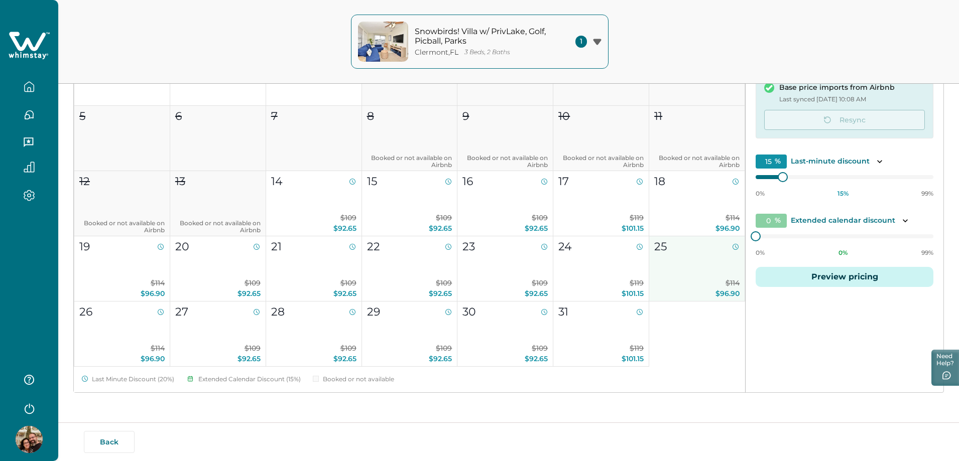
click at [697, 270] on button "25 $114 $96.90" at bounding box center [697, 268] width 96 height 65
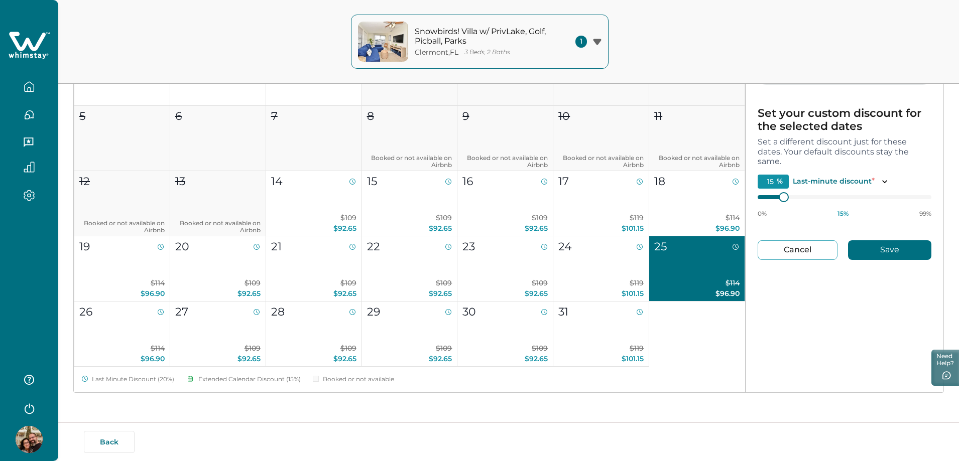
click at [790, 255] on button "Cancel" at bounding box center [798, 251] width 80 height 20
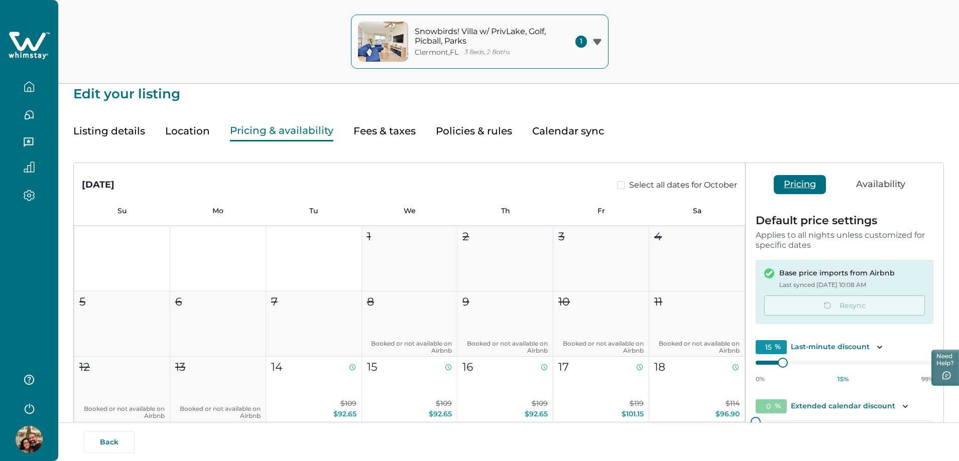
scroll to position [0, 0]
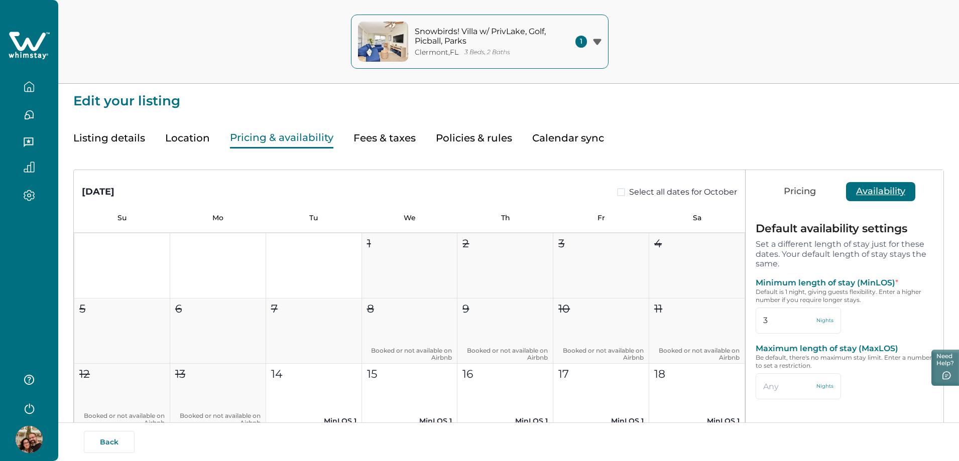
click at [868, 187] on button "Availability" at bounding box center [880, 191] width 69 height 19
click at [798, 192] on button "Pricing" at bounding box center [800, 191] width 52 height 19
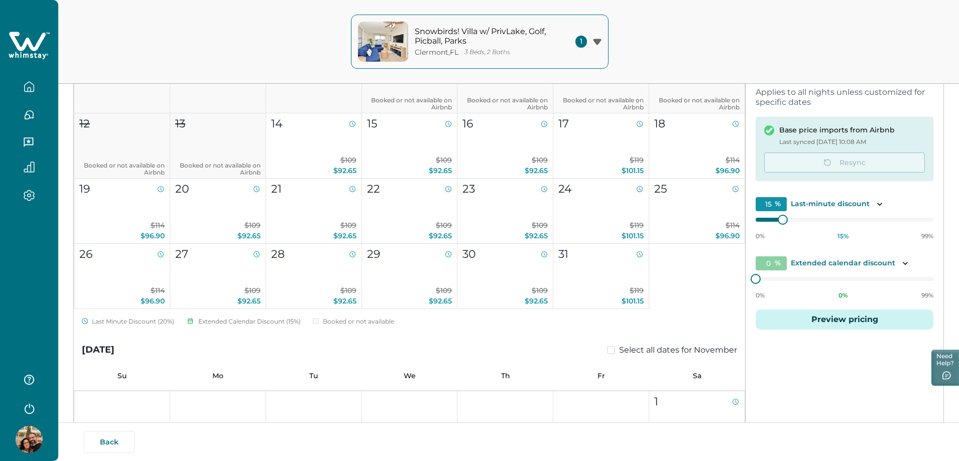
scroll to position [151, 0]
click at [814, 367] on div "Pricing Availability Default price settings Applies to all nights unless custom…" at bounding box center [845, 227] width 198 height 415
click at [852, 323] on button "Preview pricing" at bounding box center [845, 319] width 178 height 20
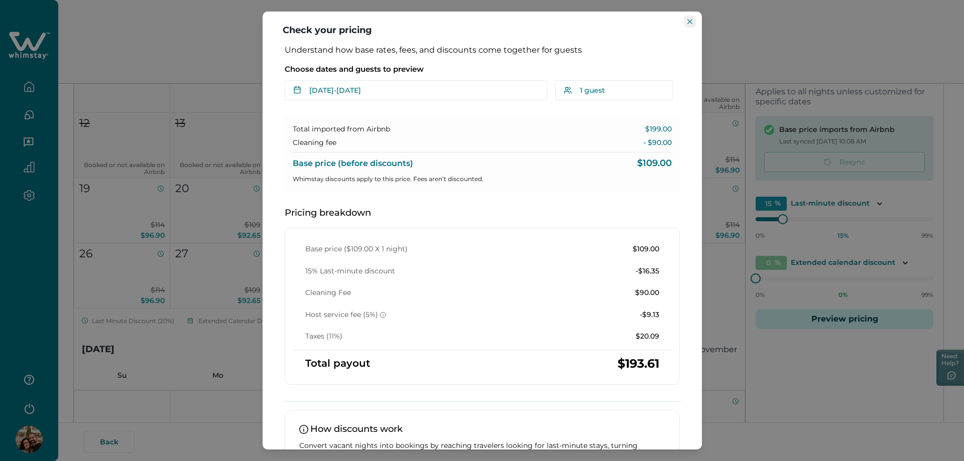
click at [689, 24] on icon "Close" at bounding box center [689, 21] width 5 height 5
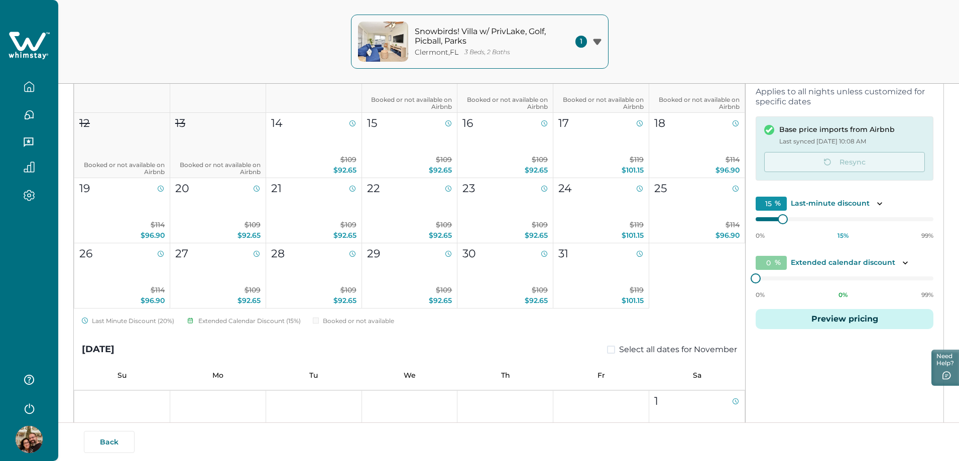
click at [804, 362] on div "Pricing Availability Default price settings Applies to all nights unless custom…" at bounding box center [845, 227] width 198 height 415
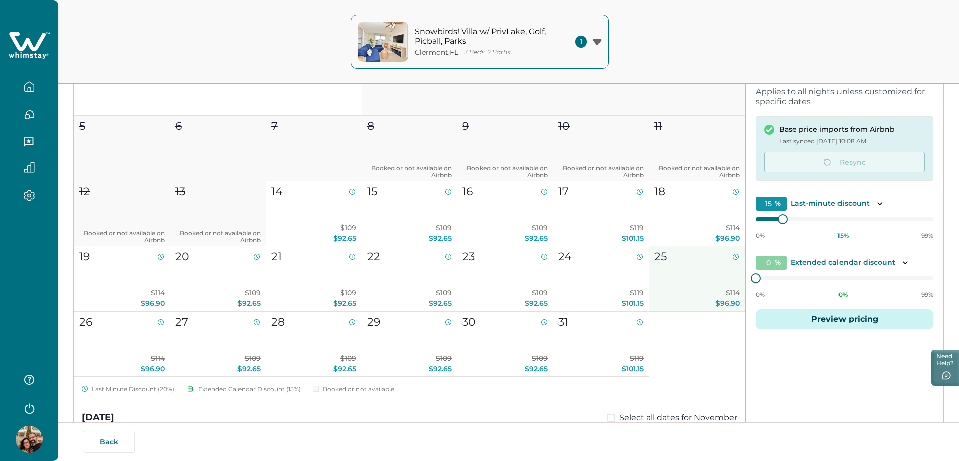
scroll to position [50, 0]
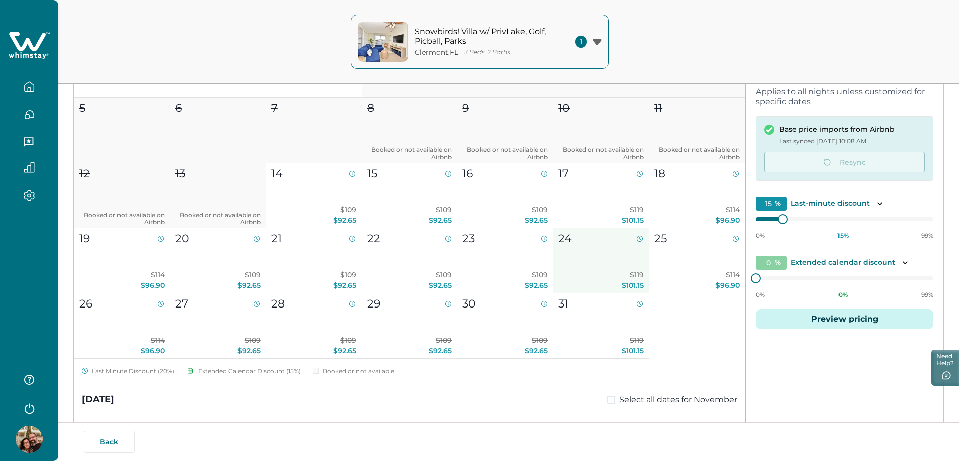
click at [586, 261] on button "24 $119 $101.15" at bounding box center [601, 260] width 96 height 65
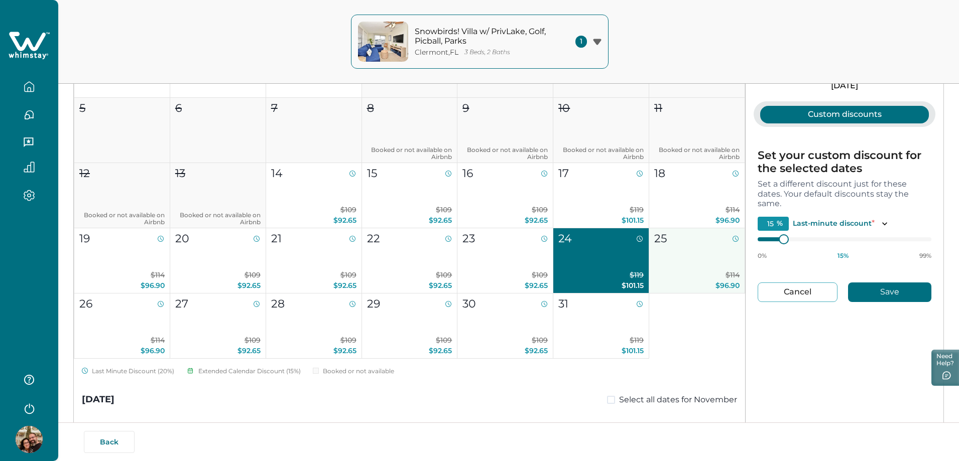
click at [672, 270] on button "25 $114 $96.90" at bounding box center [697, 260] width 96 height 65
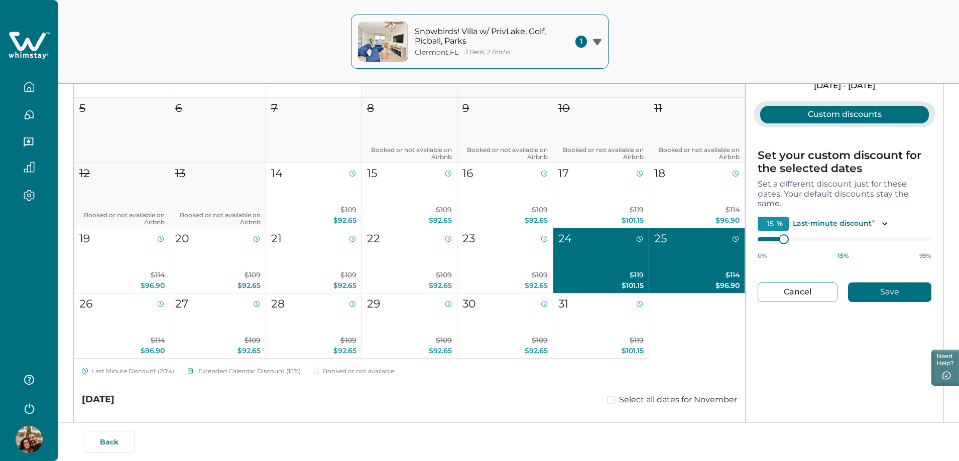
click at [580, 264] on button "24 $119 $101.15" at bounding box center [601, 260] width 96 height 65
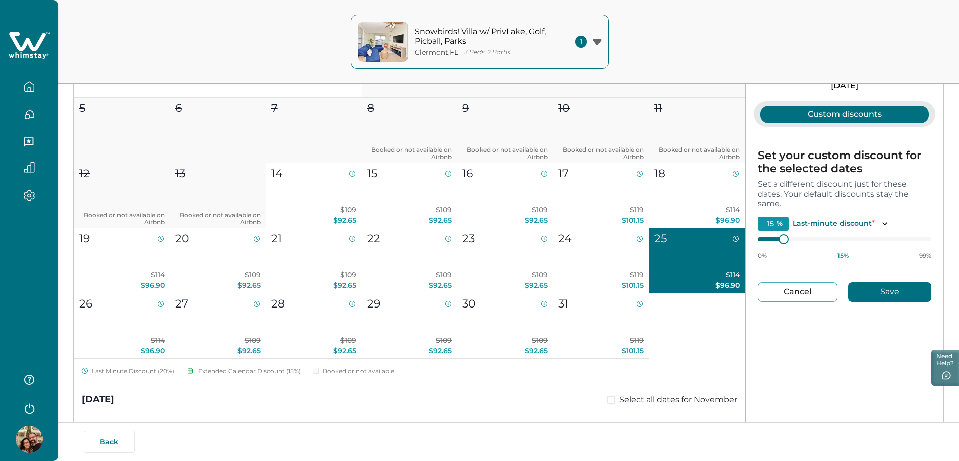
click at [671, 264] on button "25 $114 $96.90" at bounding box center [697, 260] width 96 height 65
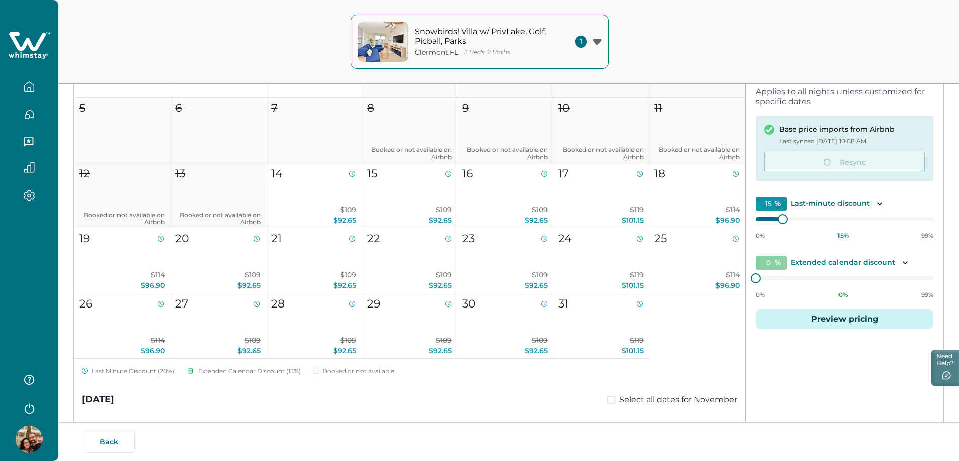
click at [807, 362] on div "Pricing Availability Default price settings Applies to all nights unless custom…" at bounding box center [845, 227] width 198 height 415
click at [693, 276] on p "$114 $96.90" at bounding box center [696, 280] width 85 height 21
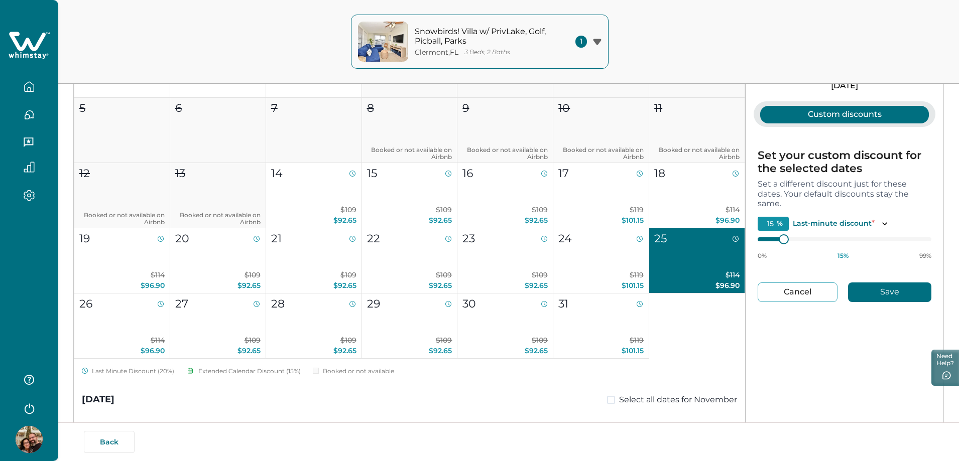
click at [835, 115] on button "Custom discounts" at bounding box center [844, 115] width 169 height 18
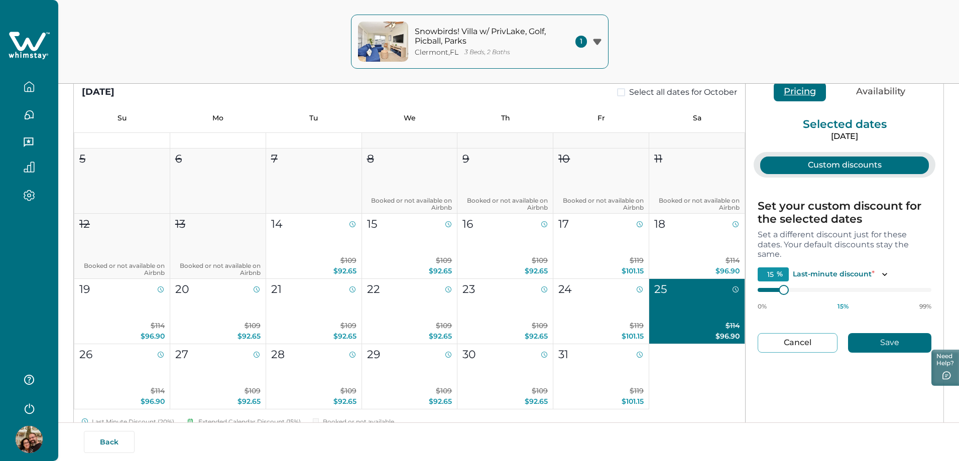
scroll to position [100, 0]
click at [790, 342] on button "Cancel" at bounding box center [798, 343] width 80 height 20
type input "0"
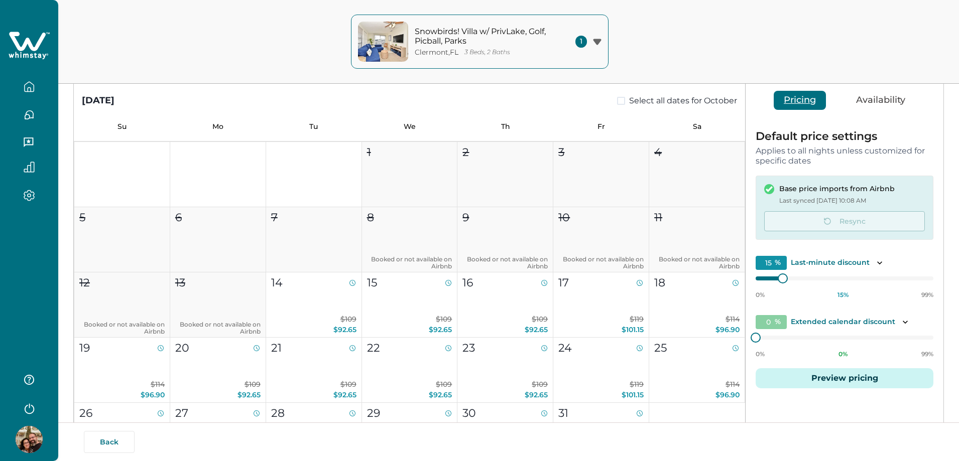
type input "15"
click at [719, 45] on div "Snowbirds! Villa w/ PrivLake, Golf, Picball, Parks [GEOGRAPHIC_DATA] , [GEOGRAP…" at bounding box center [479, 42] width 959 height 84
click at [829, 324] on p "Extended calendar discount" at bounding box center [843, 322] width 104 height 10
click at [596, 34] on button "Snowbirds! Villa w/ PrivLake, Golf, Picball, [GEOGRAPHIC_DATA] , [GEOGRAPHIC_DA…" at bounding box center [480, 42] width 258 height 54
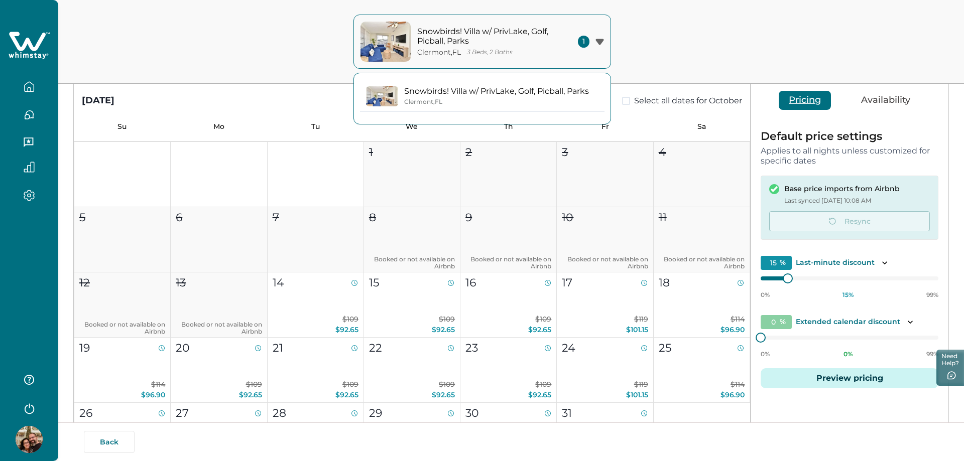
click at [554, 99] on div "[GEOGRAPHIC_DATA] , [GEOGRAPHIC_DATA]" at bounding box center [496, 102] width 185 height 8
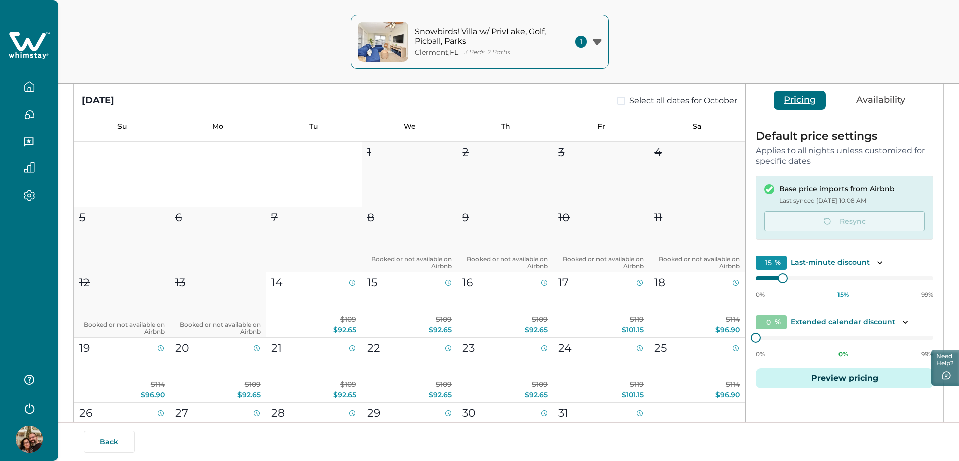
click at [617, 102] on span at bounding box center [621, 101] width 8 height 8
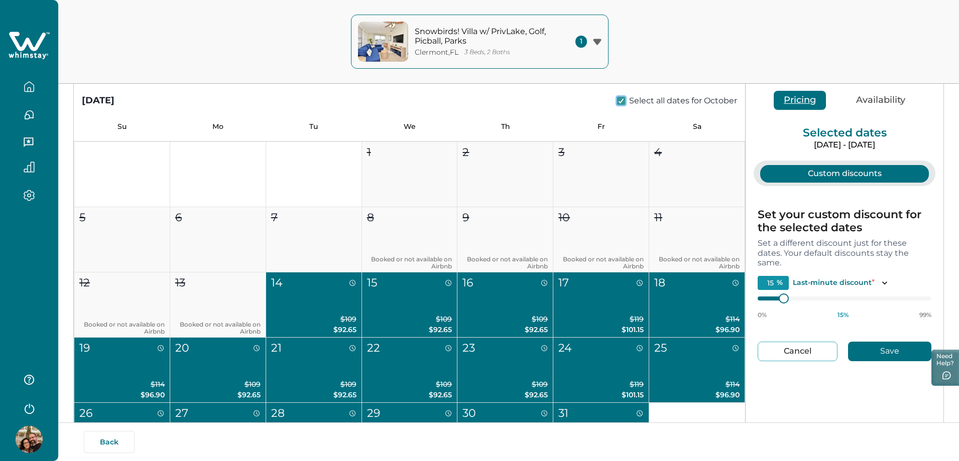
click at [794, 351] on button "Cancel" at bounding box center [798, 352] width 80 height 20
type input "0"
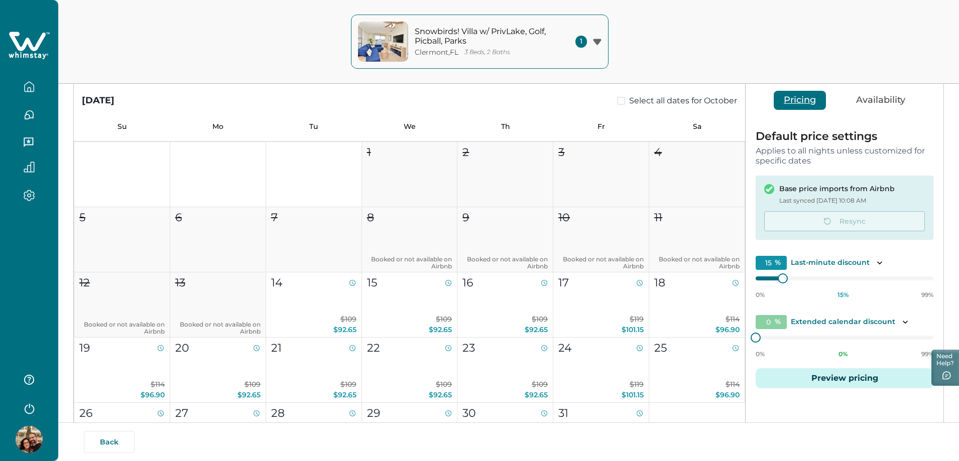
click at [124, 42] on div "Snowbirds! Villa w/ PrivLake, Golf, Picball, Parks [GEOGRAPHIC_DATA] , [GEOGRAP…" at bounding box center [479, 42] width 959 height 84
click at [31, 410] on icon "button" at bounding box center [29, 408] width 15 height 15
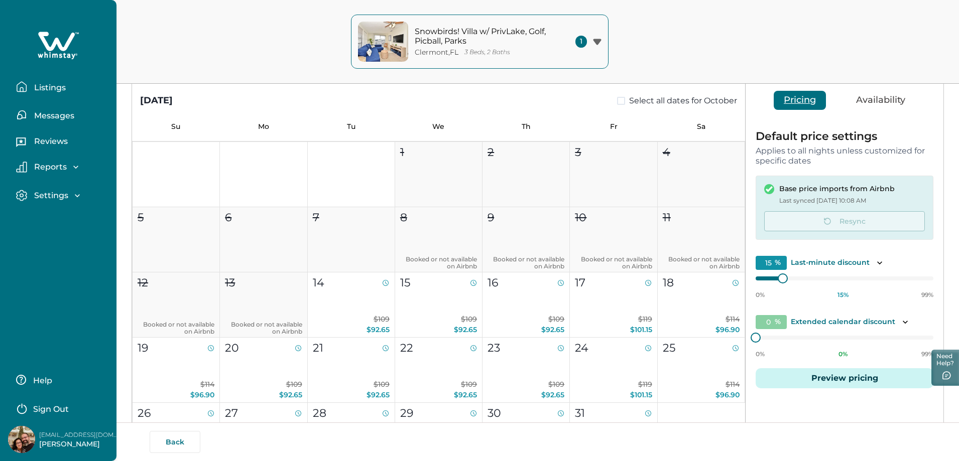
click at [46, 408] on p "Sign Out" at bounding box center [51, 410] width 36 height 10
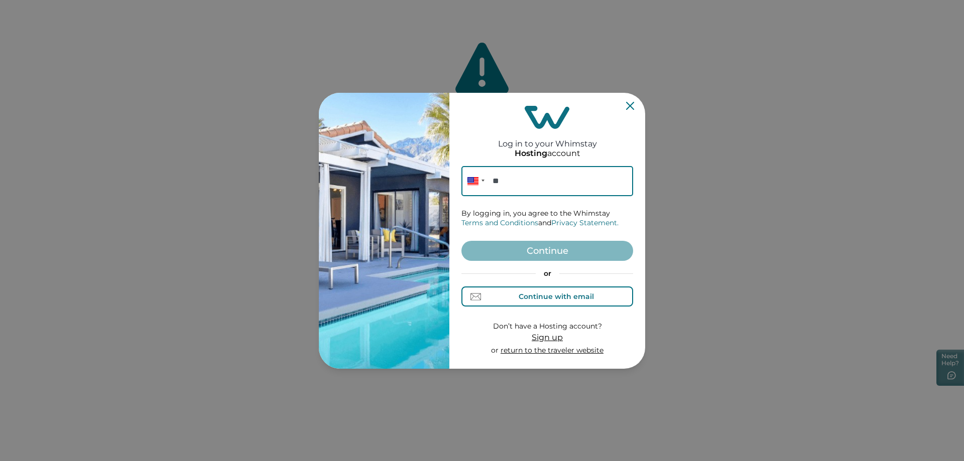
click at [548, 296] on div "Continue with email" at bounding box center [556, 297] width 75 height 8
click at [515, 186] on input at bounding box center [547, 181] width 172 height 30
type input "[EMAIL_ADDRESS][DOMAIN_NAME]"
